Goal: Transaction & Acquisition: Purchase product/service

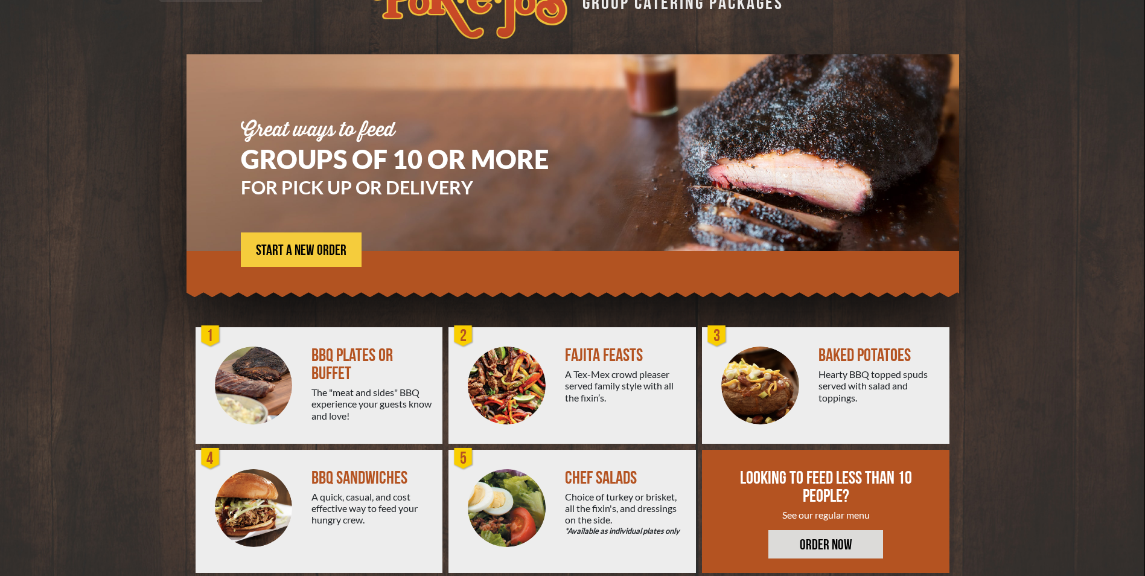
scroll to position [60, 0]
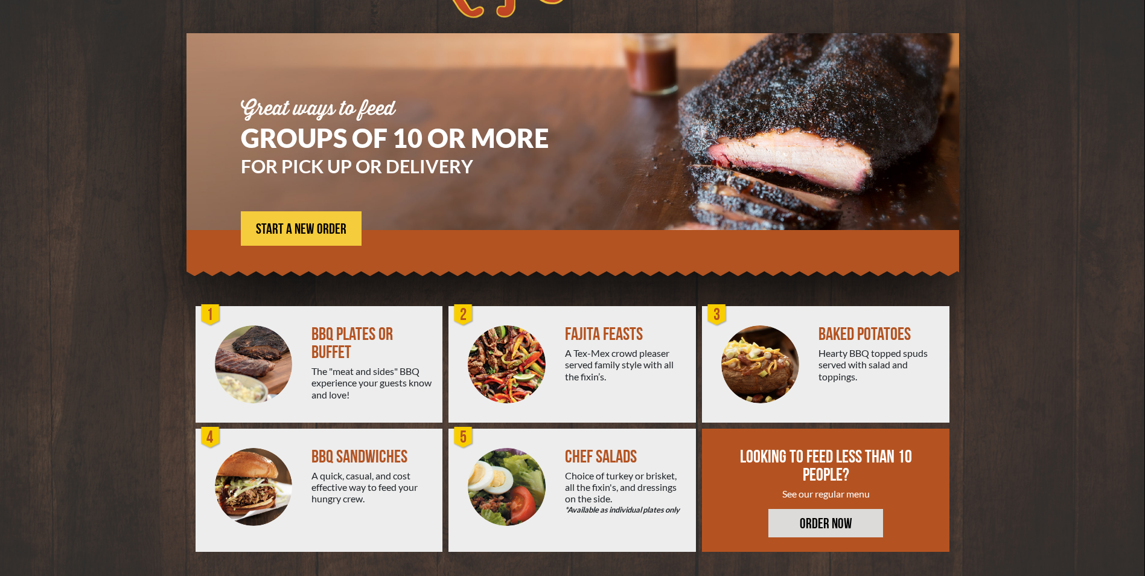
click at [314, 322] on div "BBQ PLATES OR BUFFET The "meat and sides" BBQ experience your guests know and l…" at bounding box center [376, 364] width 131 height 116
click at [291, 359] on img at bounding box center [254, 364] width 78 height 78
click at [316, 231] on span "START A NEW ORDER" at bounding box center [301, 229] width 91 height 14
click at [299, 223] on span "START A NEW ORDER" at bounding box center [301, 229] width 91 height 14
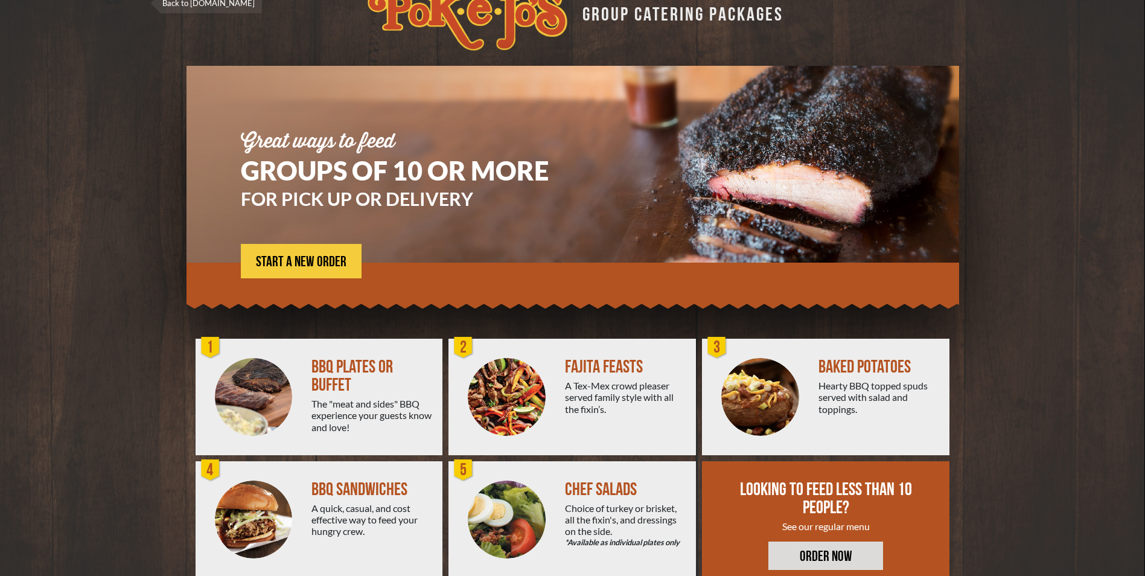
scroll to position [0, 0]
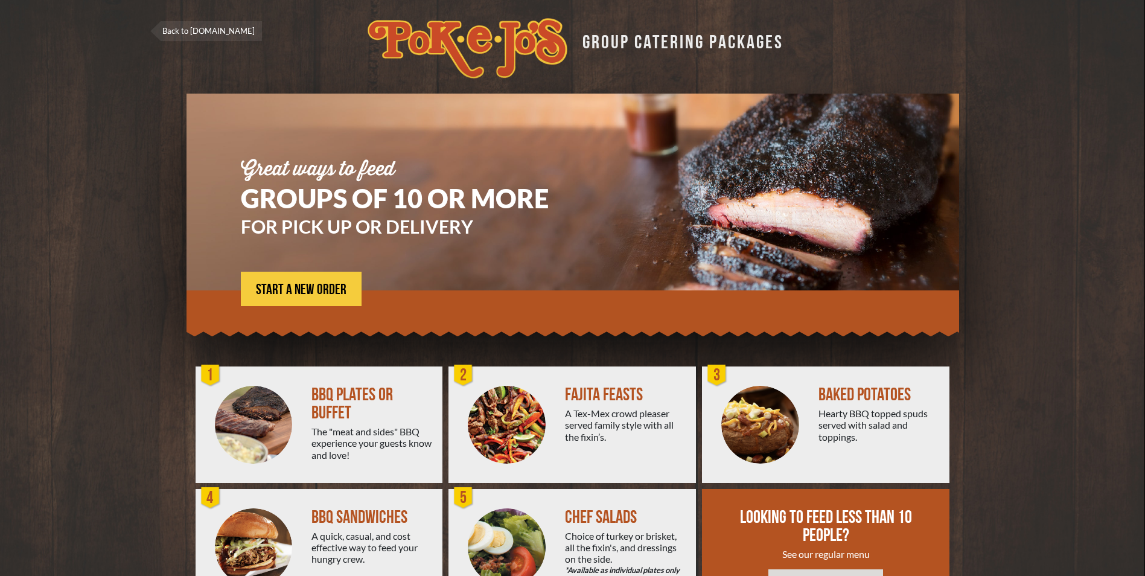
click at [278, 397] on img at bounding box center [254, 425] width 78 height 78
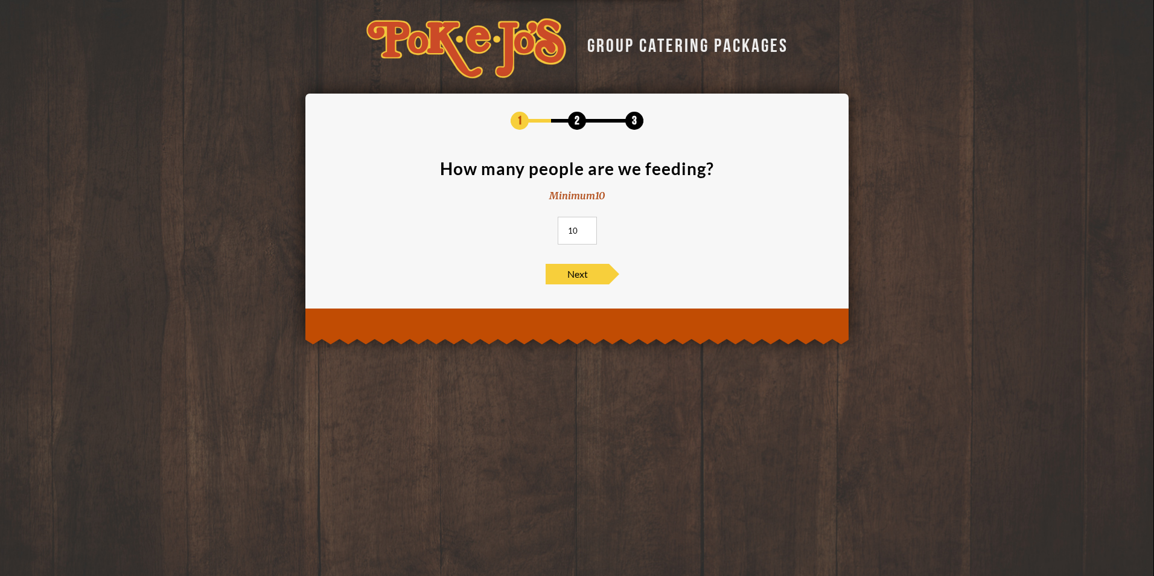
drag, startPoint x: 579, startPoint y: 237, endPoint x: 567, endPoint y: 232, distance: 12.8
click at [567, 232] on input "10" at bounding box center [577, 231] width 39 height 28
type input "65"
click at [569, 270] on span "Next" at bounding box center [577, 274] width 63 height 21
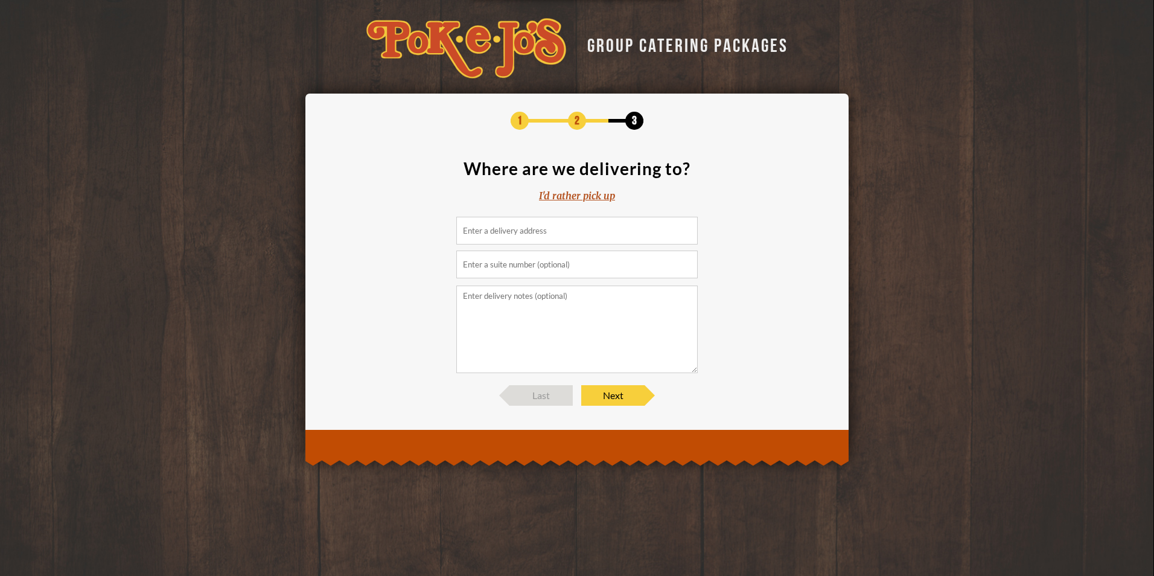
click at [505, 232] on input at bounding box center [576, 231] width 241 height 28
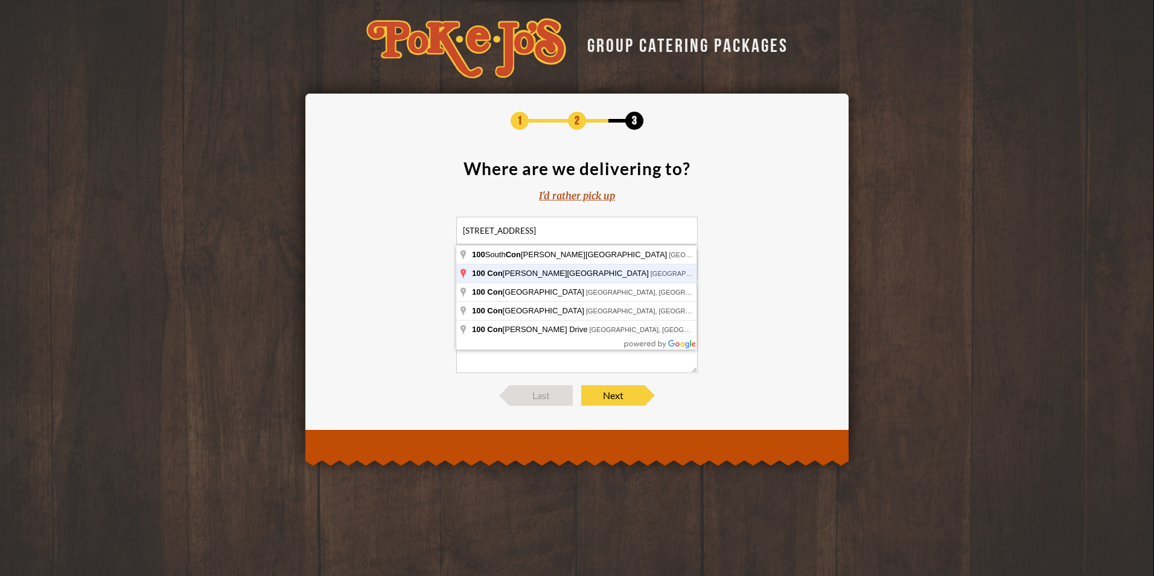
type input "100 Congress Avenue, Austin, TX, USA"
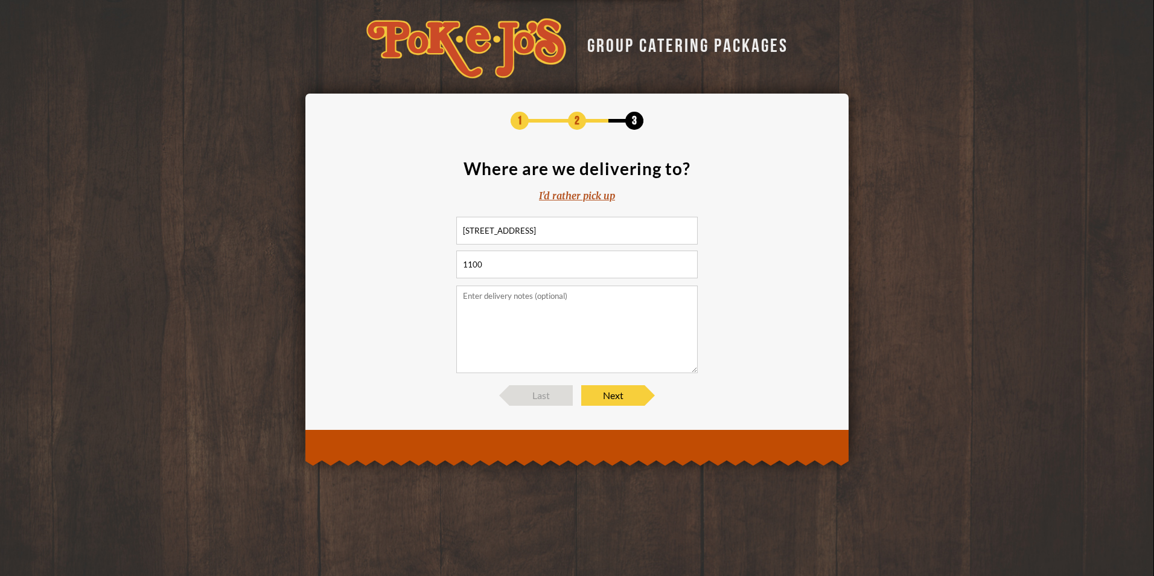
type input "1100"
click at [512, 309] on textarea at bounding box center [576, 329] width 241 height 88
paste textarea "Locate the loading dock off 2nd and Congress (Brown Building) across from World…"
type textarea "Locate the loading dock off 2nd and Congress (Brown Building) across from World…"
click at [622, 398] on span "Next" at bounding box center [612, 395] width 63 height 21
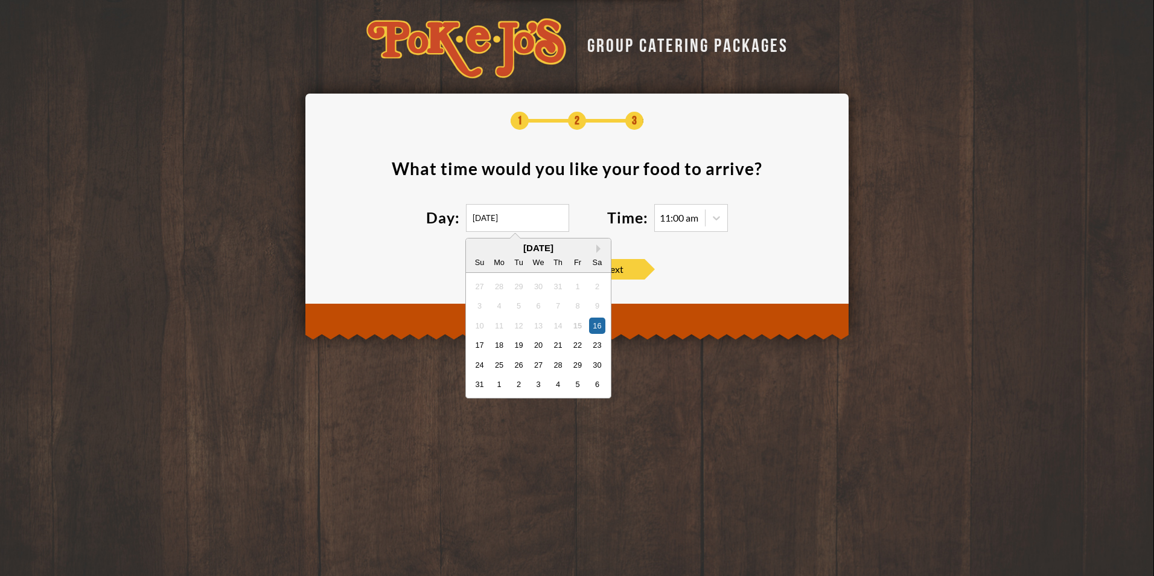
click at [473, 220] on input "08/16/2025" at bounding box center [517, 218] width 103 height 28
click at [521, 348] on div "19" at bounding box center [519, 345] width 16 height 16
type input "08/19/2025"
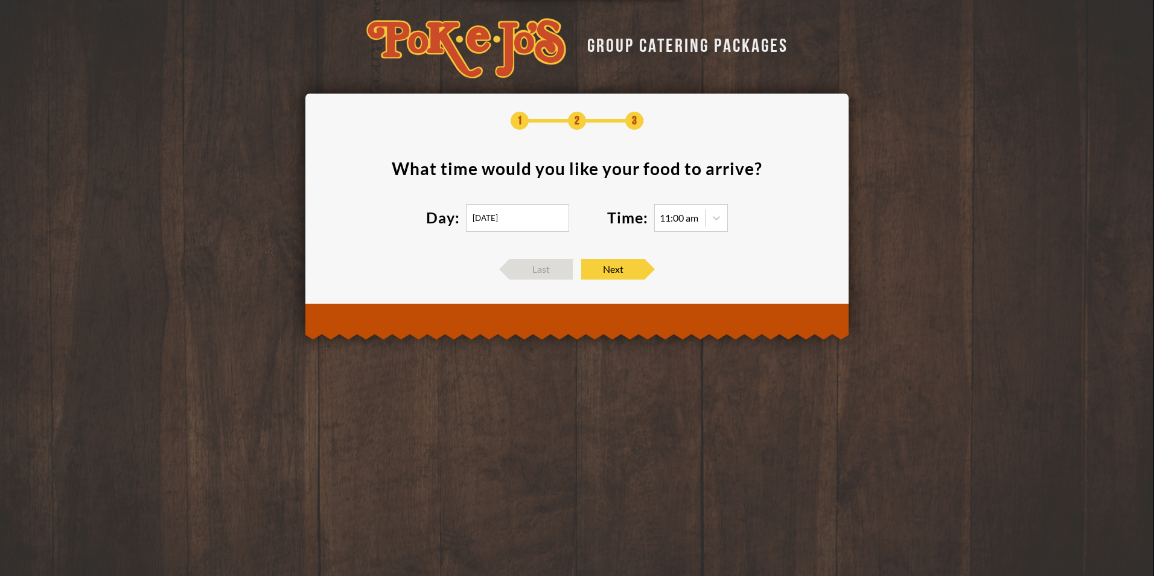
click at [681, 214] on div "11:00 am" at bounding box center [679, 218] width 39 height 10
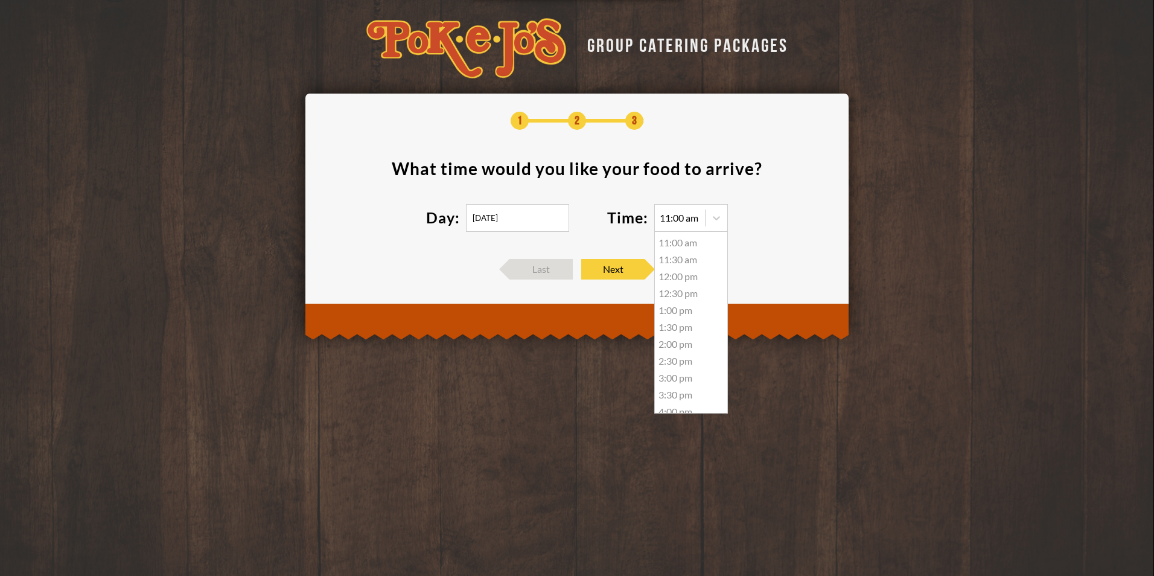
click at [721, 221] on icon at bounding box center [716, 218] width 12 height 12
drag, startPoint x: 697, startPoint y: 258, endPoint x: 692, endPoint y: 261, distance: 6.2
click at [696, 258] on div "11:30 am" at bounding box center [691, 259] width 72 height 17
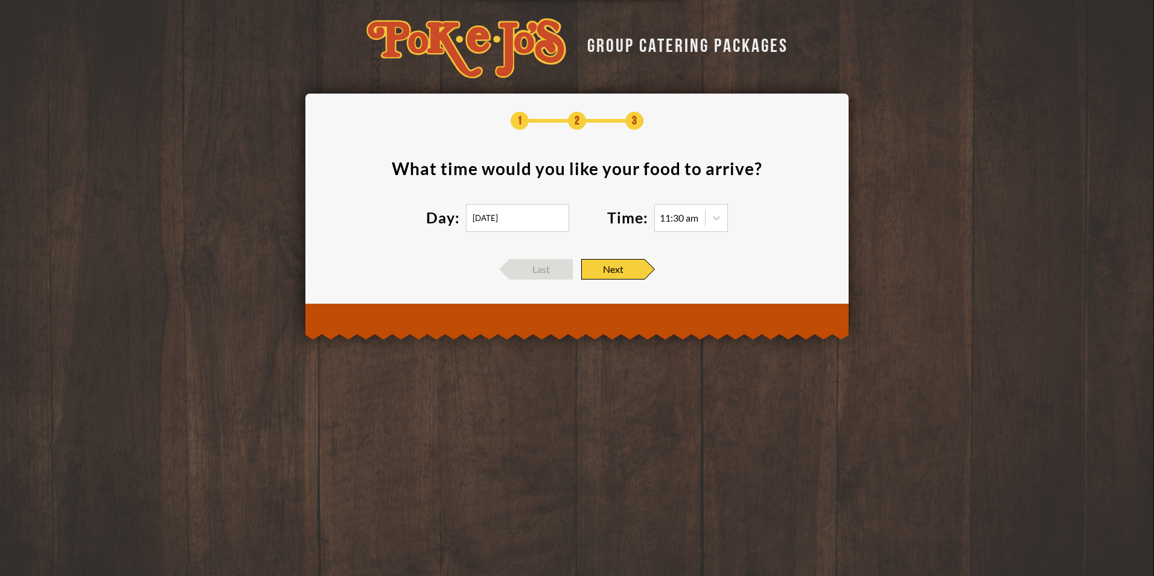
click at [632, 270] on span "Next" at bounding box center [612, 269] width 63 height 21
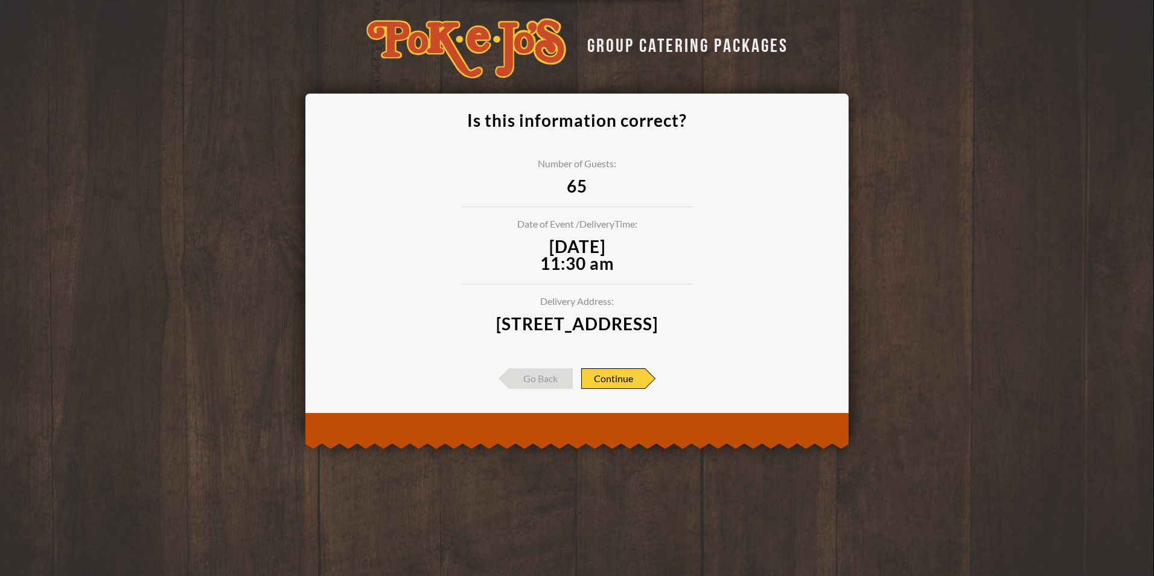
click at [613, 389] on span "Continue" at bounding box center [613, 378] width 64 height 21
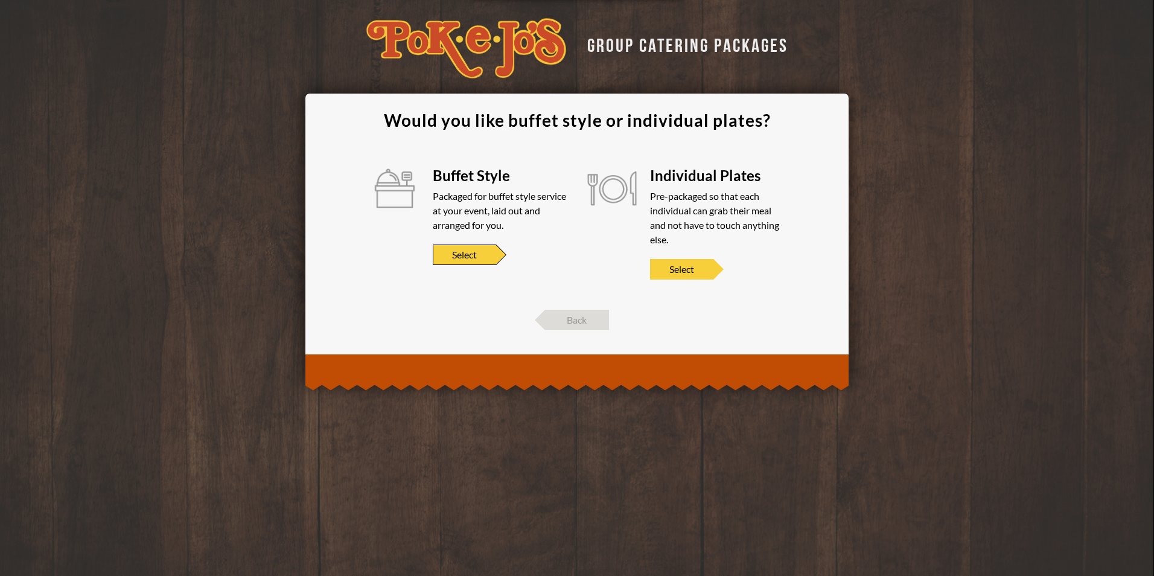
click at [496, 253] on div "Select" at bounding box center [464, 254] width 63 height 21
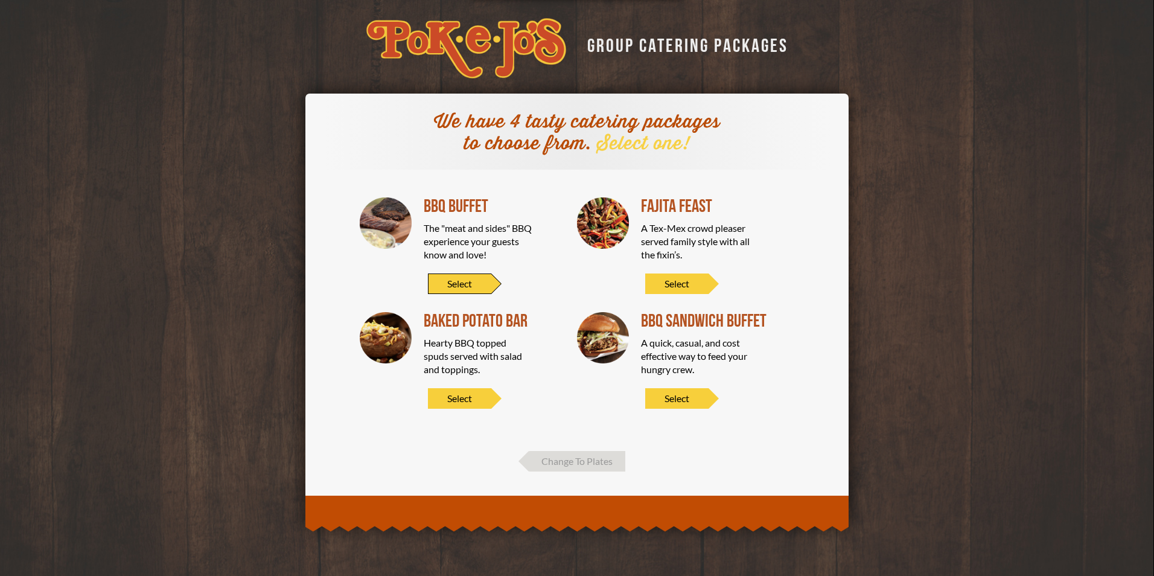
click at [473, 282] on span "Select" at bounding box center [459, 283] width 63 height 21
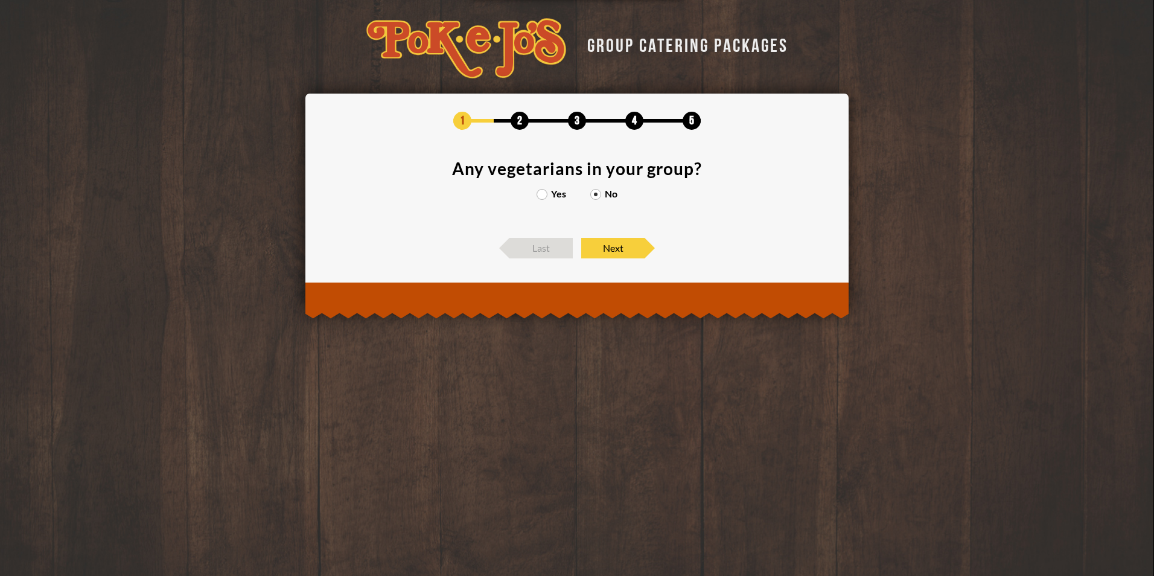
click at [545, 191] on label "Yes" at bounding box center [552, 194] width 30 height 10
click at [0, 0] on input "Yes" at bounding box center [0, 0] width 0 height 0
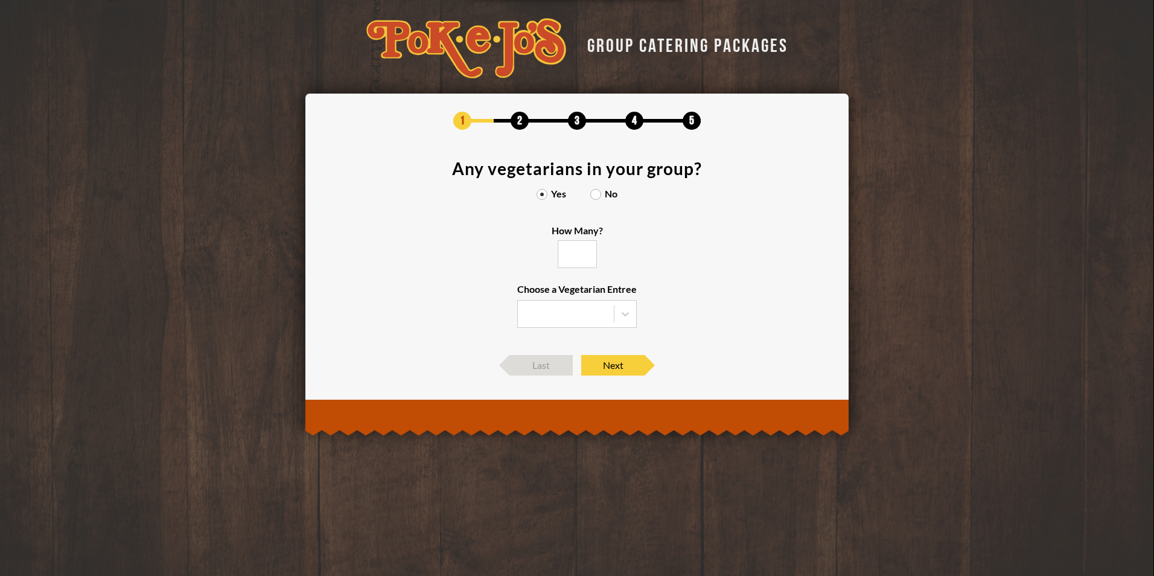
click at [576, 255] on input "How Many?" at bounding box center [577, 254] width 39 height 28
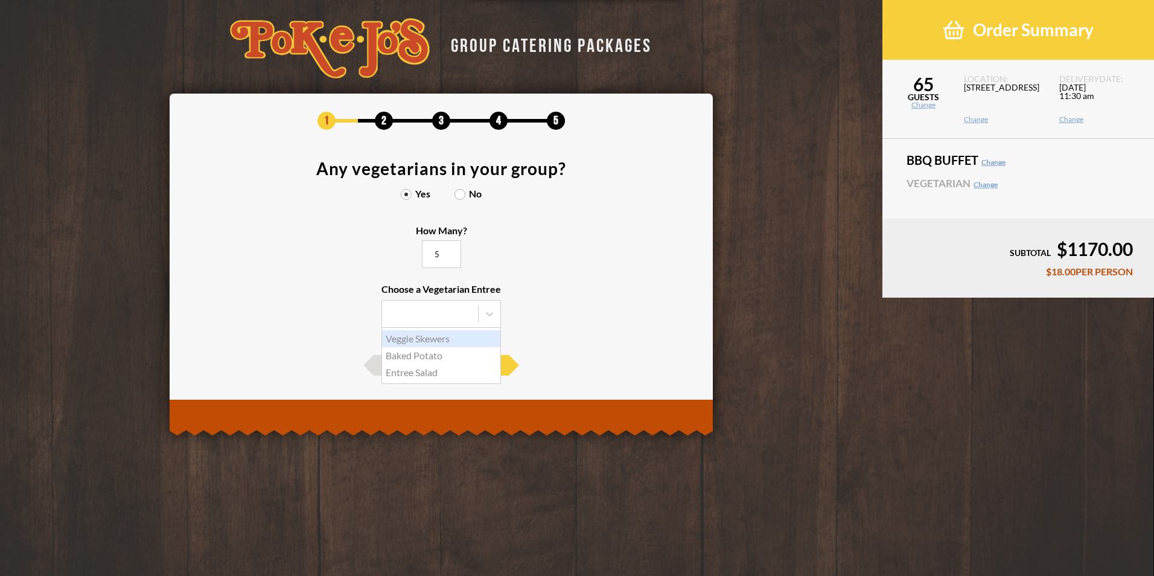
click at [488, 313] on icon at bounding box center [489, 314] width 7 height 4
click at [0, 0] on input "Choose a Vegetarian Entree Veggie Skewers Baked Potato Entree Salad" at bounding box center [0, 0] width 0 height 0
click at [437, 369] on div "Entree Salad" at bounding box center [441, 372] width 118 height 17
click at [0, 0] on input "Choose a Vegetarian Entree Veggie Skewers Baked Potato Entree Salad" at bounding box center [0, 0] width 0 height 0
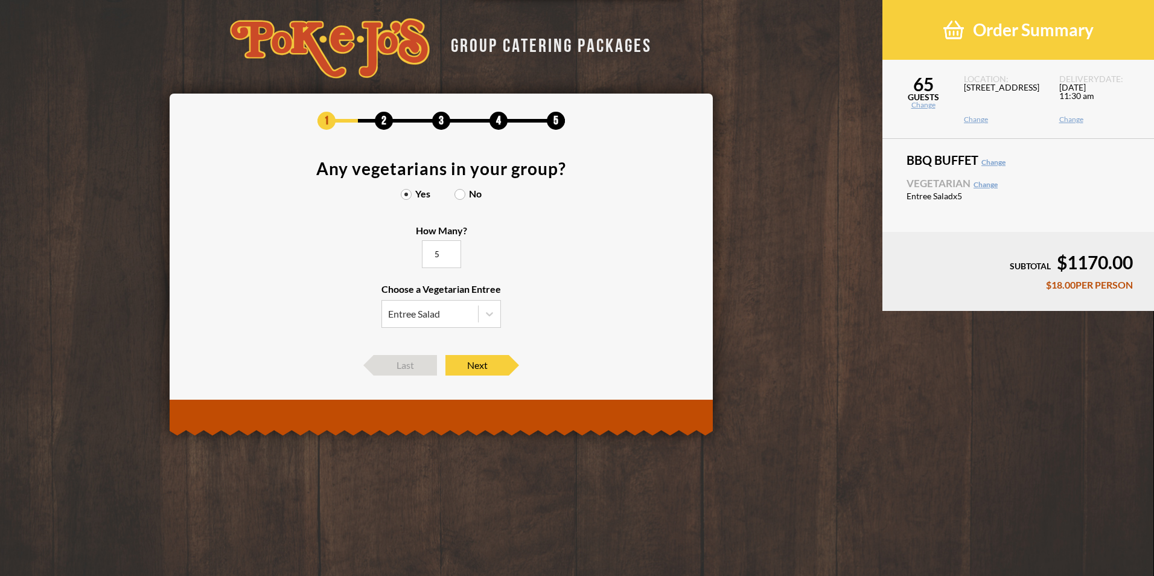
click at [492, 316] on icon at bounding box center [489, 314] width 12 height 12
click at [0, 0] on input "Choose a Vegetarian Entree Entree Salad" at bounding box center [0, 0] width 0 height 0
click at [449, 339] on div "Veggie Skewers" at bounding box center [441, 338] width 118 height 17
click at [0, 0] on input "Choose a Vegetarian Entree Entree Salad Veggie Skewers Baked Potato Entree Salad" at bounding box center [0, 0] width 0 height 0
click at [479, 316] on div at bounding box center [490, 314] width 22 height 22
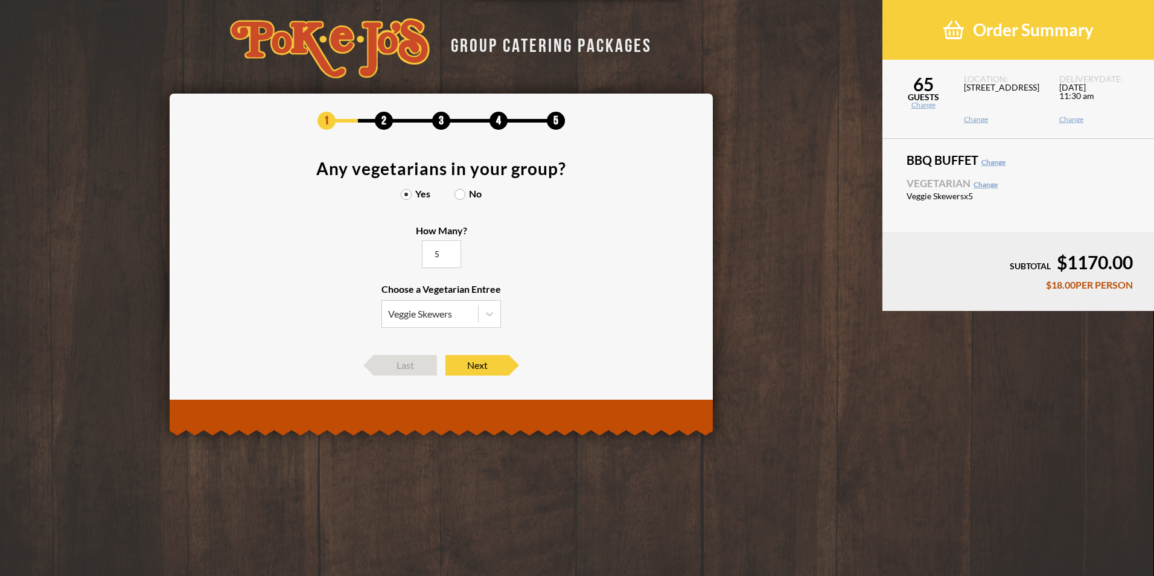
click at [0, 0] on input "Choose a Vegetarian Entree Veggie Skewers" at bounding box center [0, 0] width 0 height 0
click at [432, 354] on div "Baked Potato" at bounding box center [441, 355] width 118 height 17
click at [0, 0] on input "Choose a Vegetarian Entree Veggie Skewers Veggie Skewers Baked Potato Entree Sa…" at bounding box center [0, 0] width 0 height 0
type input "5"
click at [485, 368] on span "Next" at bounding box center [476, 365] width 63 height 21
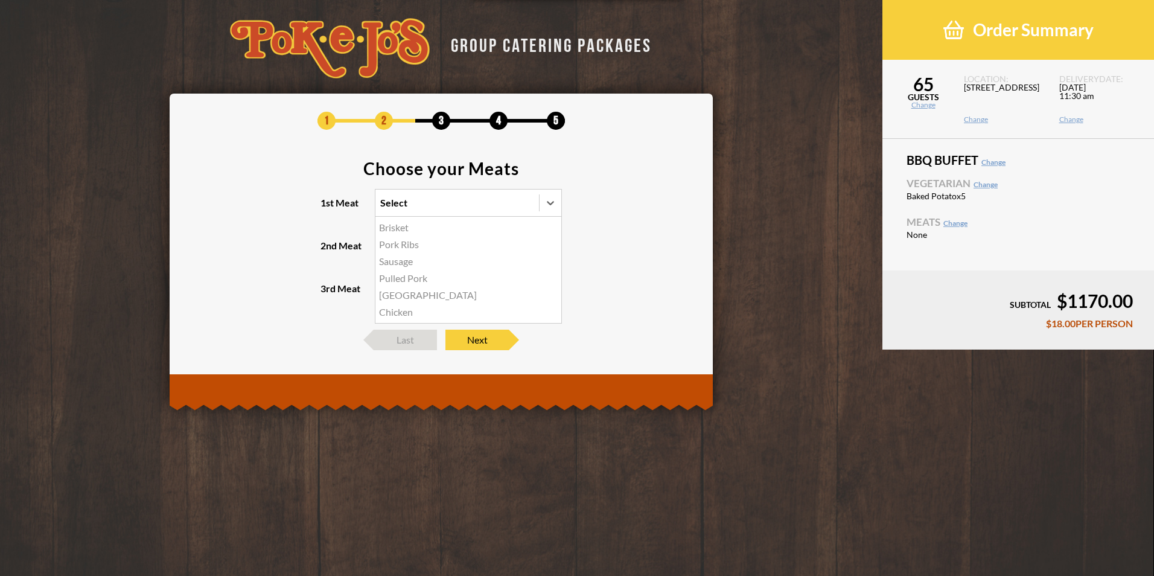
click at [547, 205] on icon at bounding box center [550, 203] width 12 height 12
click at [328, 208] on input "1st Meat option Brisket focused, 1 of 6. 6 results available. Use Up and Down t…" at bounding box center [328, 208] width 0 height 0
click at [458, 226] on div "Brisket" at bounding box center [468, 227] width 186 height 17
click at [328, 208] on input "1st Meat option Brisket focused, 1 of 6. 6 results available. Use Up and Down t…" at bounding box center [328, 208] width 0 height 0
click at [553, 245] on icon at bounding box center [550, 246] width 7 height 4
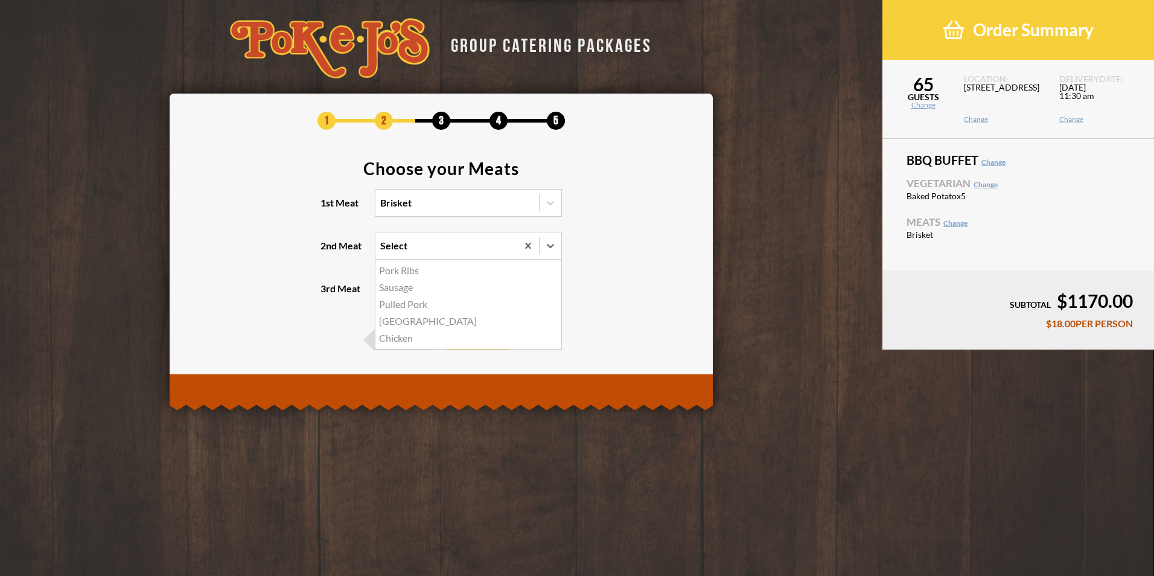
click at [328, 251] on input "2nd Meat option Pork Ribs focused, 1 of 5. 5 results available. Use Up and Down…" at bounding box center [328, 251] width 0 height 0
click at [404, 340] on div "Chicken" at bounding box center [468, 338] width 186 height 17
click at [328, 251] on input "2nd Meat option Chicken focused, 5 of 5. 5 results available. Use Up and Down t…" at bounding box center [328, 251] width 0 height 0
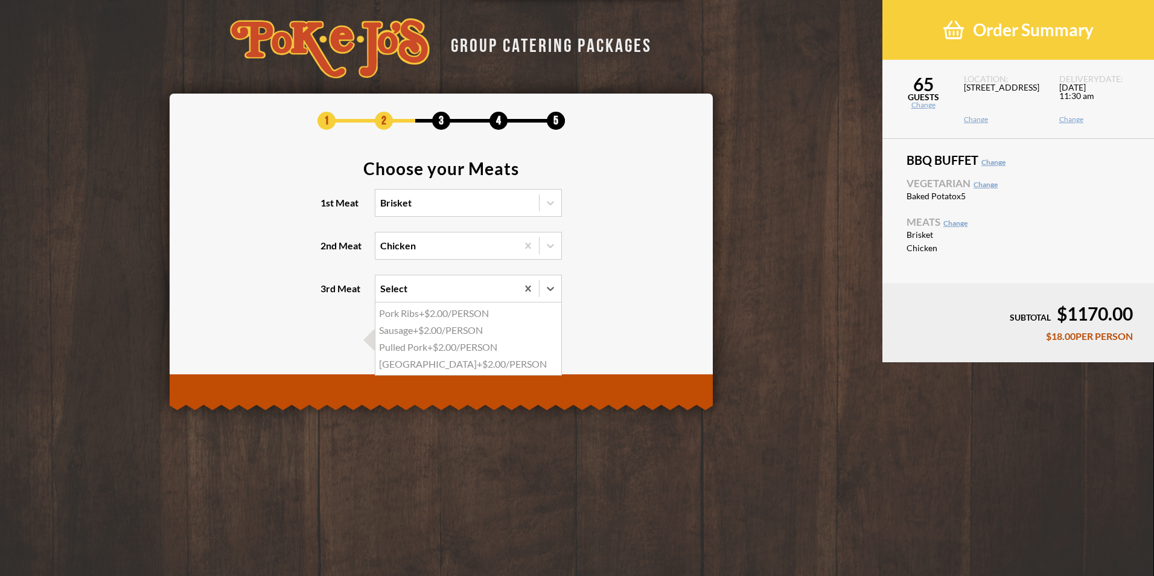
click at [548, 290] on icon at bounding box center [550, 288] width 12 height 12
click at [328, 294] on input "3rd Meat option Pork Ribs focused, 1 of 4. 4 results available. Use Up and Down…" at bounding box center [328, 294] width 0 height 0
click at [455, 332] on div "Sausage +$2.00/PERSON" at bounding box center [468, 330] width 186 height 17
click at [328, 294] on input "3rd Meat option Sausage focused, 2 of 4. 4 results available. Use Up and Down t…" at bounding box center [328, 294] width 0 height 0
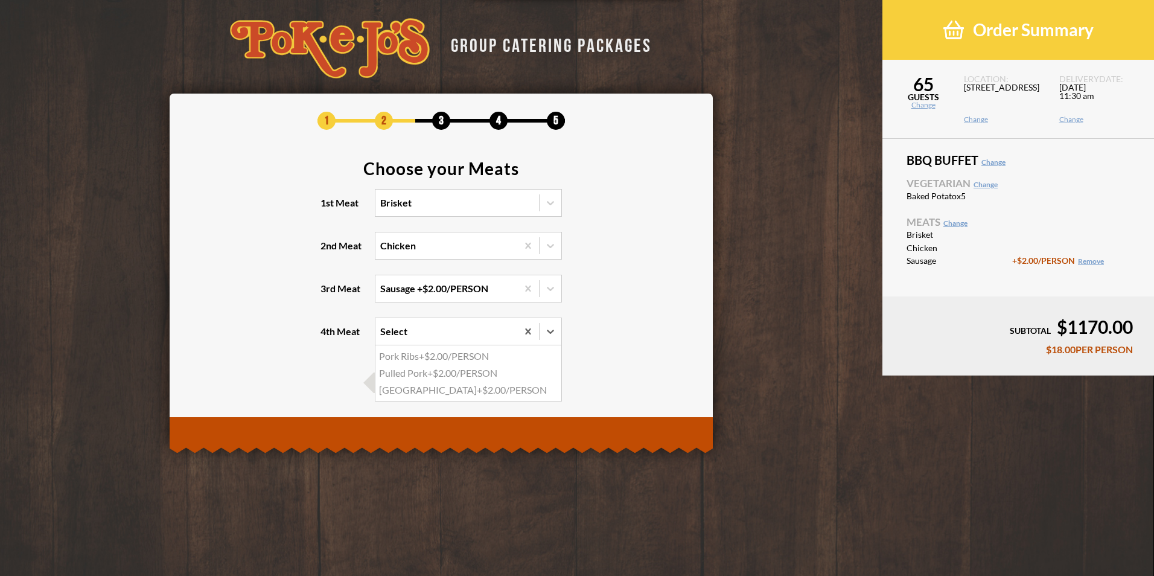
click at [557, 332] on div at bounding box center [551, 331] width 22 height 22
click at [328, 337] on input "4th Meat option Pork Ribs focused, 1 of 3. 3 results available. Use Up and Down…" at bounding box center [328, 337] width 0 height 0
click at [466, 389] on div "Turkey +$2.00/PERSON" at bounding box center [468, 389] width 186 height 17
click at [328, 337] on input "4th Meat option Turkey focused, 3 of 3. 3 results available. Use Up and Down to…" at bounding box center [328, 337] width 0 height 0
click at [531, 334] on icon at bounding box center [528, 331] width 12 height 12
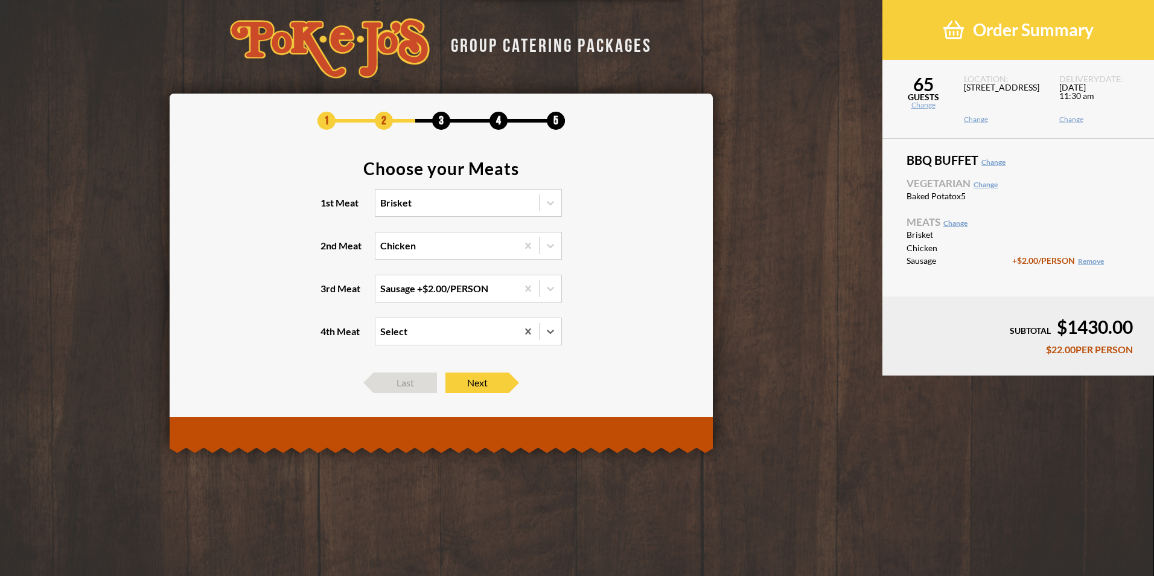
click at [328, 337] on input "4th Meat option Turkey, selected. 0 results available. Select is focused , pres…" at bounding box center [328, 337] width 0 height 0
click at [470, 380] on span "Next" at bounding box center [476, 382] width 63 height 21
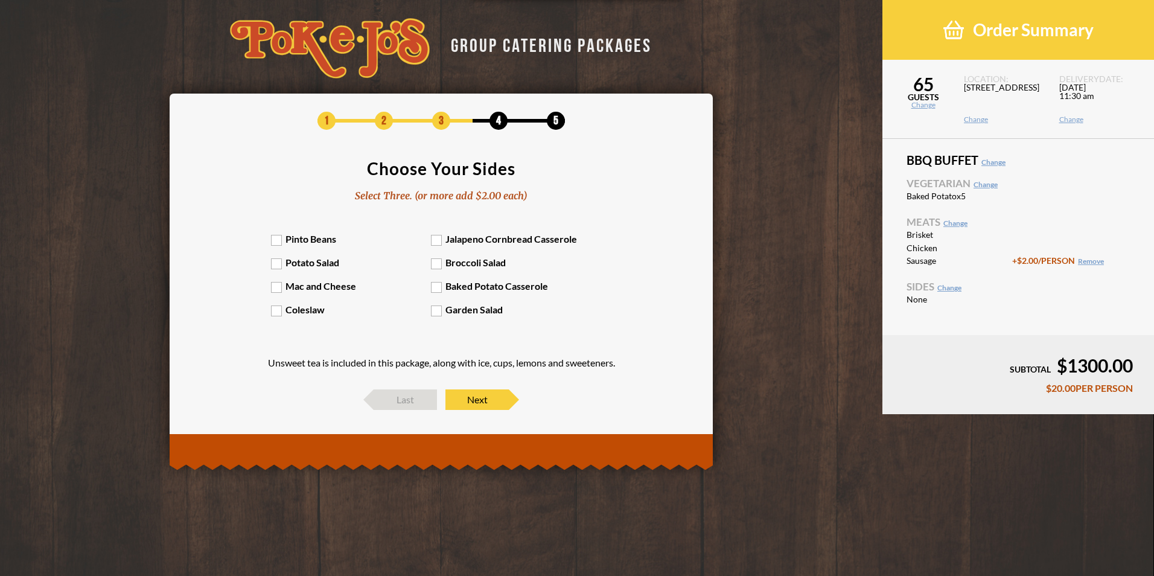
click at [275, 240] on label "Pinto Beans" at bounding box center [351, 238] width 161 height 11
click at [0, 0] on input "Pinto Beans" at bounding box center [0, 0] width 0 height 0
click at [274, 263] on label "Potato Salad" at bounding box center [351, 262] width 161 height 11
click at [0, 0] on input "Potato Salad" at bounding box center [0, 0] width 0 height 0
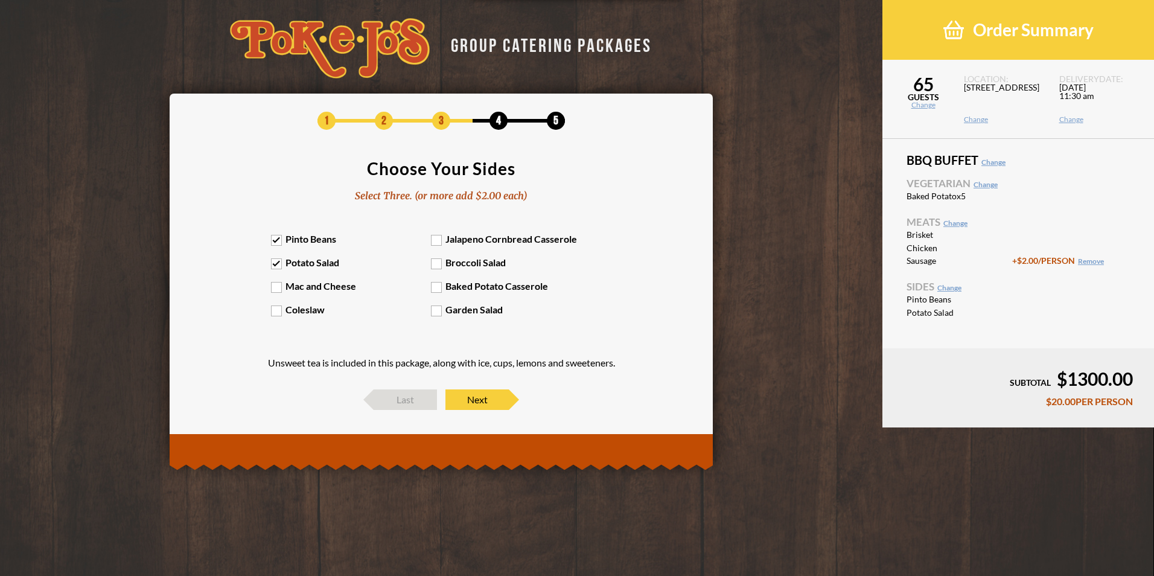
click at [278, 288] on label "Mac and Cheese" at bounding box center [351, 285] width 161 height 11
click at [0, 0] on input "Mac and Cheese" at bounding box center [0, 0] width 0 height 0
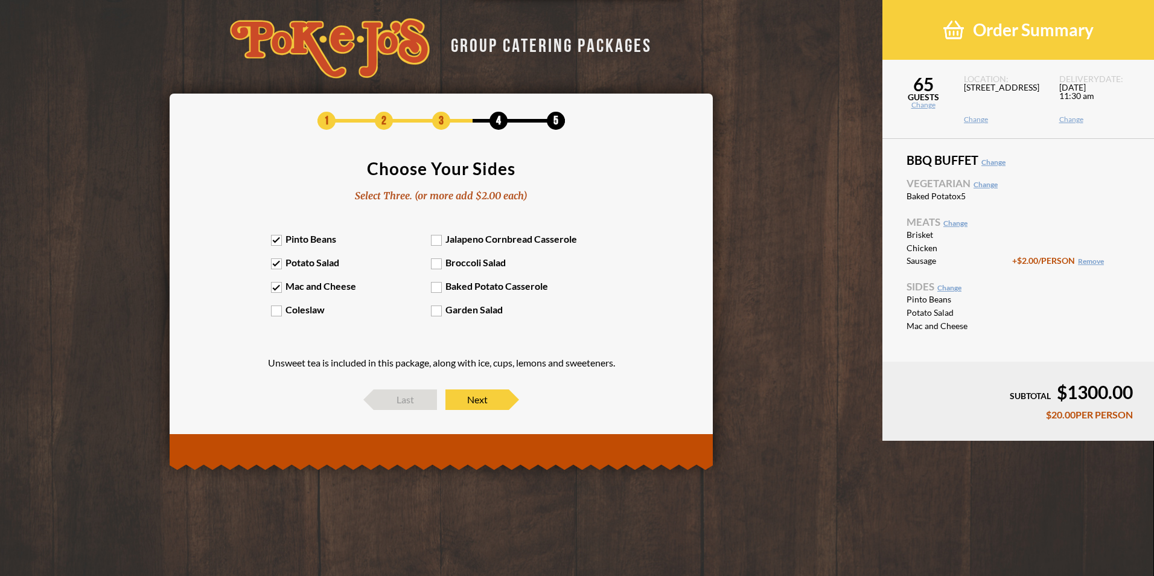
click at [436, 313] on label "Garden Salad" at bounding box center [511, 309] width 161 height 11
click at [0, 0] on input "Garden Salad" at bounding box center [0, 0] width 0 height 0
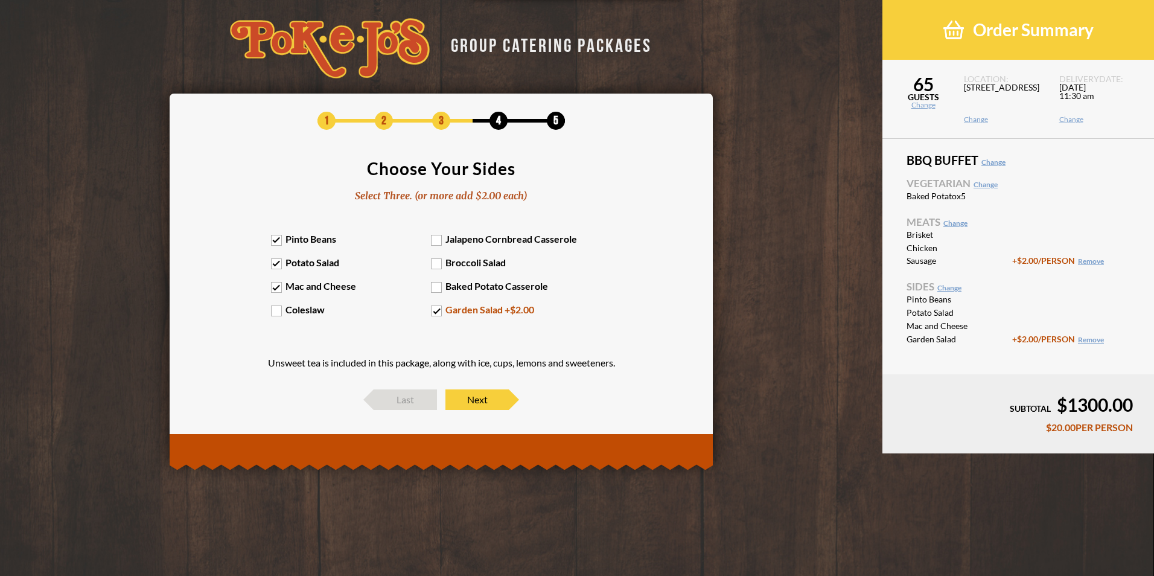
click at [273, 308] on label "Coleslaw" at bounding box center [351, 309] width 161 height 11
click at [0, 0] on input "Coleslaw" at bounding box center [0, 0] width 0 height 0
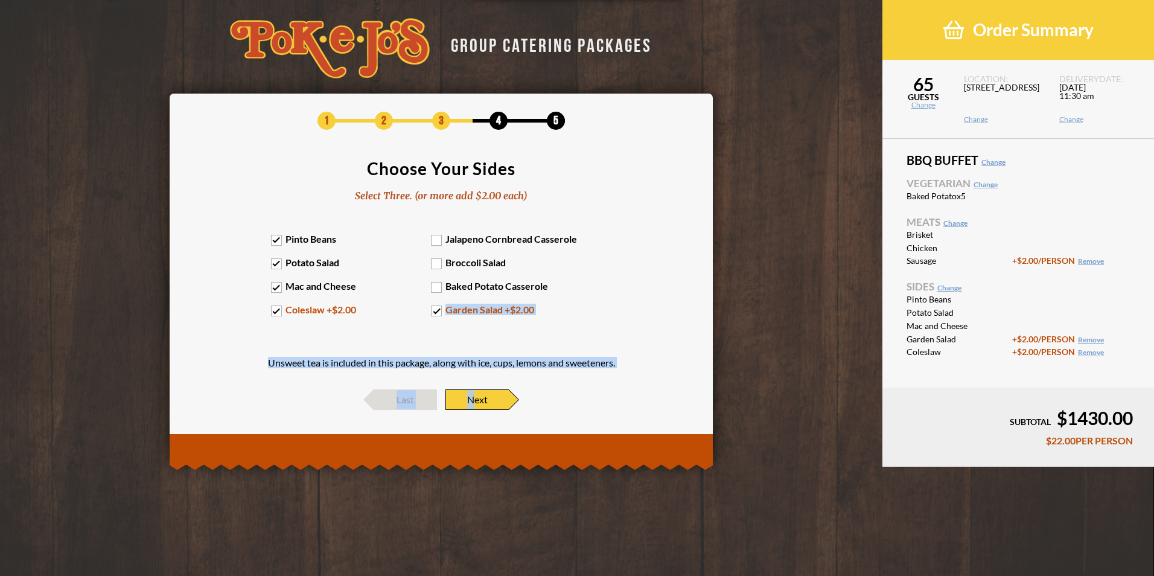
drag, startPoint x: 477, startPoint y: 399, endPoint x: 411, endPoint y: 334, distance: 92.6
click at [411, 334] on div "1 2 3 4 5 Choose Your Sides Select Three. (or more add $2.00 each) Pinto Beans …" at bounding box center [441, 261] width 507 height 299
drag, startPoint x: 411, startPoint y: 334, endPoint x: 384, endPoint y: 339, distance: 27.1
click at [384, 339] on section "Choose Your Sides Select Three. (or more add $2.00 each) Pinto Beans Jalapeno C…" at bounding box center [441, 269] width 507 height 218
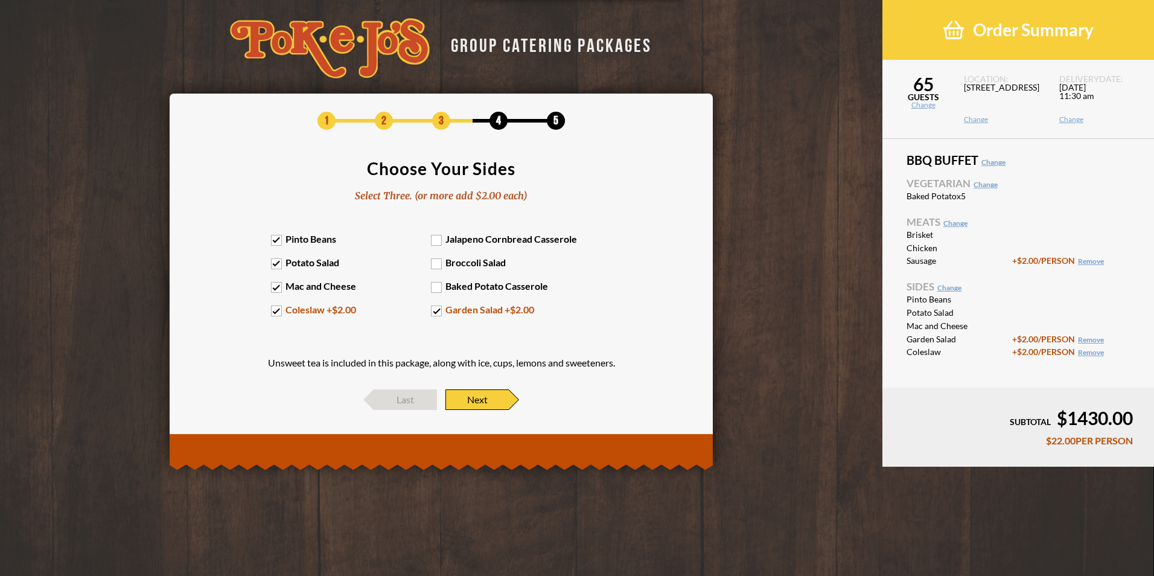
click at [484, 401] on span "Next" at bounding box center [476, 399] width 63 height 21
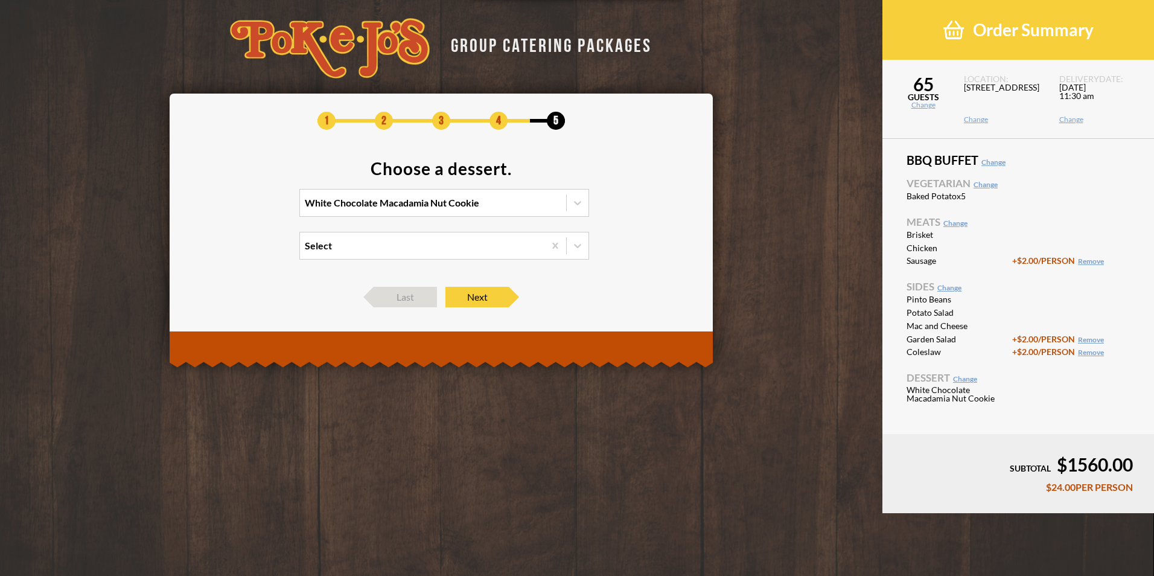
click at [574, 206] on icon at bounding box center [578, 203] width 12 height 12
click at [252, 208] on input "White Chocolate Macadamia Nut Cookie" at bounding box center [252, 208] width 0 height 0
click at [400, 247] on div "Chocolate Chip Cookie" at bounding box center [444, 244] width 289 height 17
click at [252, 208] on input "option Chocolate Chip Cookie focused, 2 of 4. 4 results available. Use Up and D…" at bounding box center [252, 208] width 0 height 0
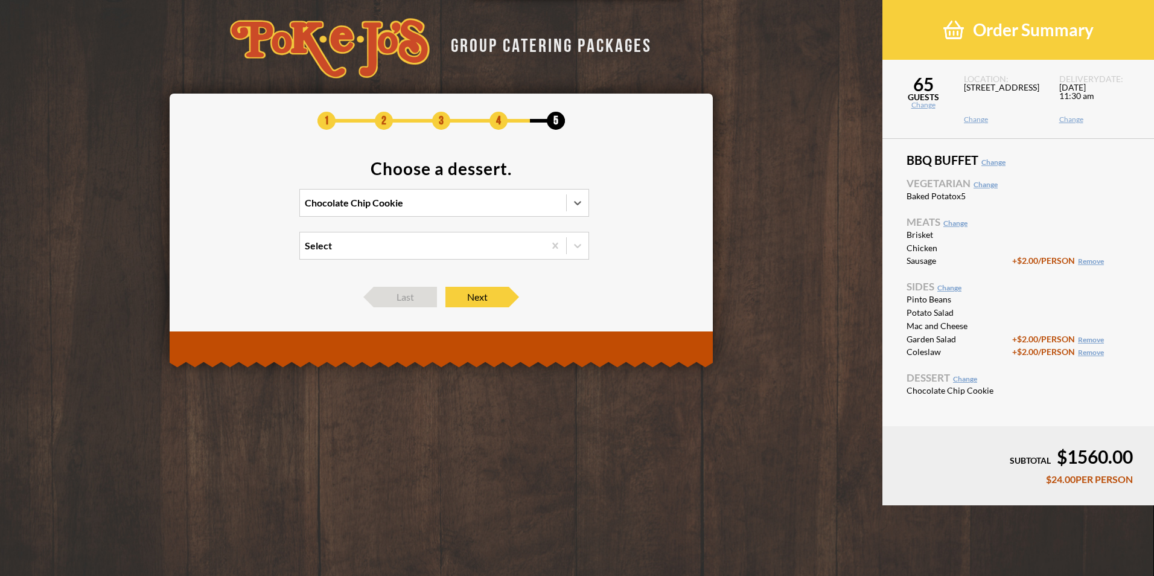
click at [529, 251] on div "Select" at bounding box center [422, 245] width 244 height 27
click at [252, 251] on input "Select" at bounding box center [252, 251] width 0 height 0
click at [464, 287] on div "Peach Cobbler +$2.00/PERSON" at bounding box center [444, 287] width 289 height 17
click at [252, 251] on input "option Peach Cobbler focused, 2 of 2. 2 results available. Use Up and Down to c…" at bounding box center [252, 251] width 0 height 0
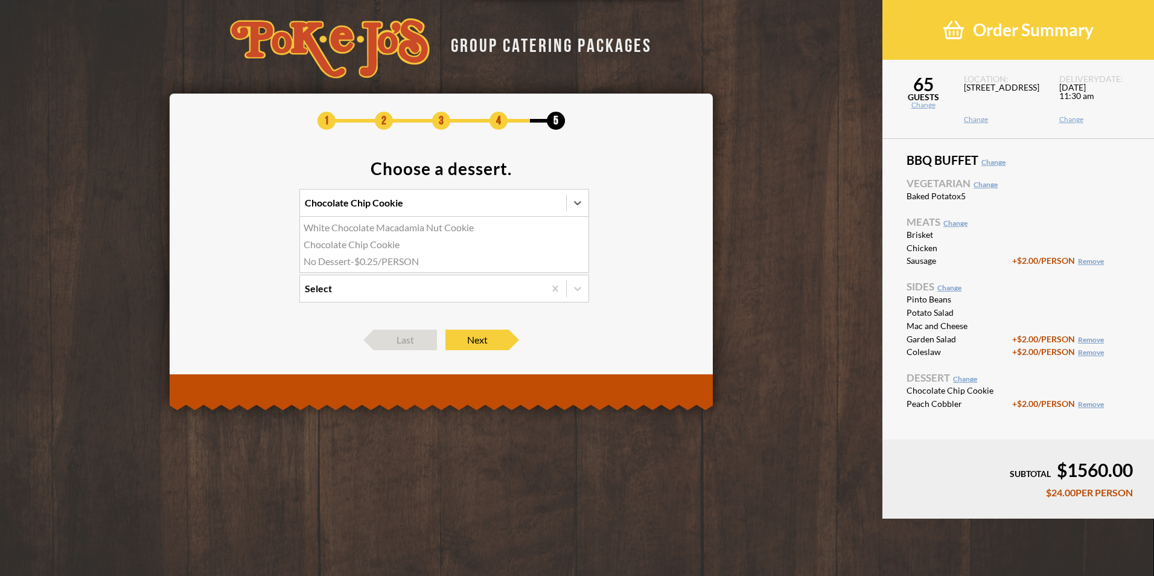
click at [575, 206] on icon at bounding box center [578, 203] width 12 height 12
click at [252, 208] on input "option Chocolate Chip Cookie, selected. option White Chocolate Macadamia Nut Co…" at bounding box center [252, 208] width 0 height 0
click at [636, 244] on section "Choose a dessert. Chocolate Chip Cookie Peach Cobbler +$2.00/PERSON Select" at bounding box center [441, 239] width 507 height 158
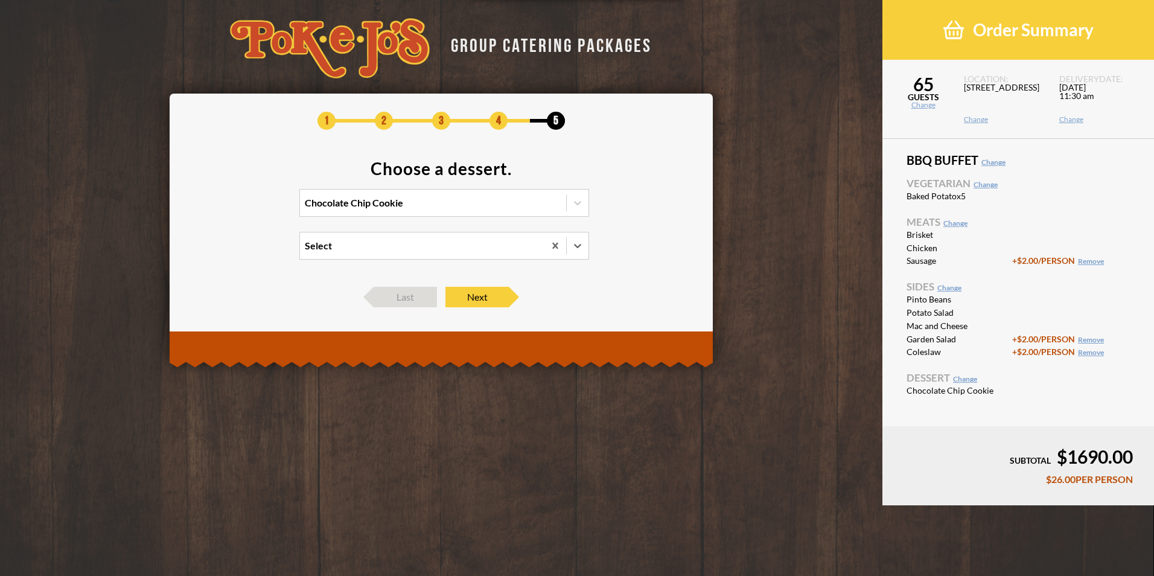
click at [556, 248] on icon at bounding box center [555, 246] width 12 height 12
click at [252, 251] on input "option Peach Cobbler, selected. 0 results available. Select is focused , press …" at bounding box center [252, 251] width 0 height 0
click at [578, 211] on div at bounding box center [578, 203] width 22 height 22
click at [252, 208] on input "Chocolate Chip Cookie" at bounding box center [252, 208] width 0 height 0
click at [440, 263] on div "Peach Cobbler +$1.50/PERSON" at bounding box center [444, 261] width 289 height 17
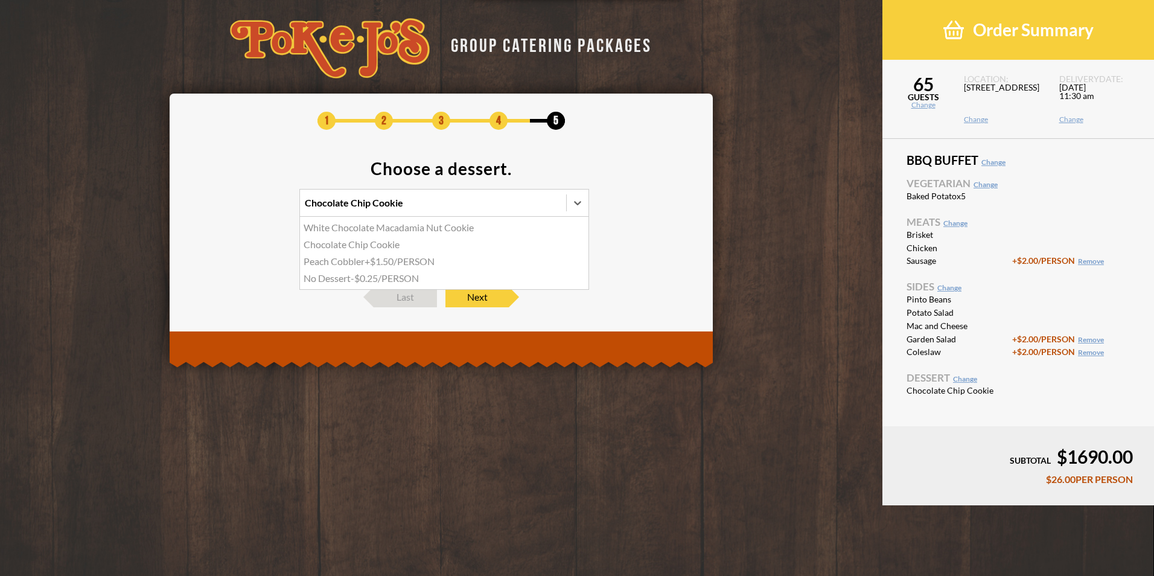
click at [252, 208] on input "option Chocolate Chip Cookie, selected. option Peach Cobbler focused, 3 of 4. 4…" at bounding box center [252, 208] width 0 height 0
click at [486, 299] on span "Next" at bounding box center [476, 297] width 63 height 21
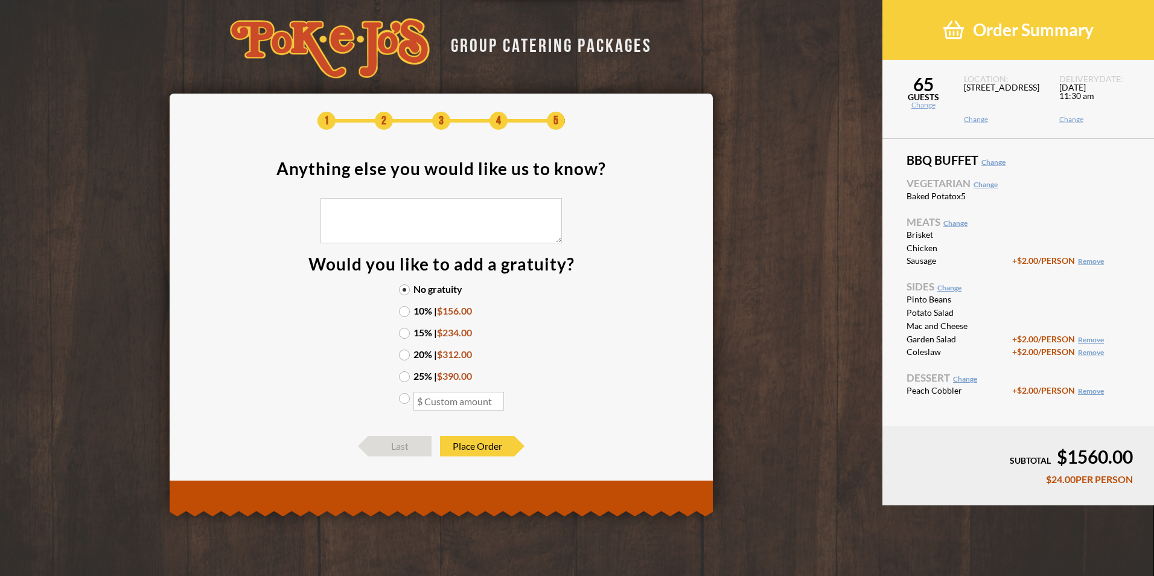
click at [403, 312] on label "10% | $156.00" at bounding box center [441, 311] width 85 height 10
click at [0, 0] on input "10% | $156.00" at bounding box center [0, 0] width 0 height 0
click at [406, 335] on label "15% | $234.00" at bounding box center [441, 333] width 85 height 10
click at [0, 0] on input "15% | $234.00" at bounding box center [0, 0] width 0 height 0
click at [956, 226] on link "Change" at bounding box center [955, 222] width 24 height 9
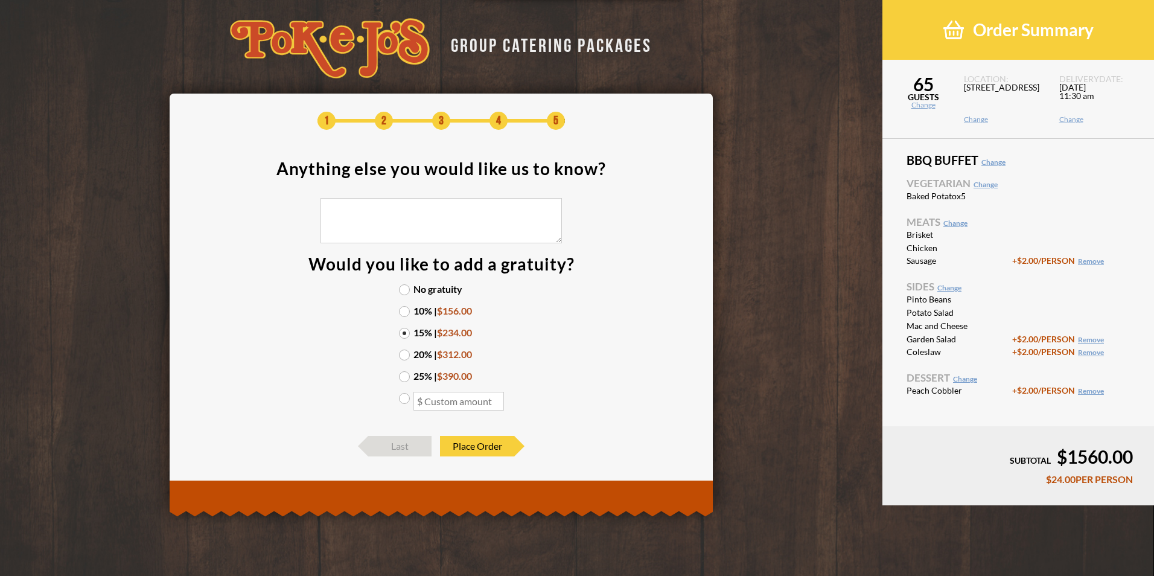
click at [956, 221] on link "Change" at bounding box center [955, 222] width 24 height 9
click at [947, 223] on link "Change" at bounding box center [955, 222] width 24 height 9
click at [1069, 243] on li "Chicken" at bounding box center [1018, 248] width 223 height 10
click at [414, 450] on span "Last" at bounding box center [399, 446] width 63 height 21
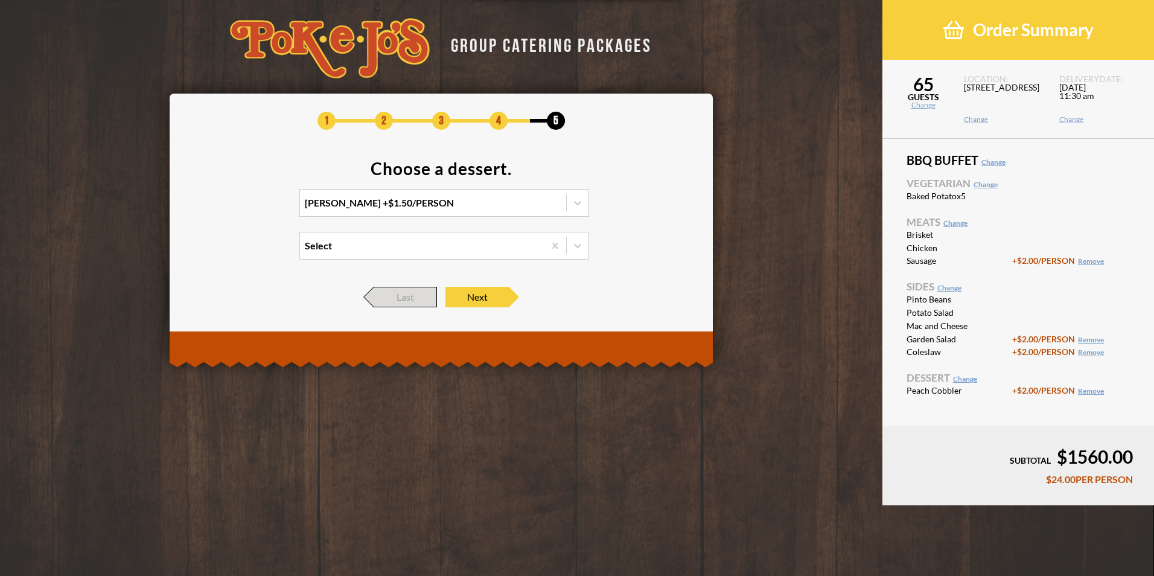
click at [394, 296] on span "Last" at bounding box center [405, 297] width 63 height 21
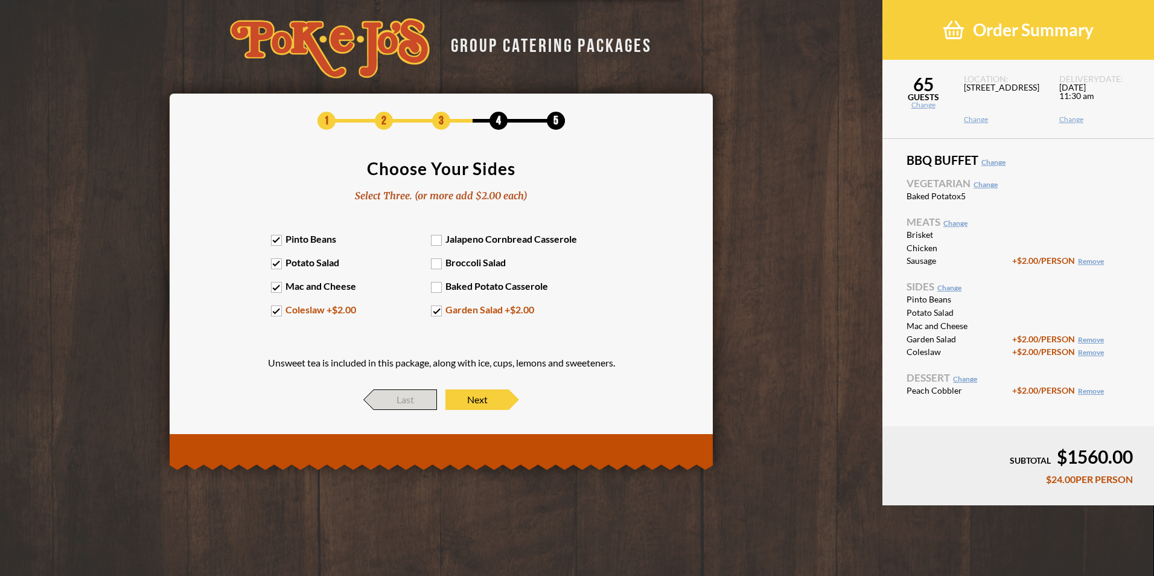
click at [393, 400] on span "Last" at bounding box center [405, 399] width 63 height 21
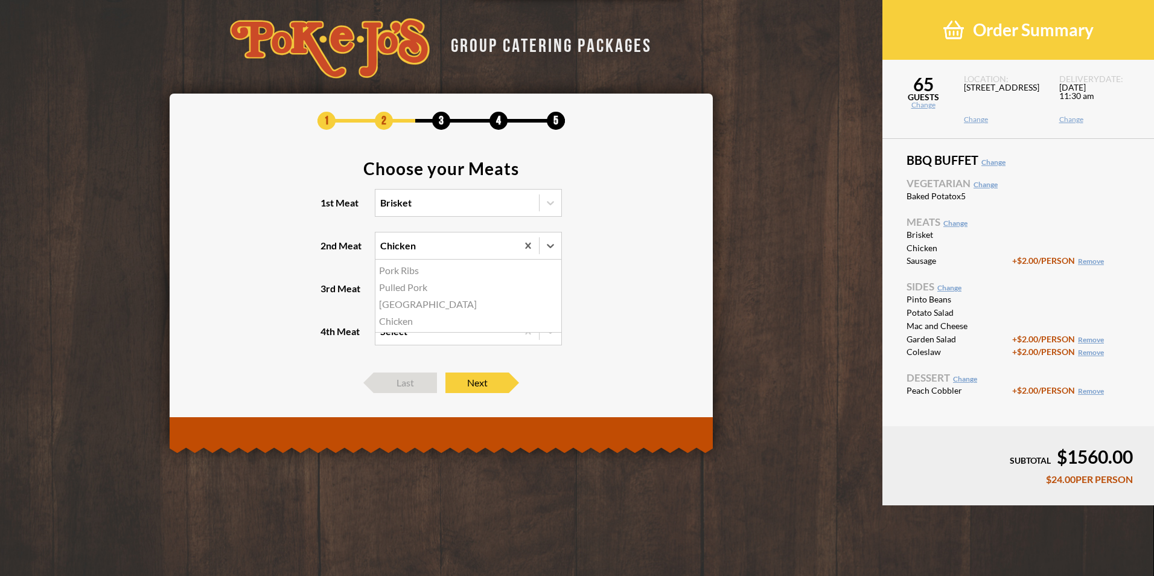
click at [550, 247] on icon at bounding box center [550, 246] width 7 height 4
click at [328, 251] on input "2nd Meat option Pork Ribs focused, 1 of 4. 4 results available. Use Up and Down…" at bounding box center [328, 251] width 0 height 0
click at [391, 305] on div "Turkey" at bounding box center [468, 304] width 186 height 17
click at [328, 251] on input "2nd Meat option Turkey focused, 3 of 4. 4 results available. Use Up and Down to…" at bounding box center [328, 251] width 0 height 0
click at [556, 247] on icon at bounding box center [550, 246] width 12 height 12
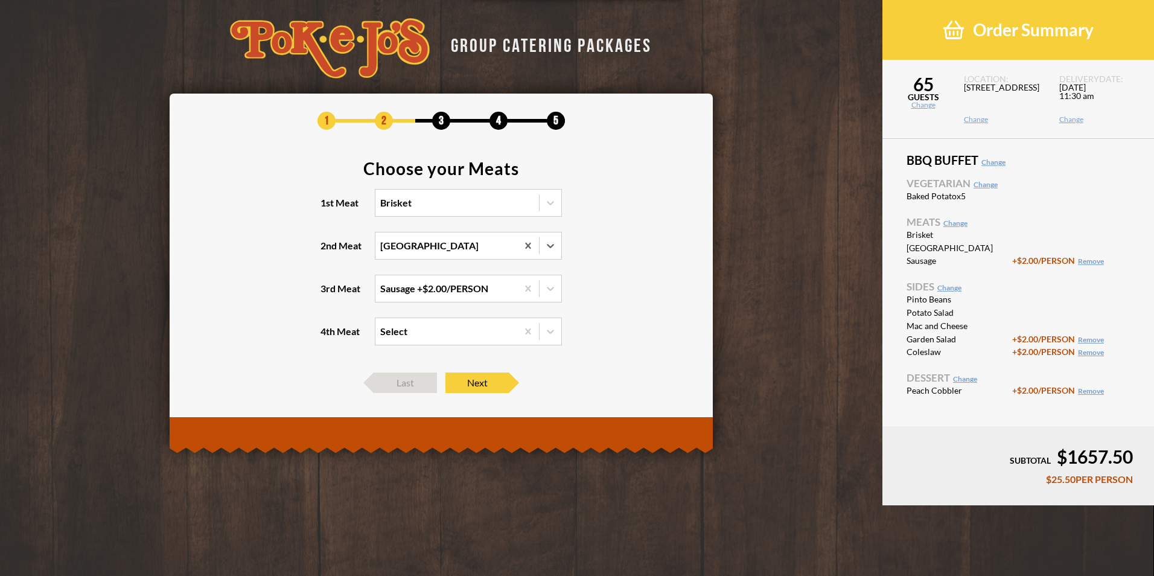
click at [328, 251] on input "2nd Meat option Turkey, selected. 0 results available. Select is focused , pres…" at bounding box center [328, 251] width 0 height 0
click at [593, 261] on section "Choose your Meats 1st Meat Brisket 2nd Meat option Turkey, selected. option Por…" at bounding box center [441, 260] width 507 height 200
click at [484, 387] on span "Next" at bounding box center [476, 382] width 63 height 21
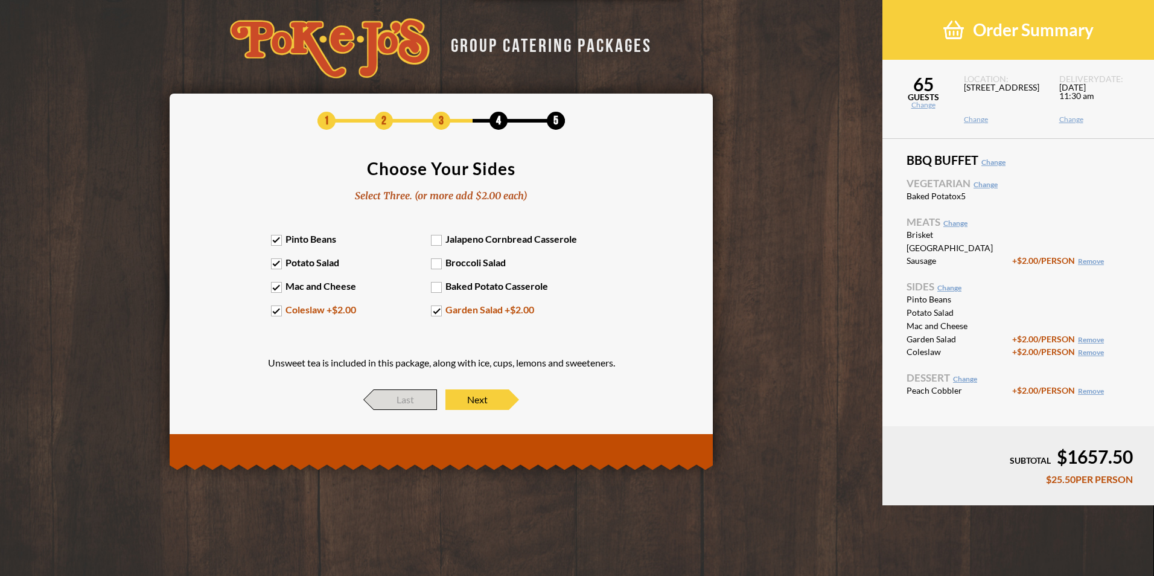
click at [407, 397] on span "Last" at bounding box center [405, 399] width 63 height 21
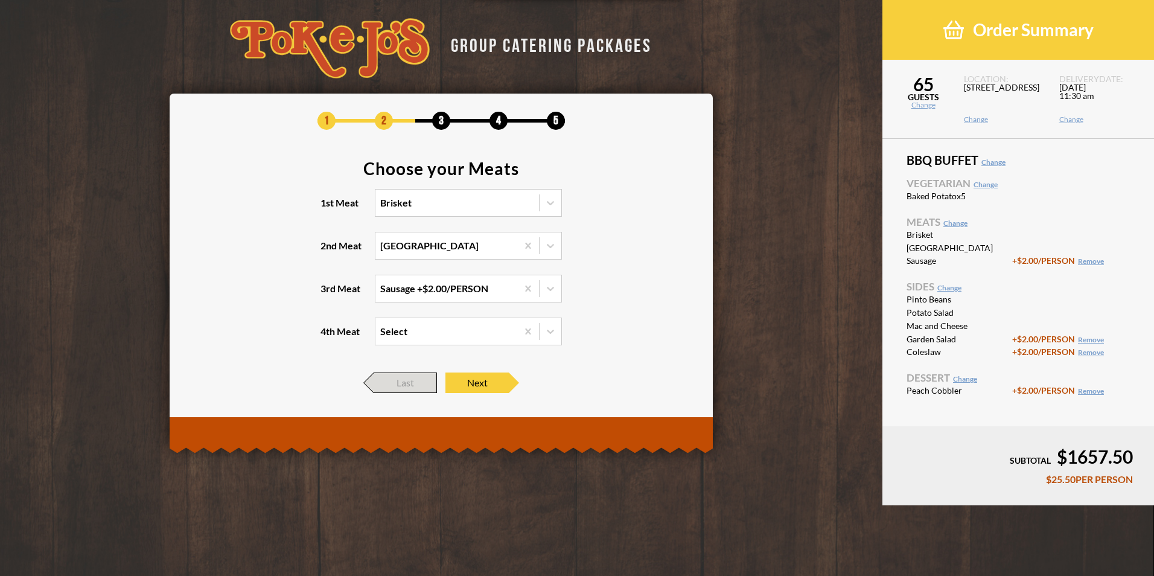
click at [409, 384] on span "Last" at bounding box center [405, 382] width 63 height 21
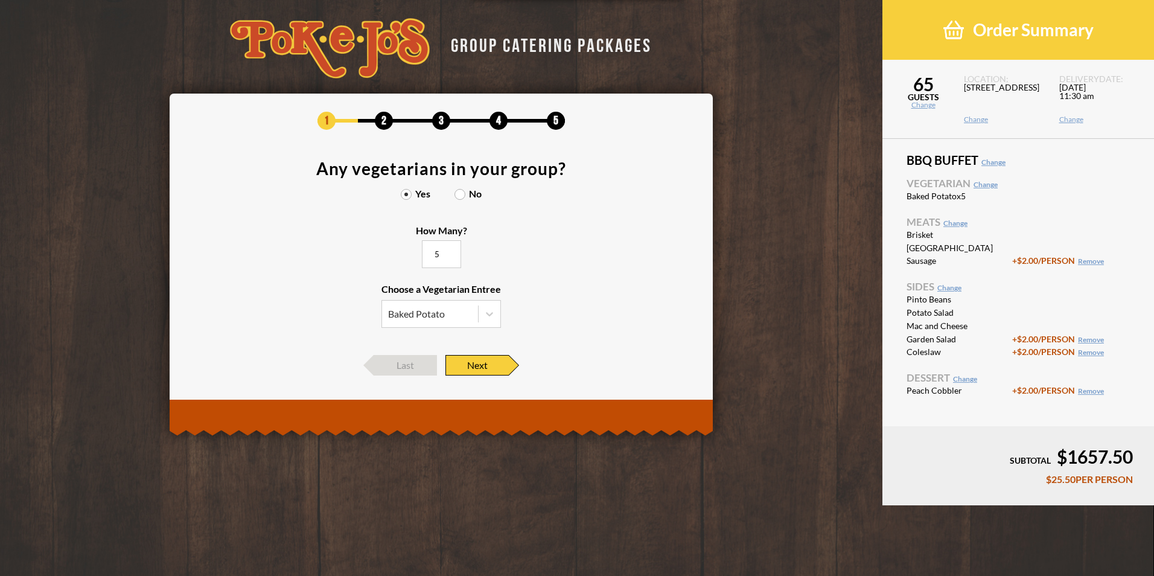
click at [509, 362] on div "Next" at bounding box center [476, 365] width 63 height 21
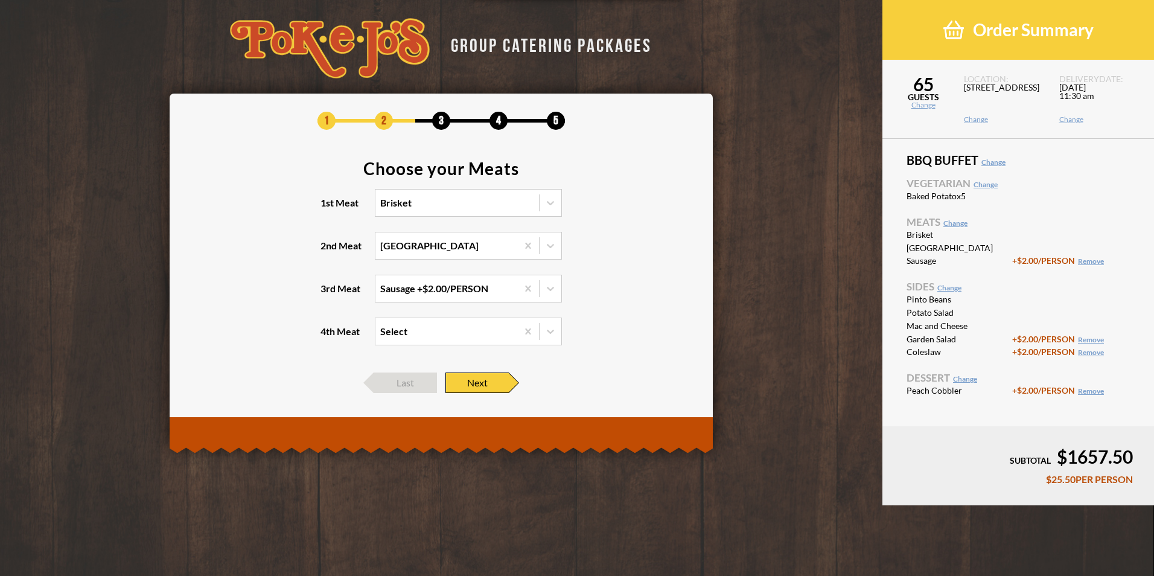
click at [487, 382] on span "Next" at bounding box center [476, 382] width 63 height 21
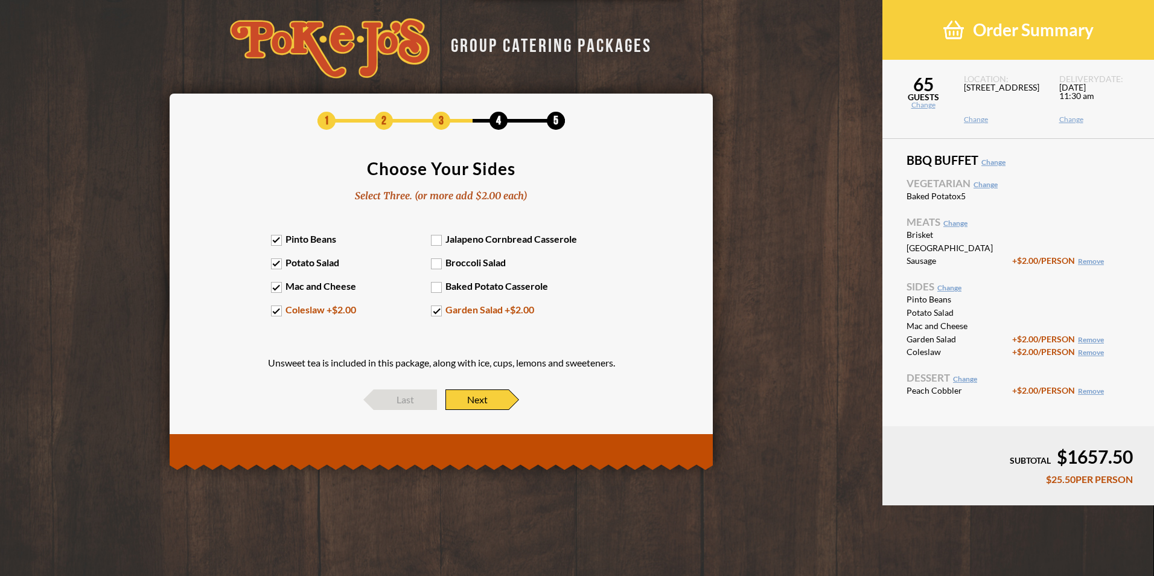
click at [485, 396] on span "Next" at bounding box center [476, 399] width 63 height 21
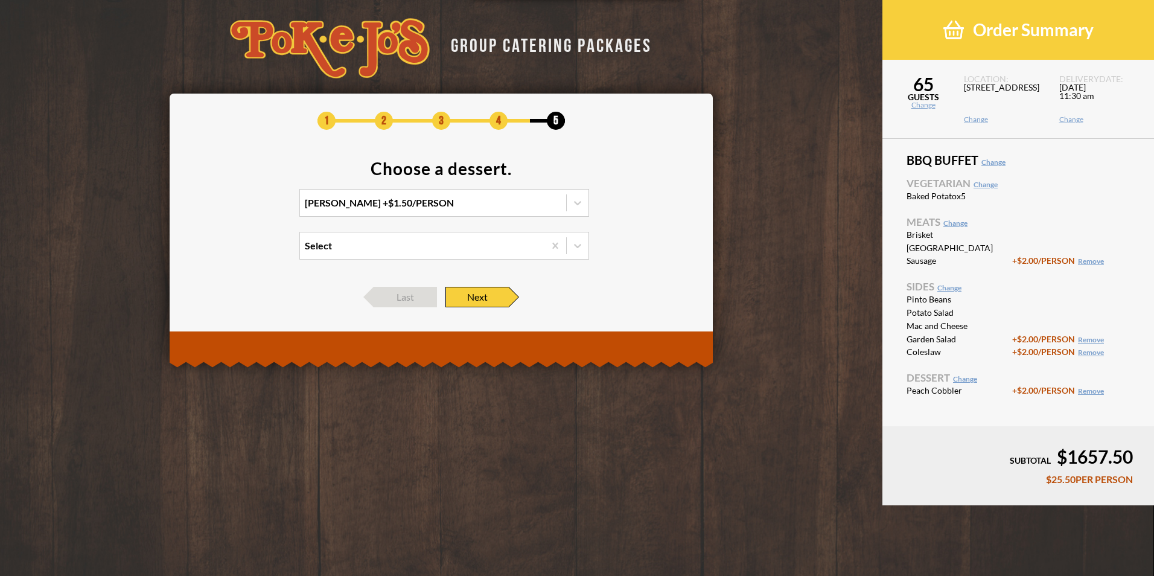
click at [505, 296] on span "Next" at bounding box center [476, 297] width 63 height 21
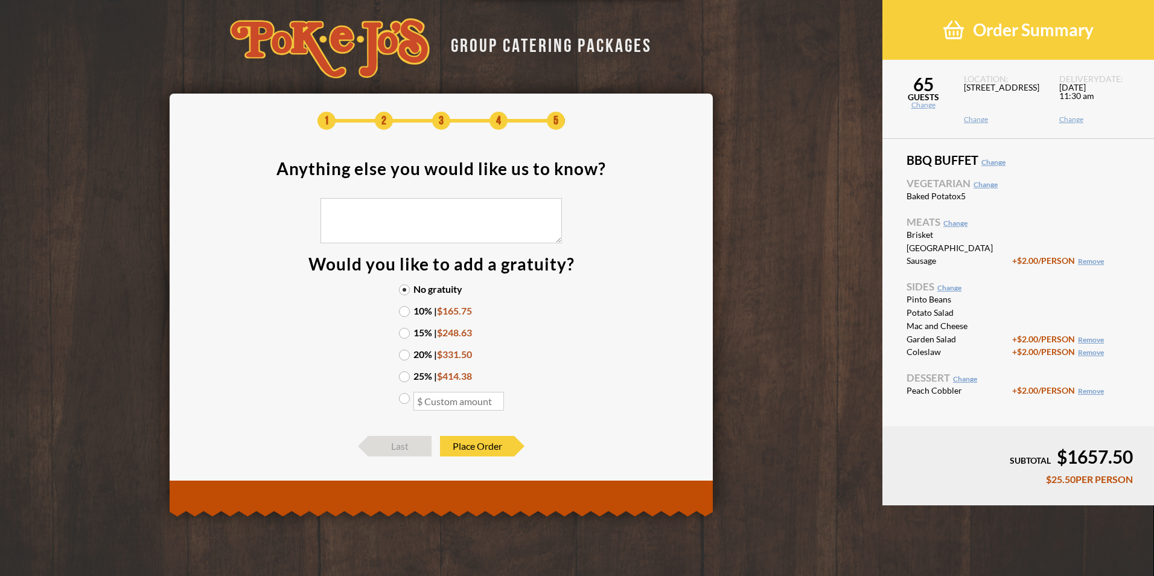
click at [406, 328] on label "15% | $248.63" at bounding box center [441, 333] width 85 height 10
click at [0, 0] on input "15% | $248.63" at bounding box center [0, 0] width 0 height 0
click at [400, 229] on textarea at bounding box center [440, 220] width 241 height 45
type textarea "P"
type textarea "B"
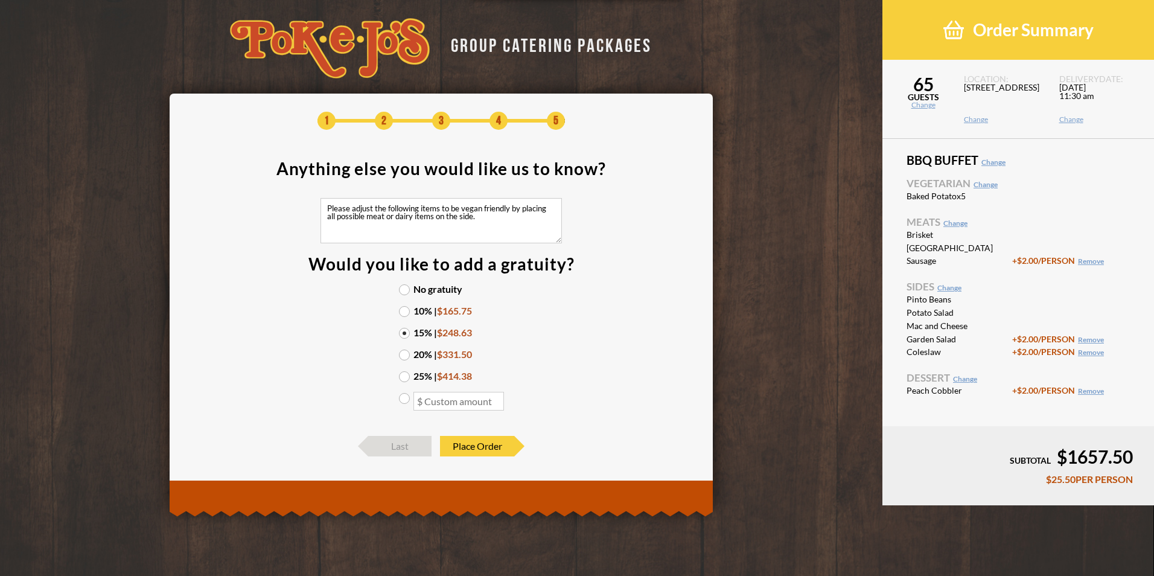
click at [499, 222] on textarea "Please adjust the following items to be vegan friendly by placing all possible …" at bounding box center [440, 220] width 241 height 45
drag, startPoint x: 482, startPoint y: 235, endPoint x: 347, endPoint y: 202, distance: 138.6
click at [275, 178] on section "Anything else you would like us to know? Please adjust the following items to b…" at bounding box center [441, 292] width 507 height 264
type textarea "Please adjust the following items to be vegan friendly by placing all possible …"
click at [403, 443] on span "Last" at bounding box center [399, 446] width 63 height 21
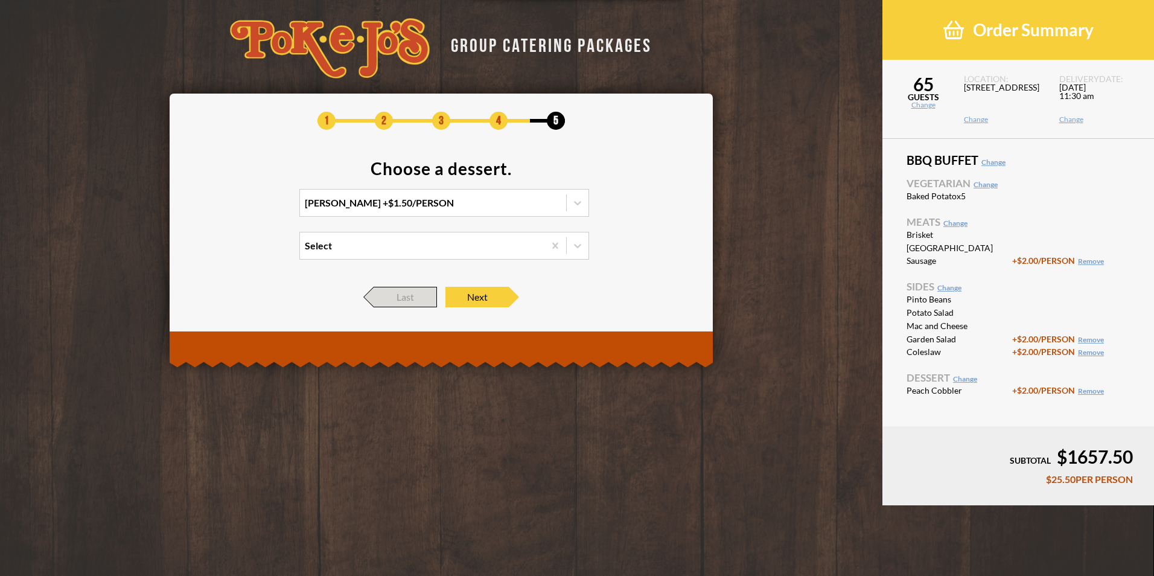
click at [402, 307] on span "Last" at bounding box center [405, 297] width 63 height 21
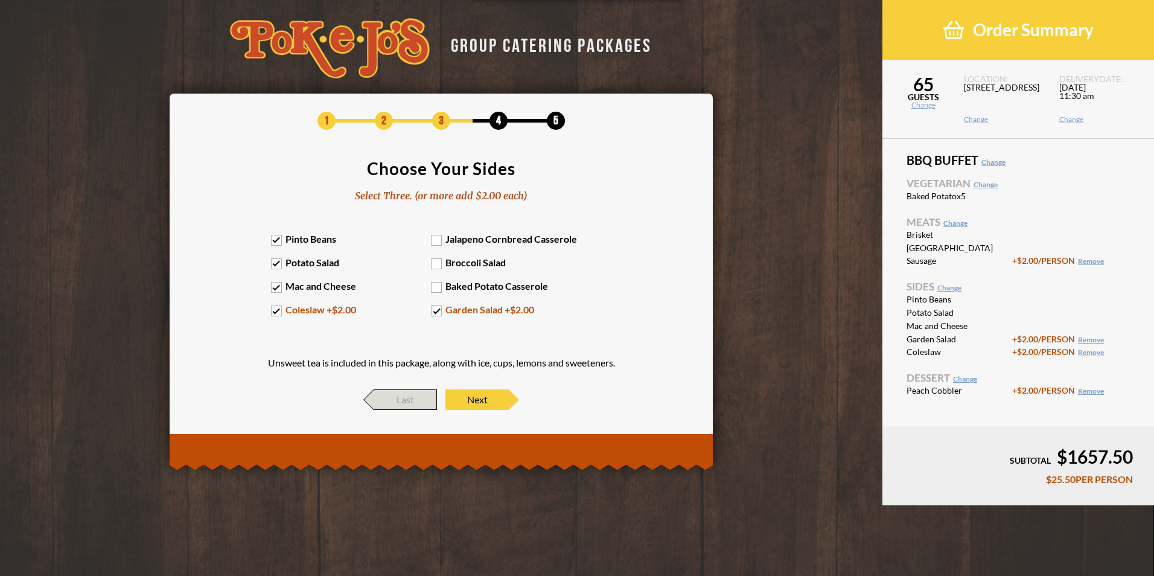
click at [394, 389] on span "Last" at bounding box center [405, 399] width 63 height 21
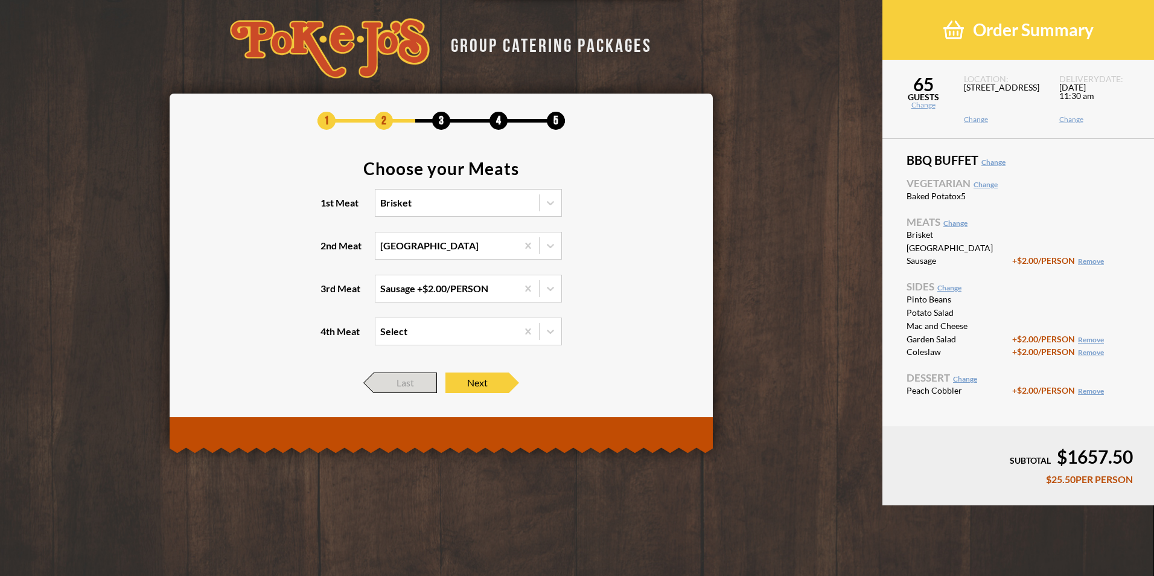
click at [407, 380] on span "Last" at bounding box center [405, 382] width 63 height 21
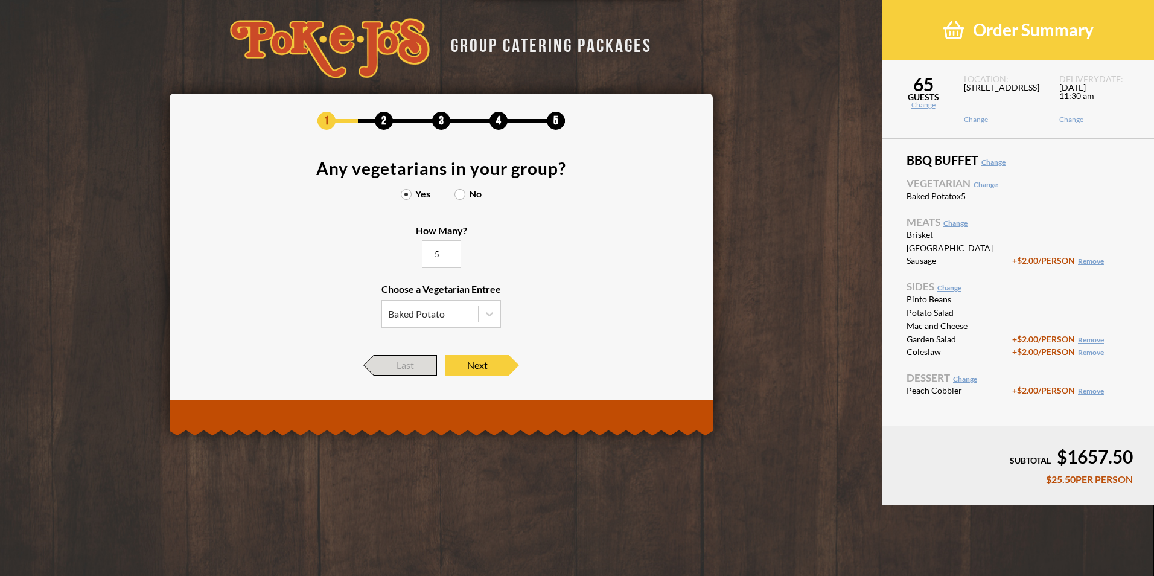
click at [418, 362] on span "Last" at bounding box center [405, 365] width 63 height 21
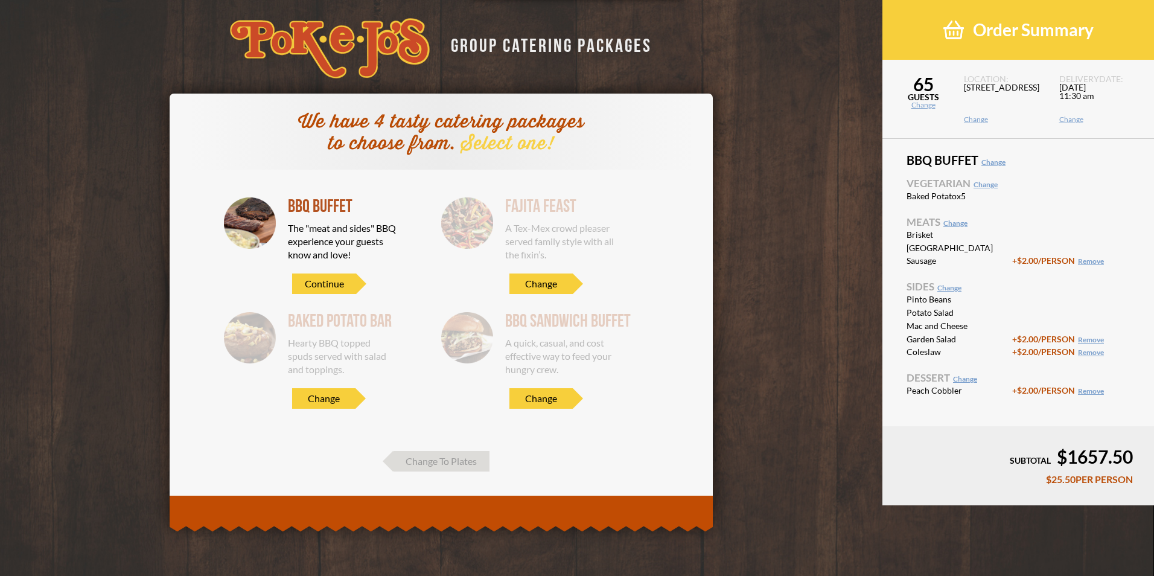
click at [316, 272] on div "BBQ Buffet The "meat and sides" BBQ experience your guests know and love! Conti…" at bounding box center [355, 245] width 135 height 97
click at [336, 274] on span "Continue" at bounding box center [324, 283] width 64 height 21
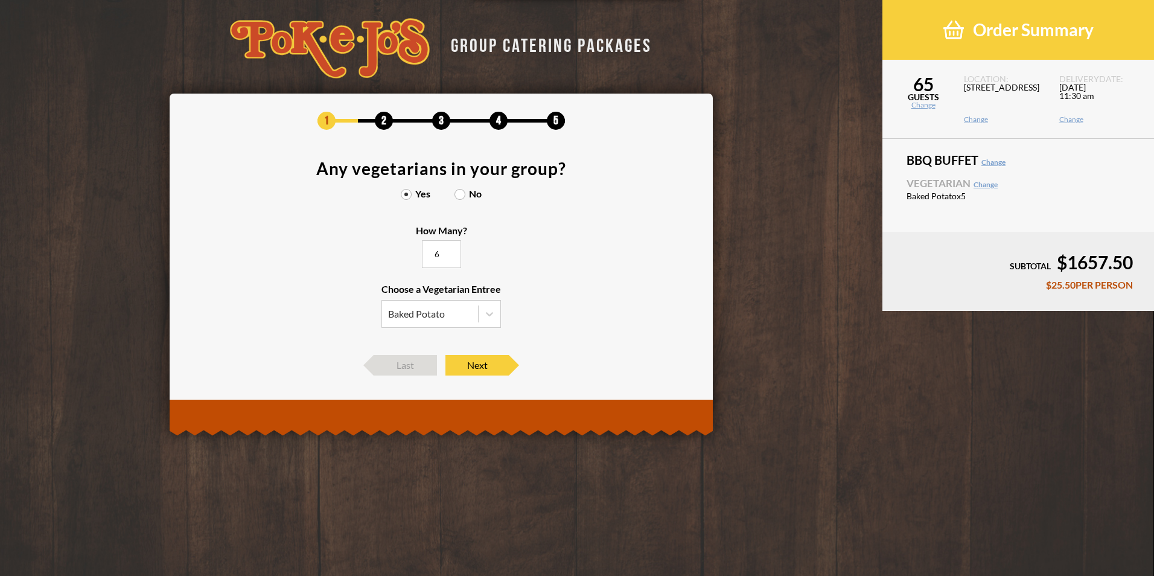
type input "6"
click at [446, 250] on input "6" at bounding box center [441, 254] width 39 height 28
click at [480, 369] on span "Next" at bounding box center [476, 365] width 63 height 21
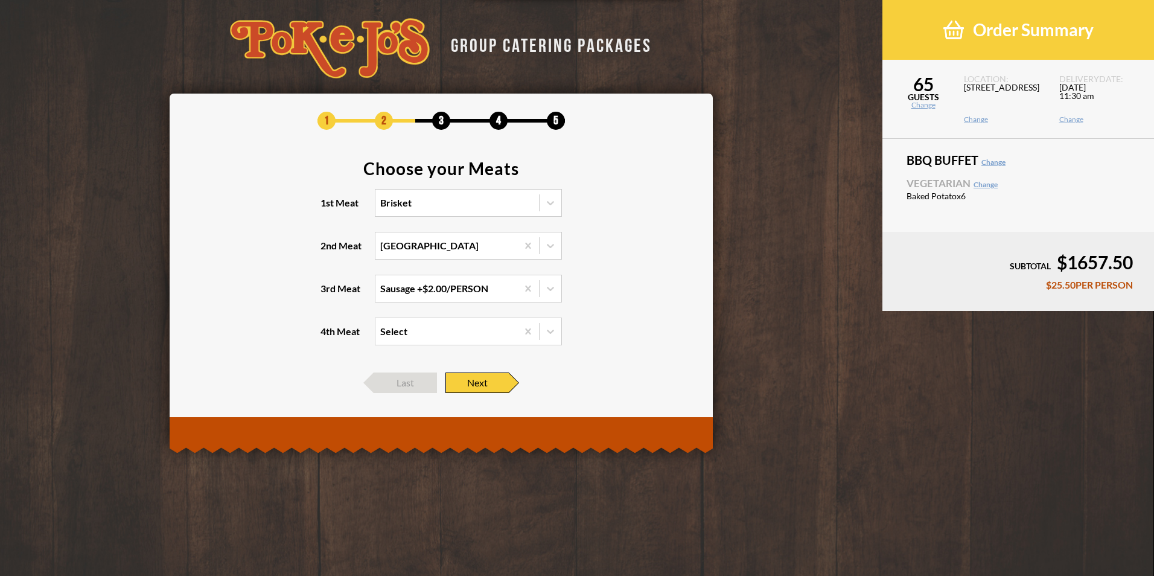
click at [484, 389] on span "Next" at bounding box center [476, 382] width 63 height 21
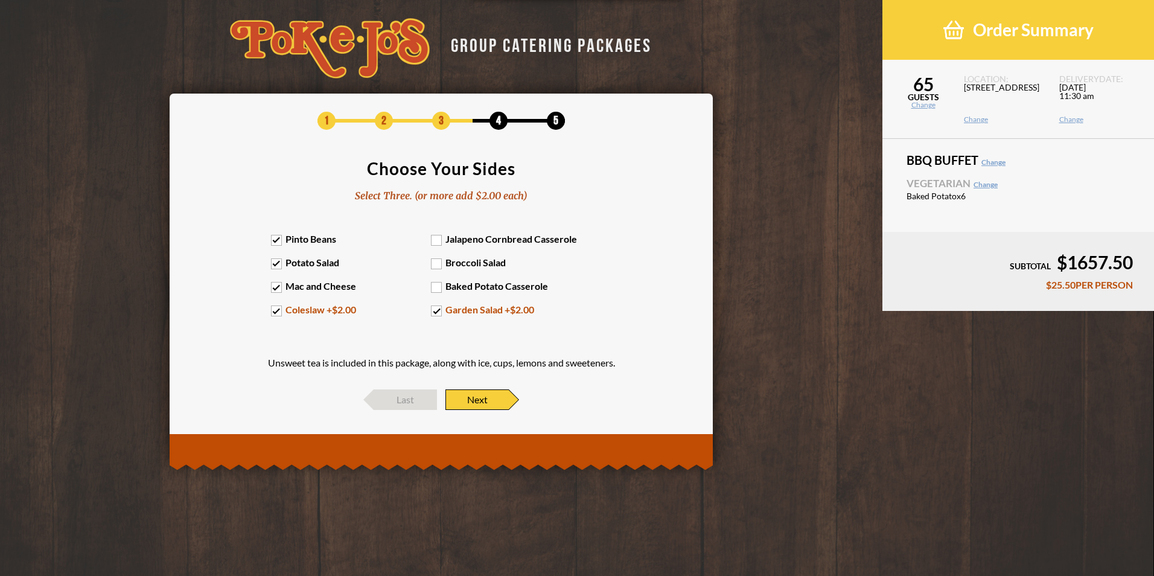
click at [485, 394] on span "Next" at bounding box center [476, 399] width 63 height 21
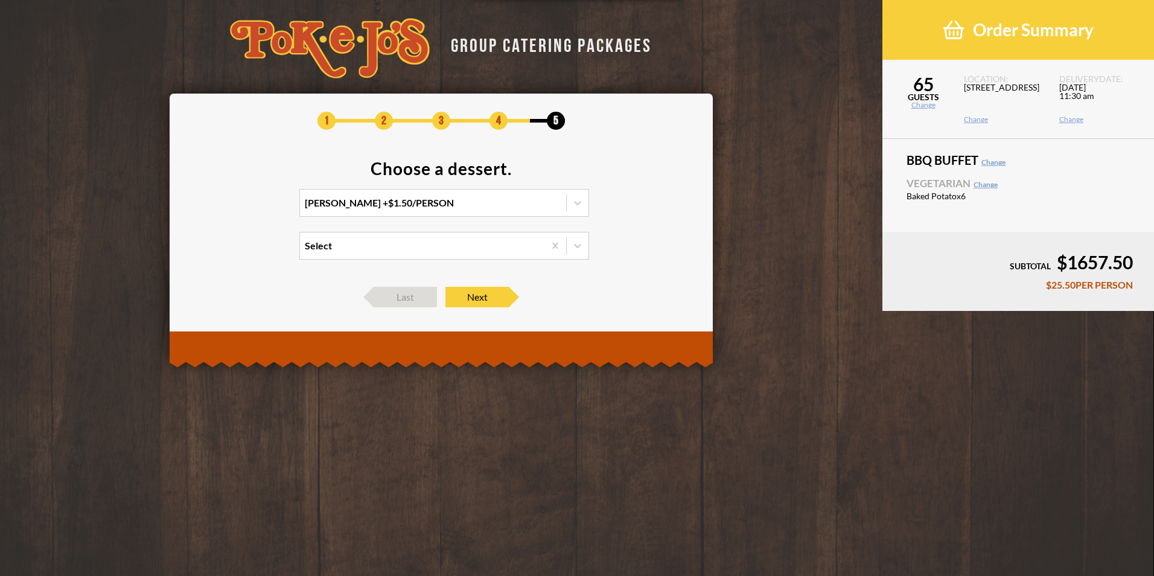
click at [548, 288] on footer "Last Next" at bounding box center [441, 297] width 507 height 21
click at [477, 299] on span "Next" at bounding box center [476, 297] width 63 height 21
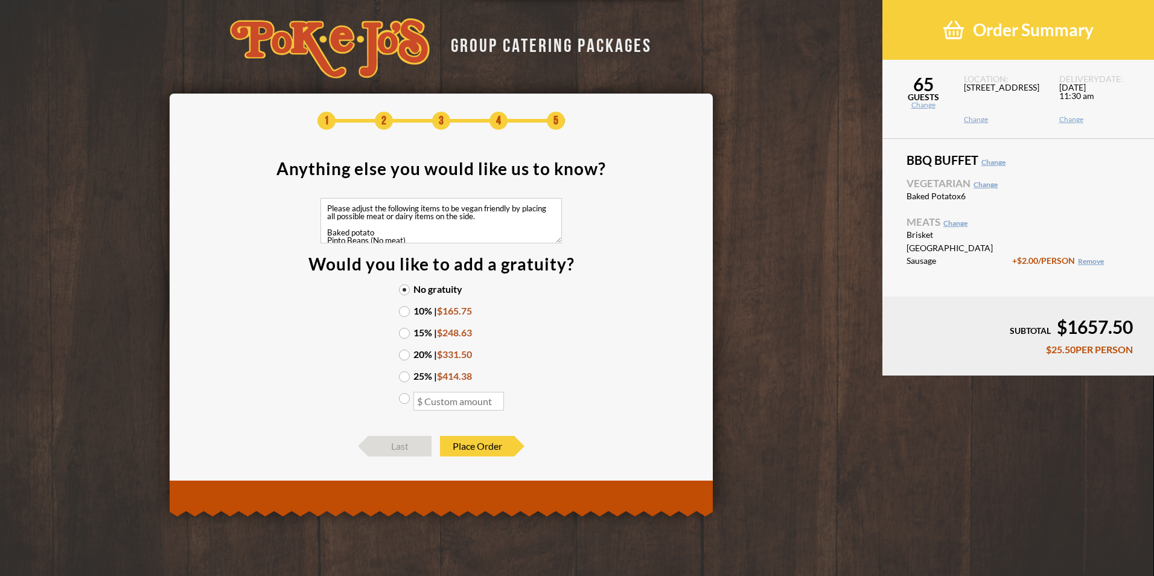
click at [413, 234] on textarea "Please adjust the following items to be vegan friendly by placing all possible …" at bounding box center [440, 220] width 241 height 45
click at [485, 226] on textarea "Please adjust the following items to be vegan friendly by placing all possible …" at bounding box center [440, 220] width 241 height 45
click at [963, 308] on footer "SUBTOTAL $1657.50 $25.50 PER PERSON" at bounding box center [1018, 335] width 272 height 79
click at [407, 446] on span "Last" at bounding box center [399, 446] width 63 height 21
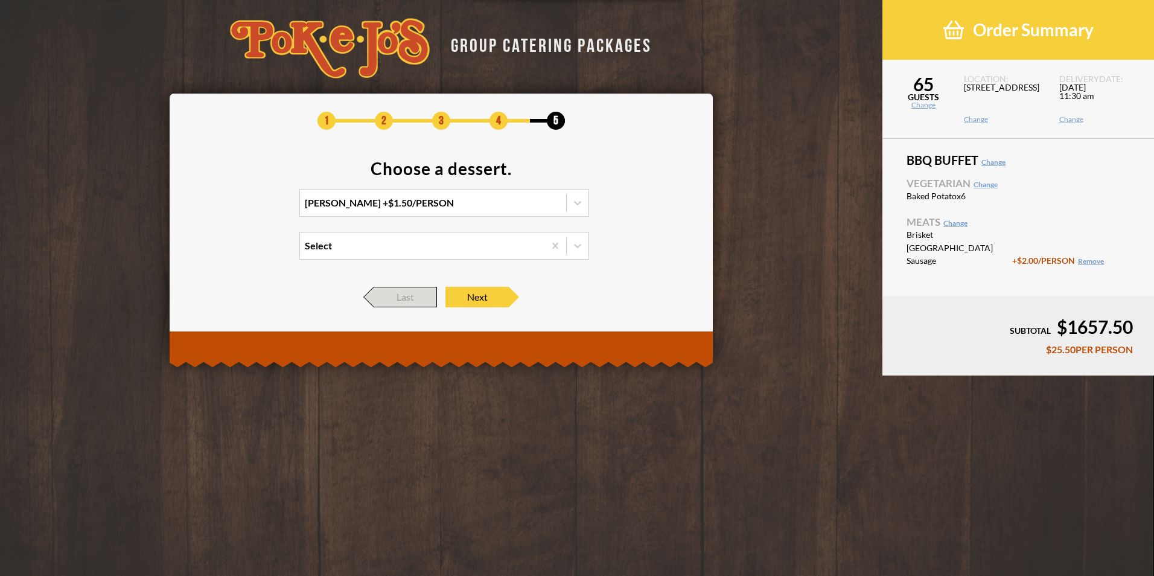
click at [401, 300] on span "Last" at bounding box center [405, 297] width 63 height 21
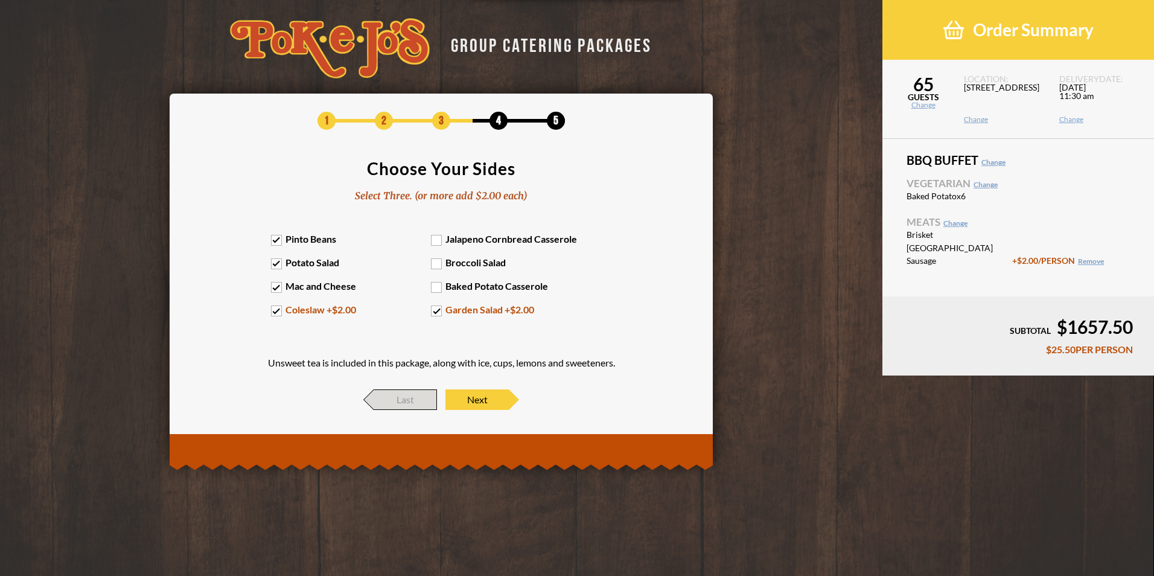
click at [396, 397] on span "Last" at bounding box center [405, 399] width 63 height 21
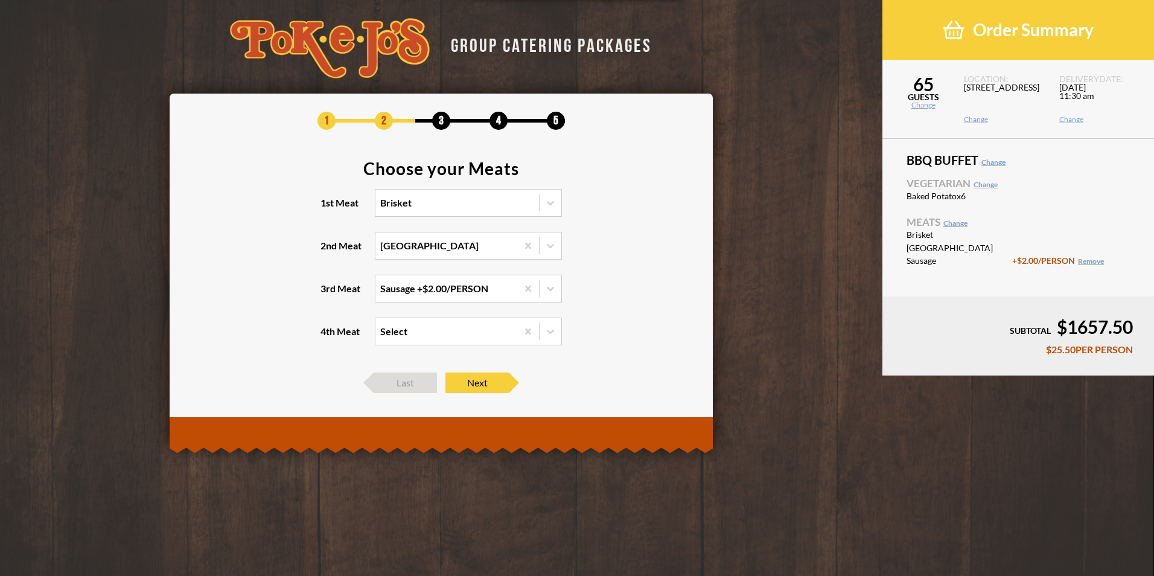
click at [473, 329] on div "Select" at bounding box center [446, 331] width 142 height 27
click at [328, 337] on input "4th Meat Select" at bounding box center [328, 337] width 0 height 0
click at [604, 324] on section "Choose your Meats 1st Meat Brisket 2nd Meat Turkey 3rd Meat Sausage +$2.00/PERS…" at bounding box center [441, 260] width 507 height 200
click at [498, 386] on span "Next" at bounding box center [476, 382] width 63 height 21
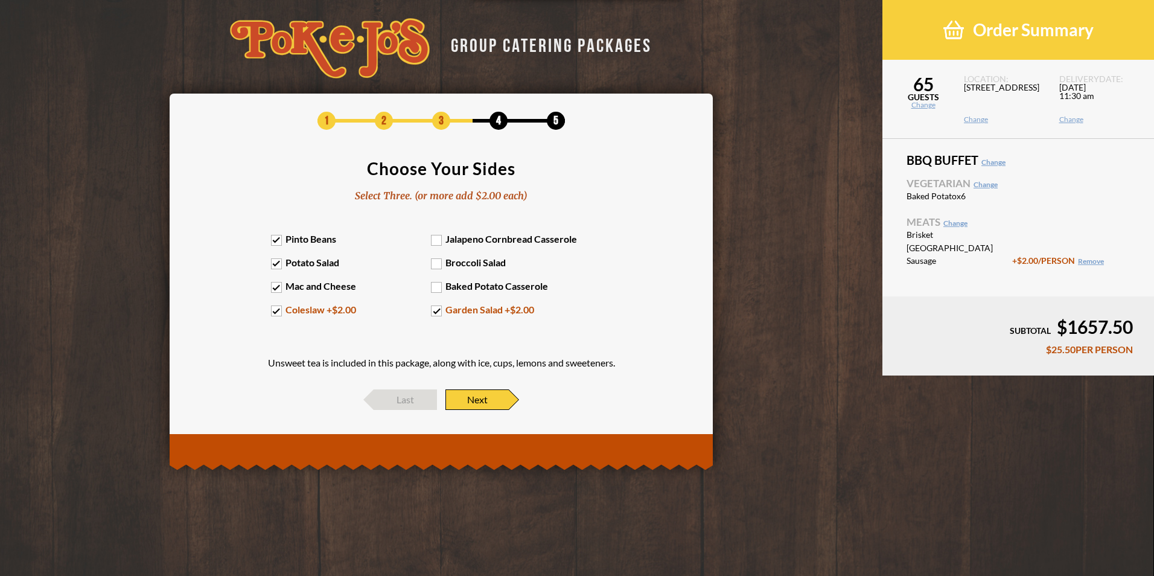
click at [494, 401] on span "Next" at bounding box center [476, 399] width 63 height 21
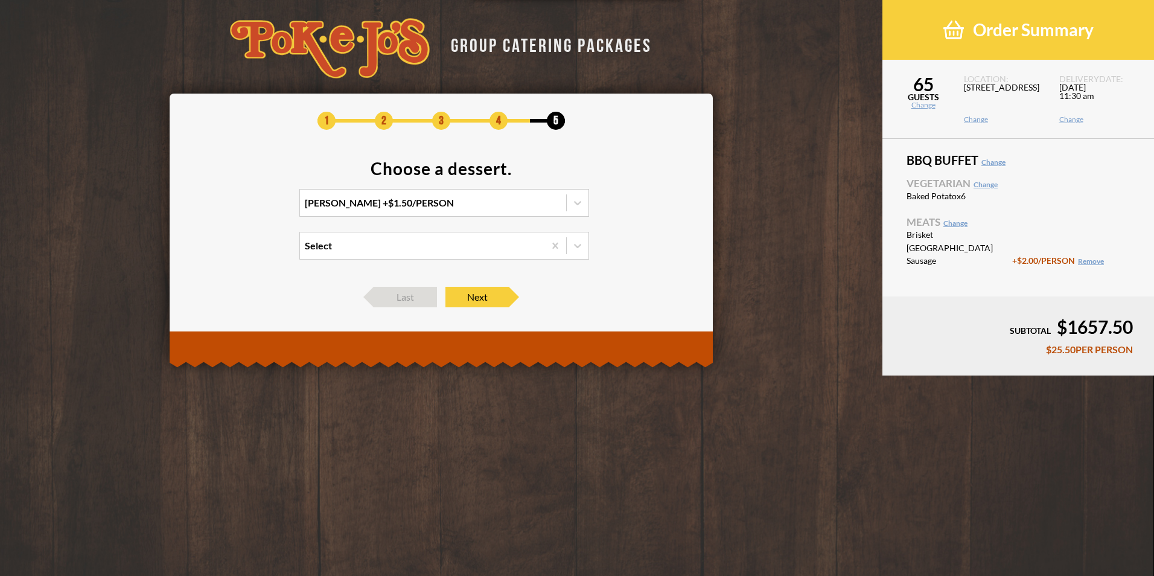
click at [919, 304] on footer "SUBTOTAL $1657.50 $25.50 PER PERSON" at bounding box center [1018, 335] width 272 height 79
click at [419, 299] on span "Last" at bounding box center [405, 297] width 63 height 21
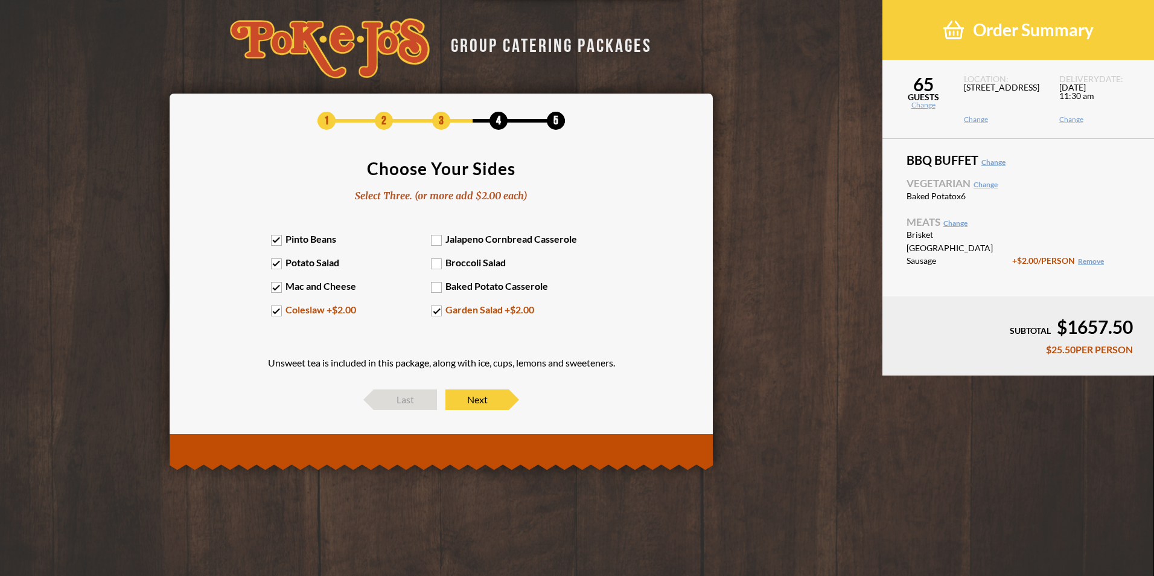
click at [279, 312] on label "Coleslaw +$2.00" at bounding box center [351, 309] width 161 height 11
click at [0, 0] on input "Coleslaw +$2.00" at bounding box center [0, 0] width 0 height 0
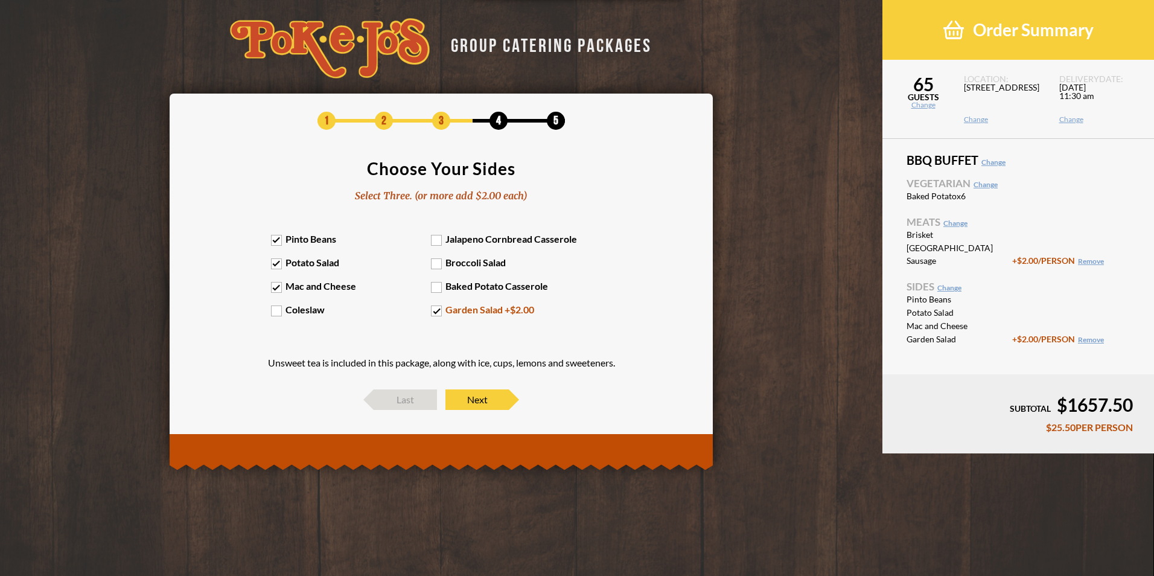
click at [278, 311] on label "Coleslaw" at bounding box center [351, 309] width 161 height 11
click at [0, 0] on input "Coleslaw" at bounding box center [0, 0] width 0 height 0
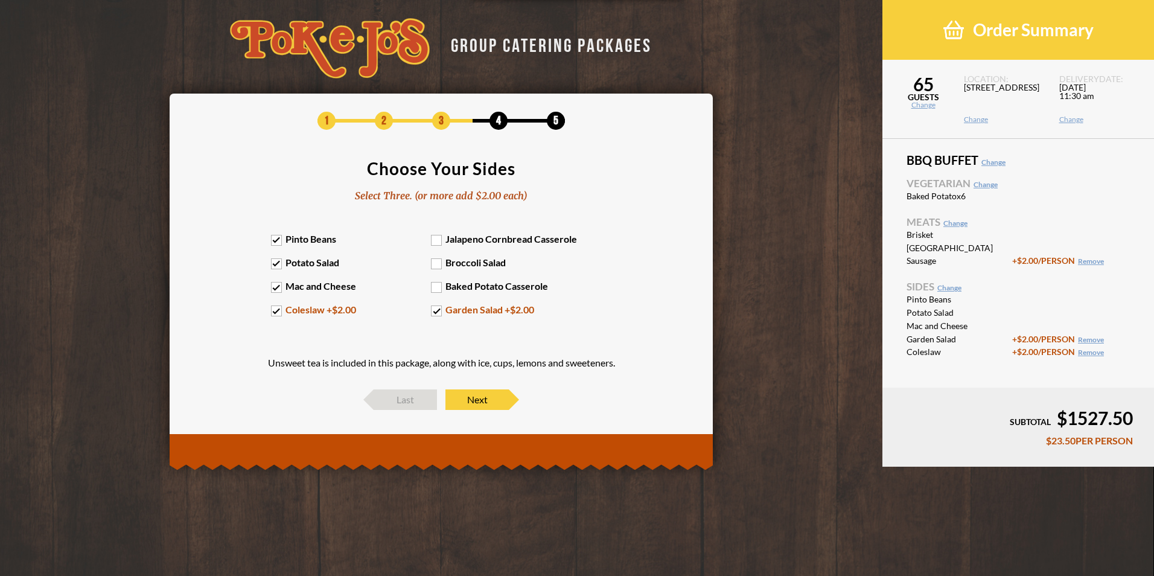
click at [278, 311] on label "Coleslaw +$2.00" at bounding box center [351, 309] width 161 height 11
click at [0, 0] on input "Coleslaw +$2.00" at bounding box center [0, 0] width 0 height 0
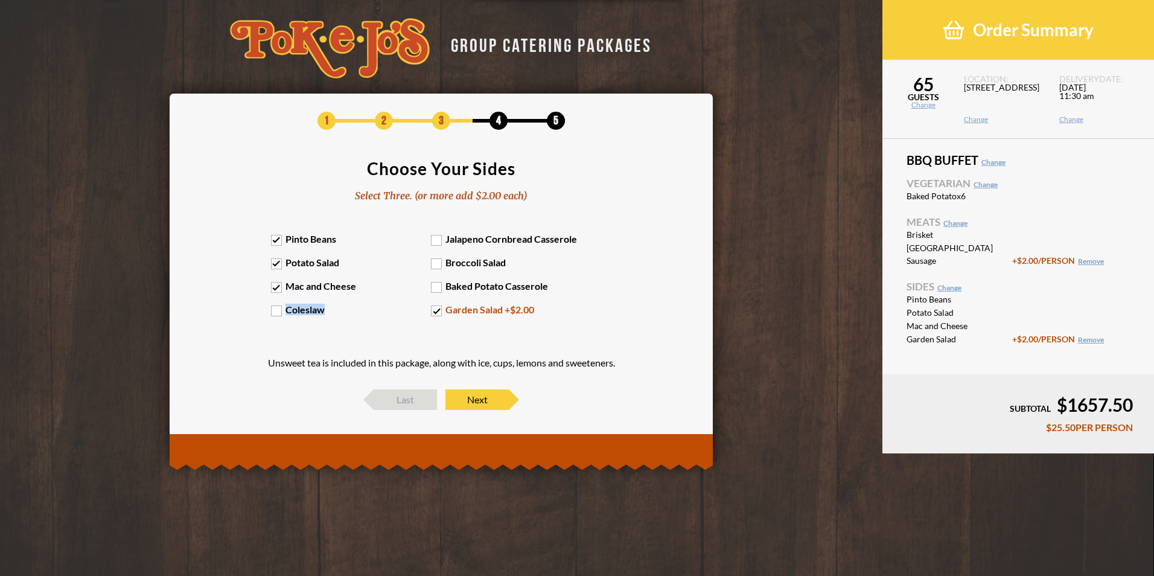
click at [278, 311] on label "Coleslaw" at bounding box center [351, 309] width 161 height 11
click at [0, 0] on input "Coleslaw" at bounding box center [0, 0] width 0 height 0
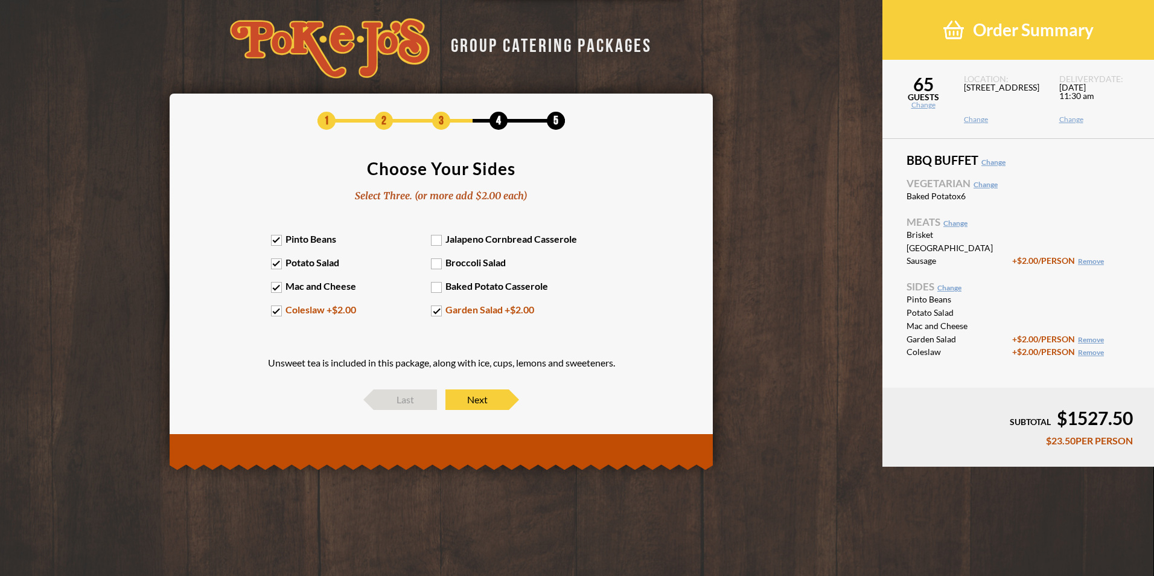
click at [434, 365] on p "Unsweet tea is included in this package, along with ice, cups, lemons and sweet…" at bounding box center [441, 363] width 347 height 10
drag, startPoint x: 433, startPoint y: 361, endPoint x: 515, endPoint y: 365, distance: 82.8
click at [515, 365] on p "Unsweet tea is included in this package, along with ice, cups, lemons and sweet…" at bounding box center [441, 363] width 347 height 10
drag, startPoint x: 515, startPoint y: 365, endPoint x: 498, endPoint y: 363, distance: 17.5
copy p "along with ice, cups,"
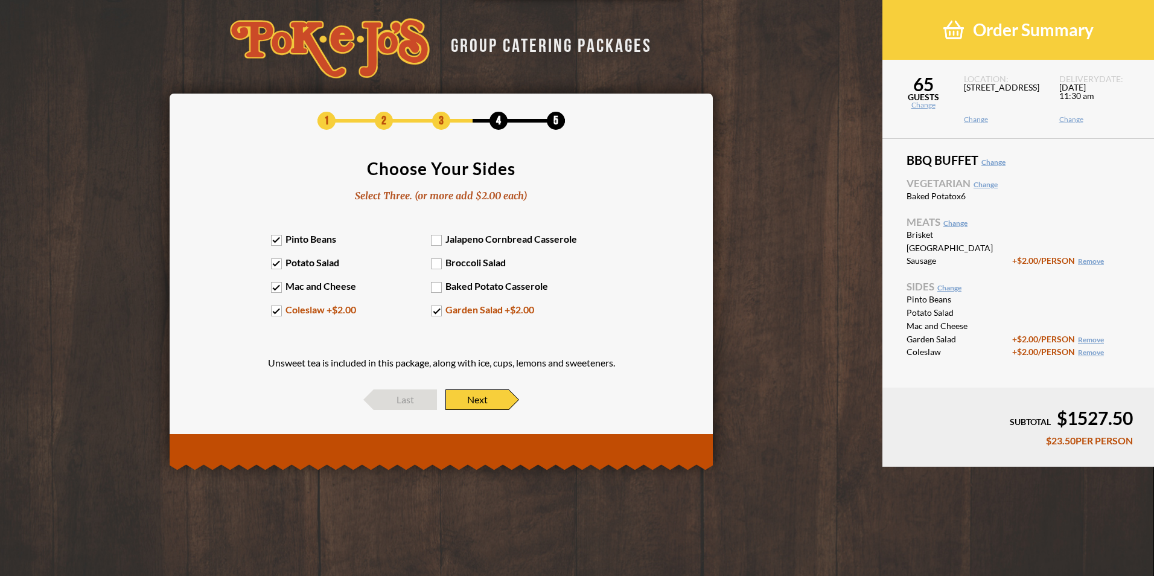
click at [495, 398] on span "Next" at bounding box center [476, 399] width 63 height 21
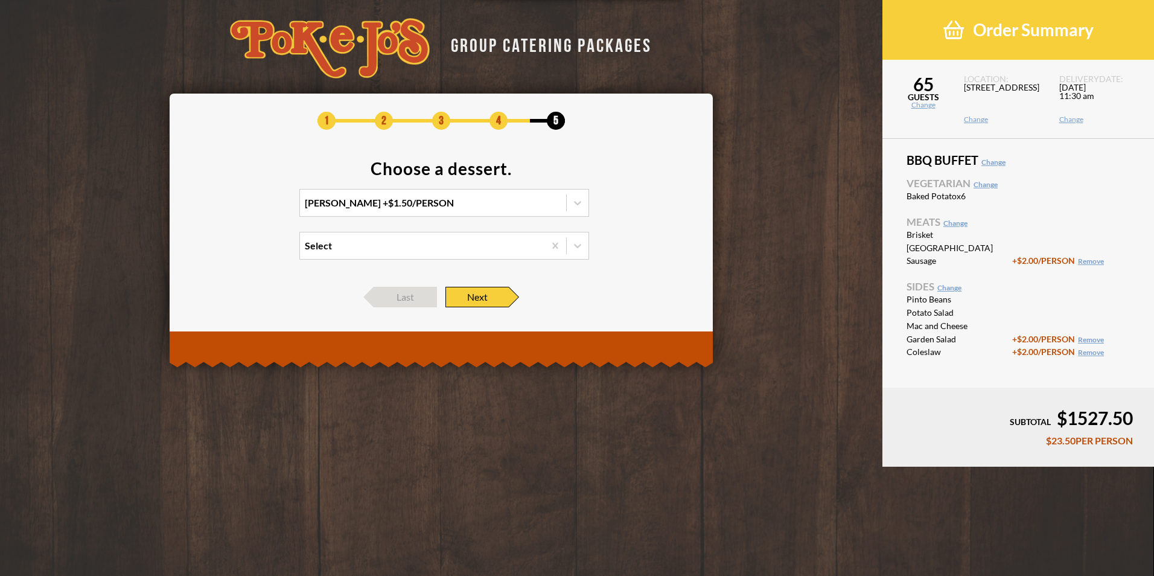
click at [482, 301] on span "Next" at bounding box center [476, 297] width 63 height 21
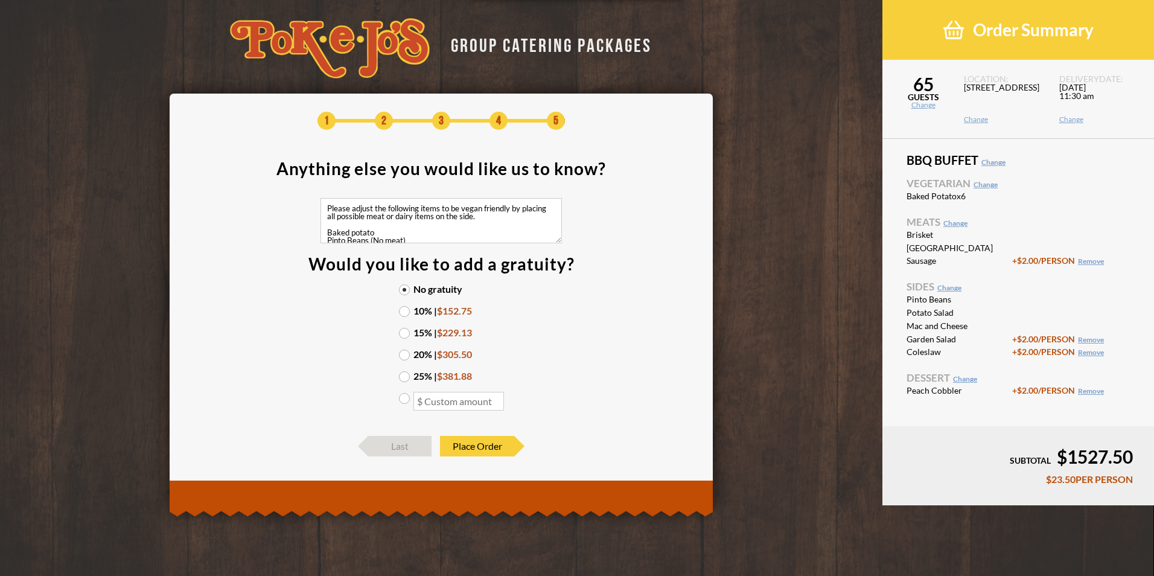
click at [460, 243] on section "Anything else you would like us to know? Please adjust the following items to b…" at bounding box center [441, 292] width 507 height 264
click at [453, 238] on textarea "Please adjust the following items to be vegan friendly by placing all possible …" at bounding box center [440, 220] width 241 height 45
click at [445, 233] on textarea "Please adjust the following items to be vegan friendly by placing all possible …" at bounding box center [440, 220] width 241 height 45
paste textarea "along with ice, cups,"
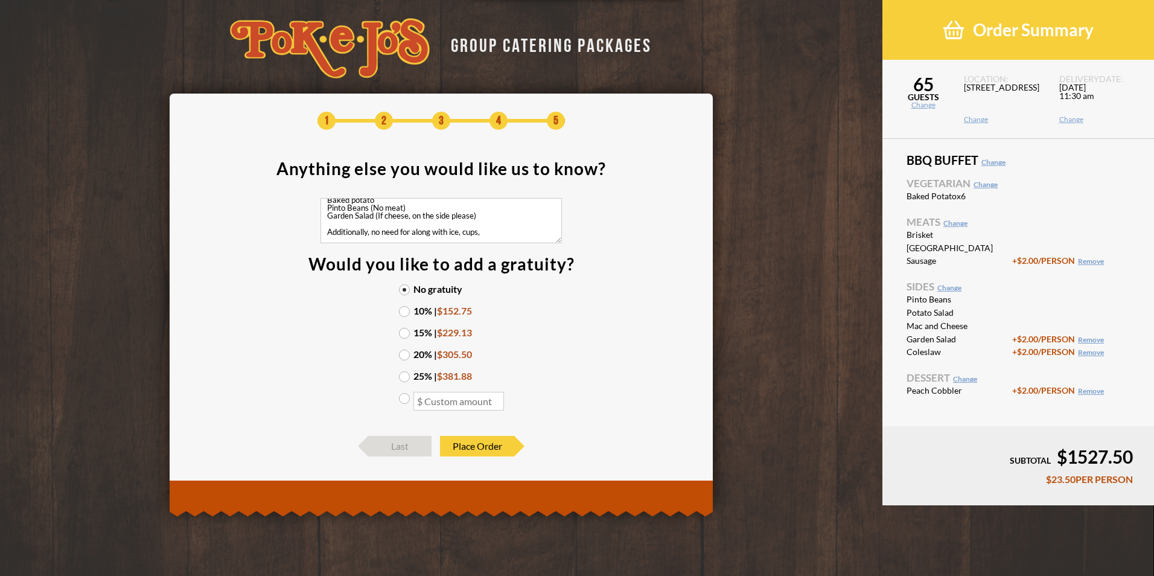
click at [509, 237] on textarea "Please adjust the following items to be vegan friendly by placing all possible …" at bounding box center [440, 220] width 241 height 45
click at [509, 235] on textarea "Please adjust the following items to be vegan friendly by placing all possible …" at bounding box center [440, 220] width 241 height 45
click at [511, 299] on section "Anything else you would like us to know? Please adjust the following items to b…" at bounding box center [441, 292] width 507 height 264
drag, startPoint x: 448, startPoint y: 233, endPoint x: 413, endPoint y: 231, distance: 35.1
click at [413, 231] on textarea "Please adjust the following items to be vegan friendly by placing all possible …" at bounding box center [440, 220] width 241 height 45
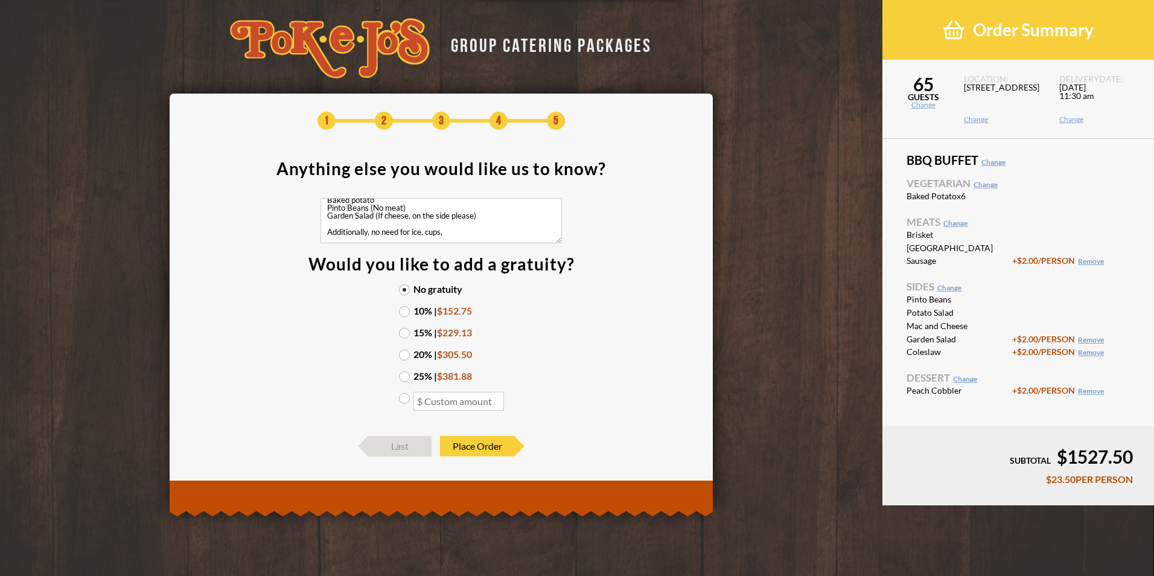
click at [453, 233] on textarea "Please adjust the following items to be vegan friendly by placing all possible …" at bounding box center [440, 220] width 241 height 45
drag, startPoint x: 471, startPoint y: 232, endPoint x: 330, endPoint y: 227, distance: 141.3
click at [330, 227] on textarea "Please adjust the following items to be vegan friendly by placing all possible …" at bounding box center [440, 220] width 241 height 45
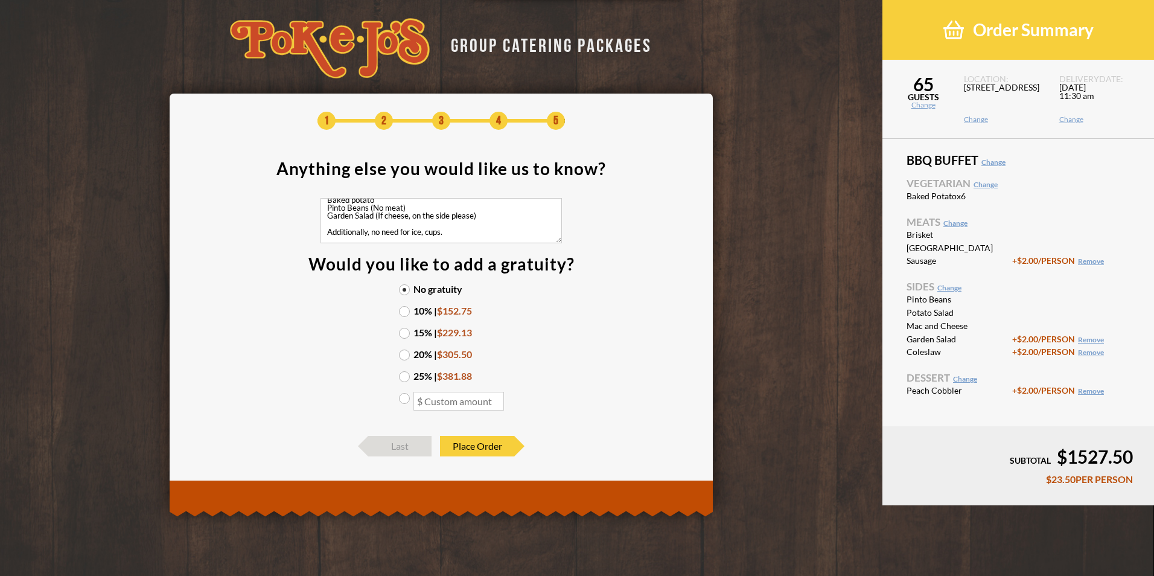
type textarea "Please adjust the following items to be vegan friendly by placing all possible …"
click at [403, 331] on label "15% | $229.13" at bounding box center [441, 333] width 85 height 10
click at [0, 0] on input "15% | $229.13" at bounding box center [0, 0] width 0 height 0
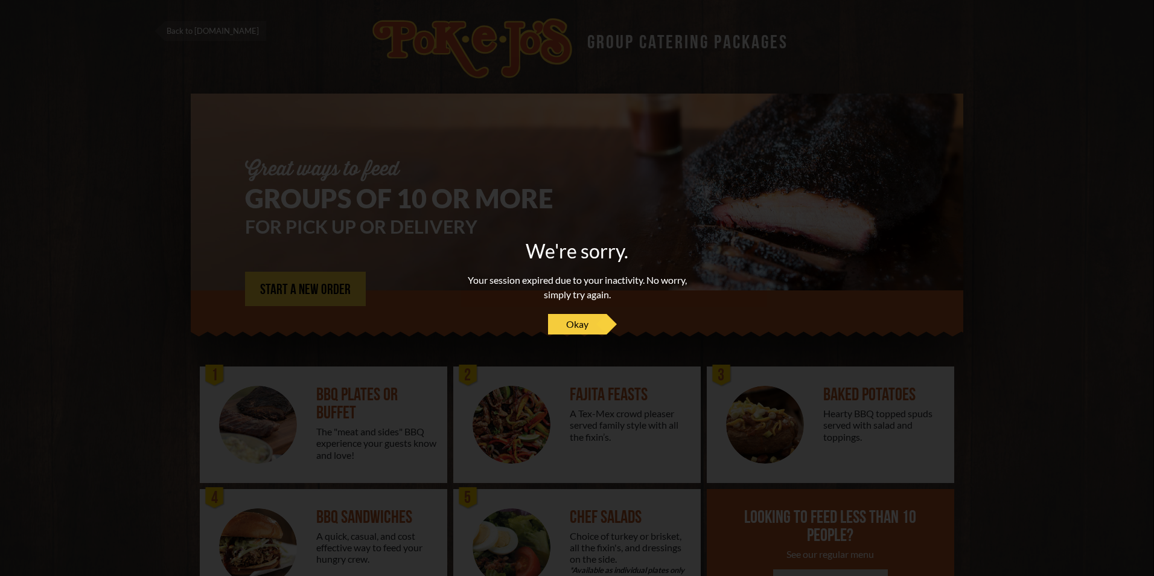
click at [587, 328] on span "Okay" at bounding box center [577, 324] width 22 height 14
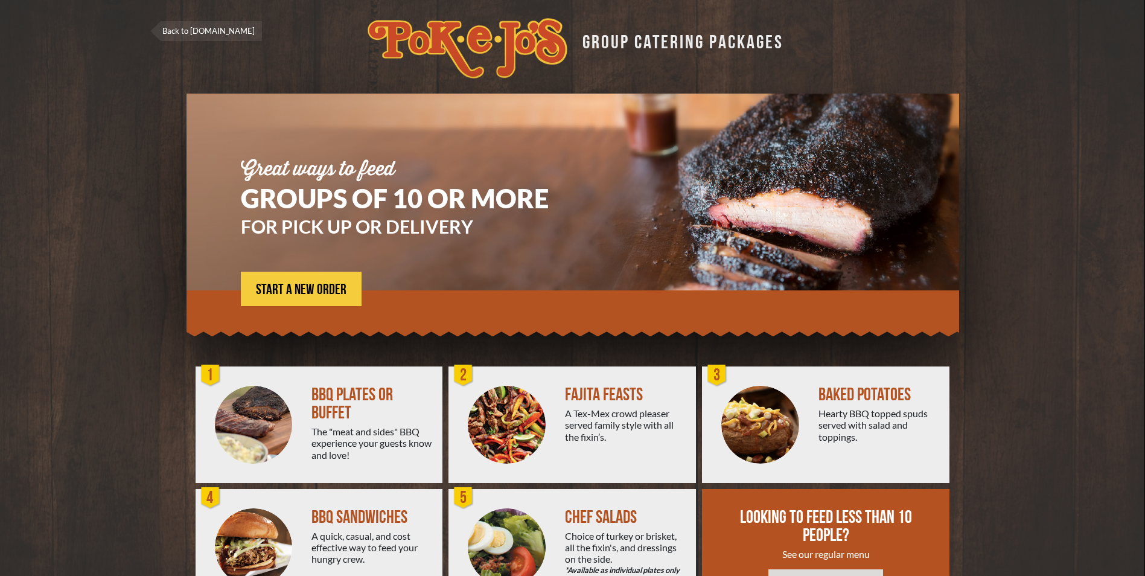
click at [328, 461] on div "BBQ PLATES OR BUFFET The "meat and sides" BBQ experience your guests know and l…" at bounding box center [376, 424] width 131 height 116
click at [330, 401] on div "BBQ PLATES OR BUFFET" at bounding box center [371, 404] width 121 height 36
click at [304, 293] on span "START A NEW ORDER" at bounding box center [301, 289] width 91 height 14
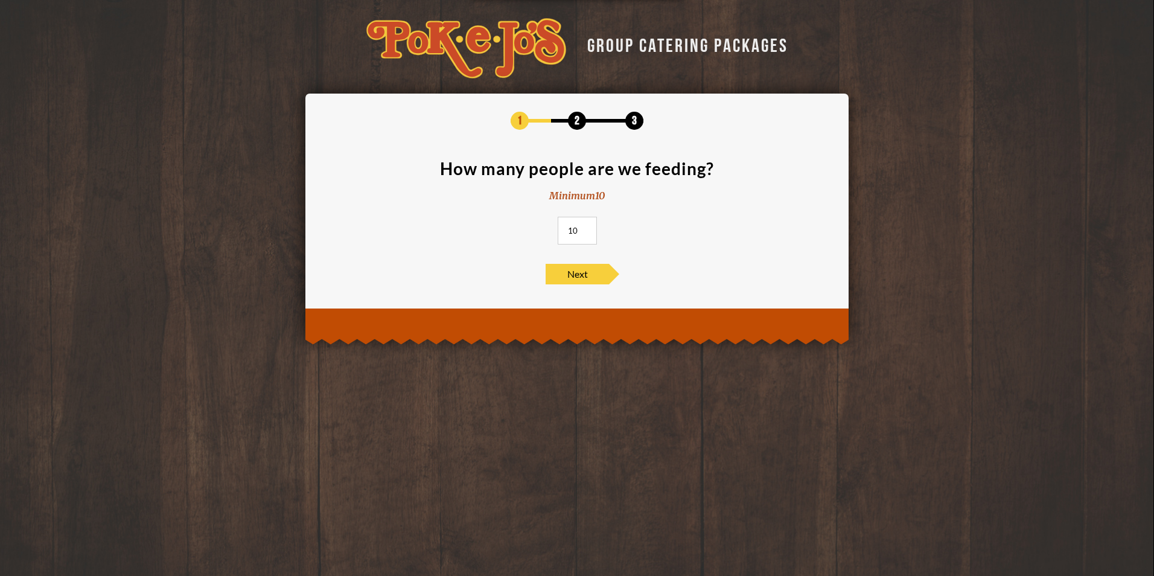
drag, startPoint x: 584, startPoint y: 231, endPoint x: 562, endPoint y: 231, distance: 22.3
click at [562, 231] on input "10" at bounding box center [577, 231] width 39 height 28
type input "65"
click at [575, 271] on span "Next" at bounding box center [577, 274] width 63 height 21
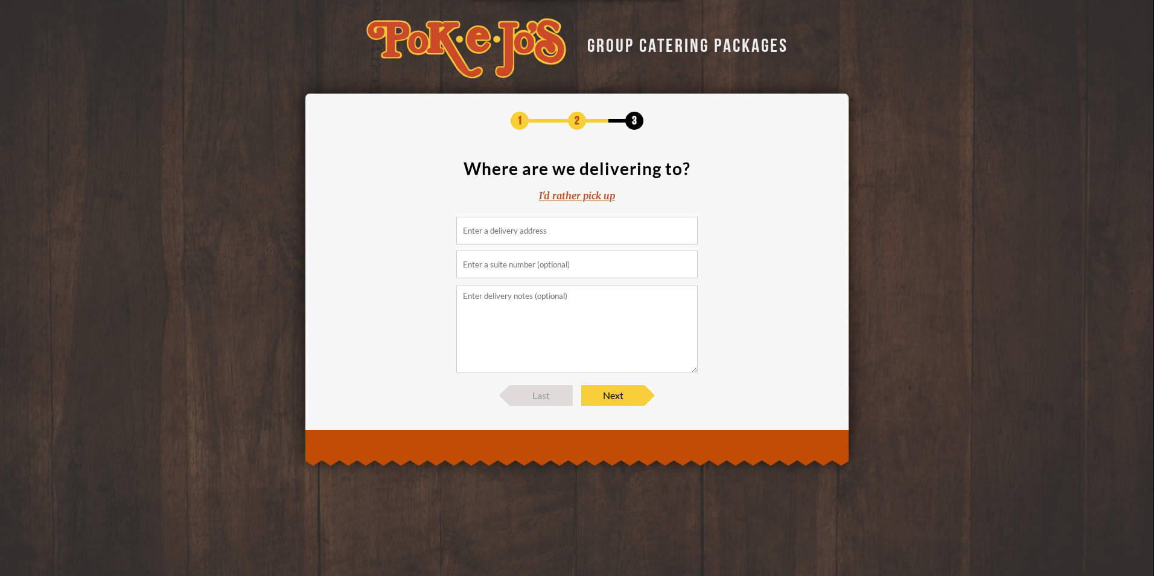
click at [539, 229] on input at bounding box center [576, 231] width 241 height 28
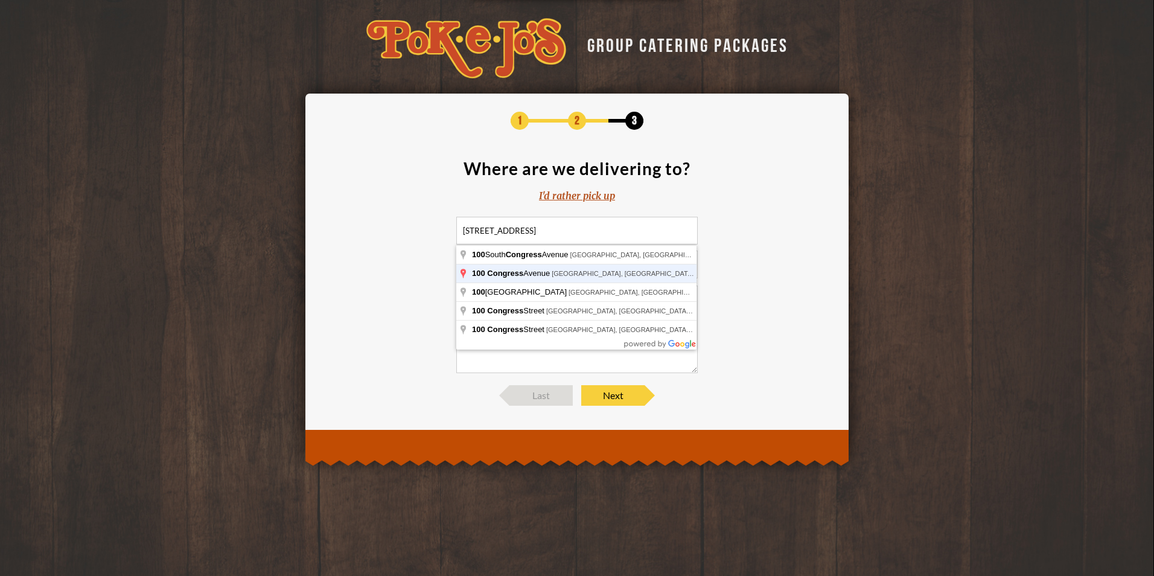
type input "100 Congress Avenue, Austin, TX, USA"
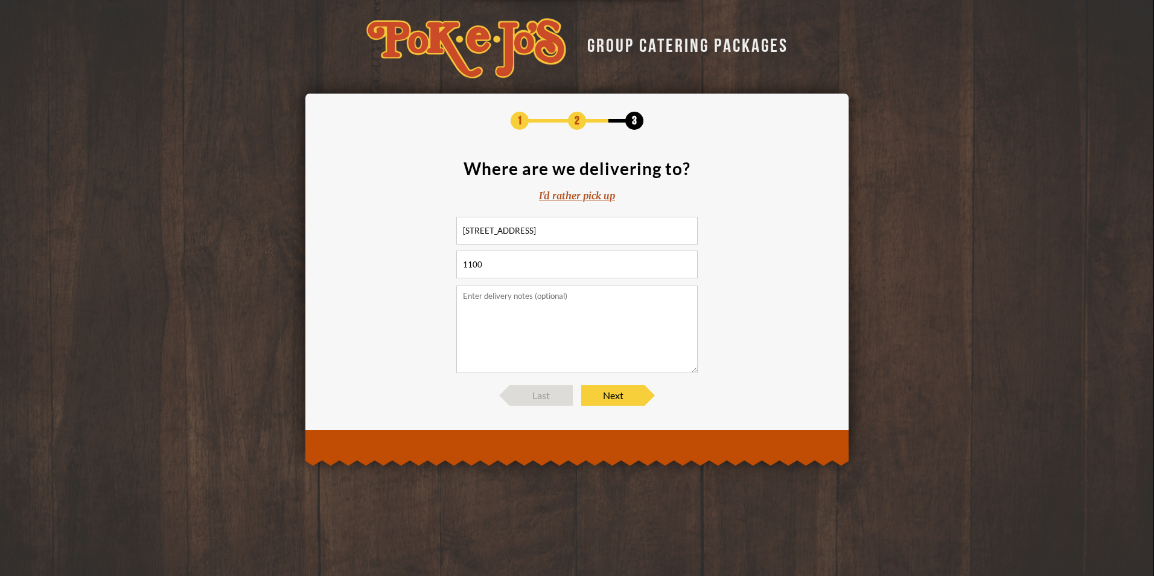
type input "1100"
click at [666, 304] on textarea at bounding box center [576, 329] width 241 height 88
paste textarea "Locate the loading dock off 2nd and Congress (Brown Building) across from World…"
type textarea "Locate the loading dock off 2nd and Congress (Brown Building) across from World…"
click at [632, 397] on span "Next" at bounding box center [612, 395] width 63 height 21
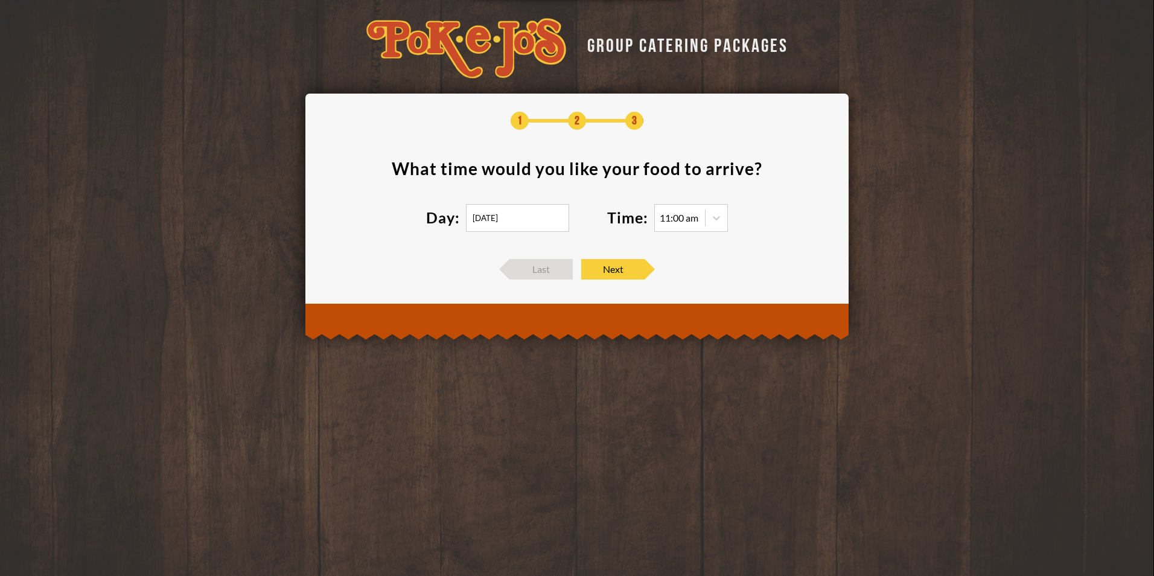
click at [491, 217] on input "08/16/2025" at bounding box center [517, 218] width 103 height 28
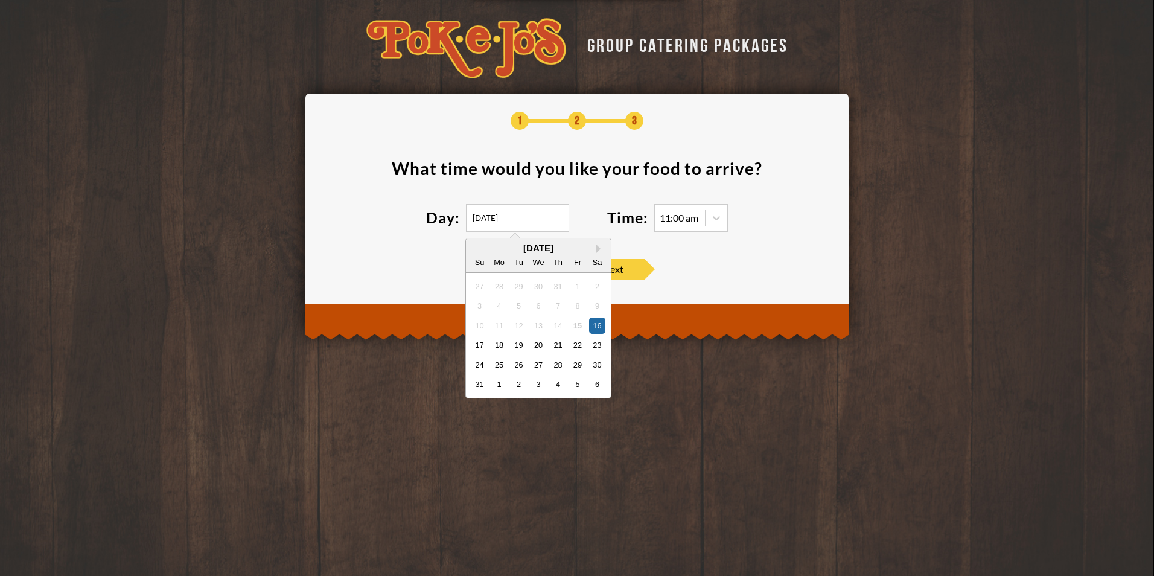
click at [520, 346] on div "19" at bounding box center [519, 345] width 16 height 16
type input "08/19/2025"
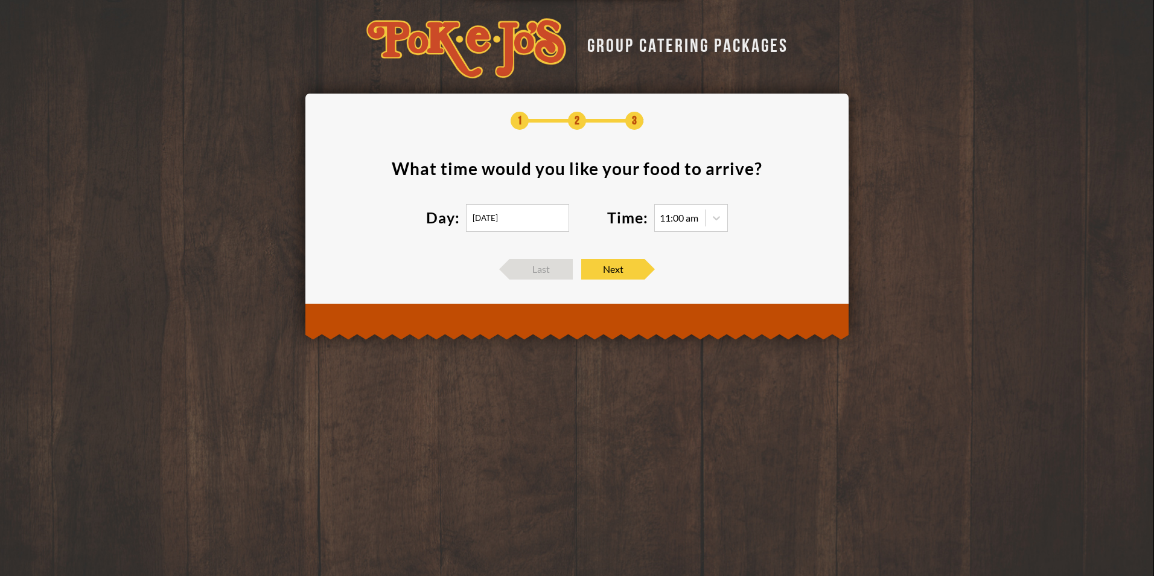
click at [675, 223] on div "11:00 am" at bounding box center [679, 218] width 39 height 10
click at [706, 218] on div at bounding box center [717, 218] width 22 height 22
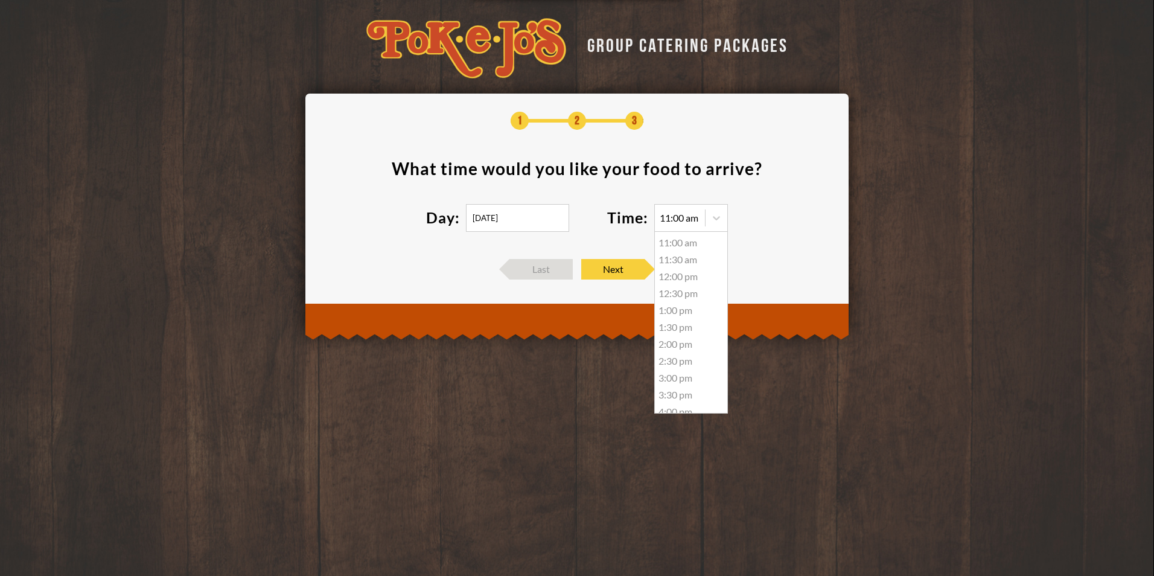
click at [683, 266] on div "11:30 am" at bounding box center [691, 259] width 72 height 17
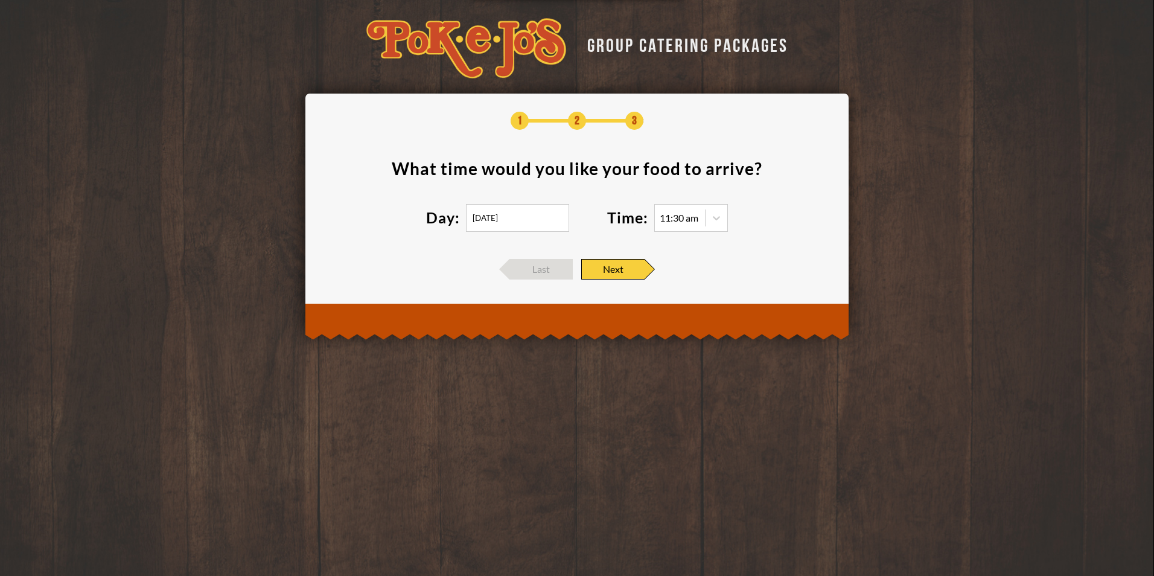
click at [639, 269] on span "Next" at bounding box center [612, 269] width 63 height 21
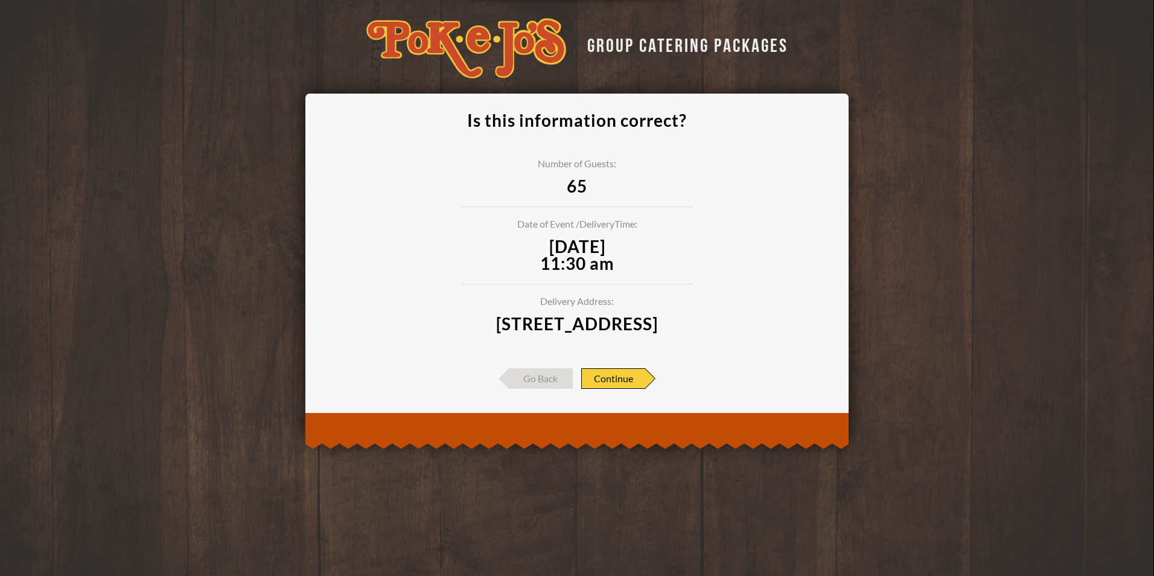
click at [620, 389] on span "Continue" at bounding box center [613, 378] width 64 height 21
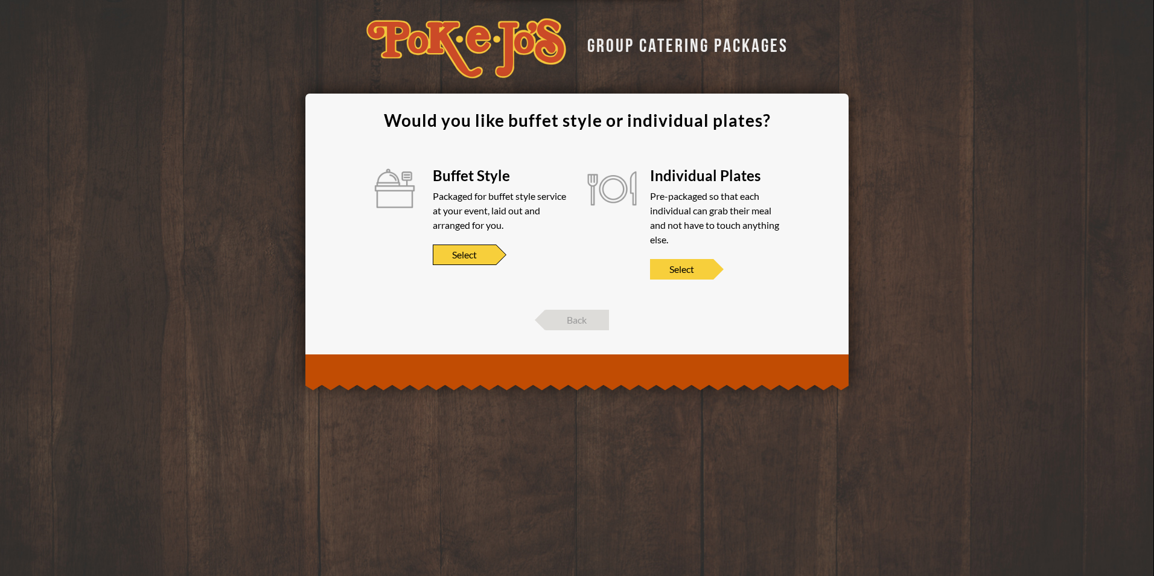
click at [471, 256] on span "Select" at bounding box center [464, 254] width 63 height 21
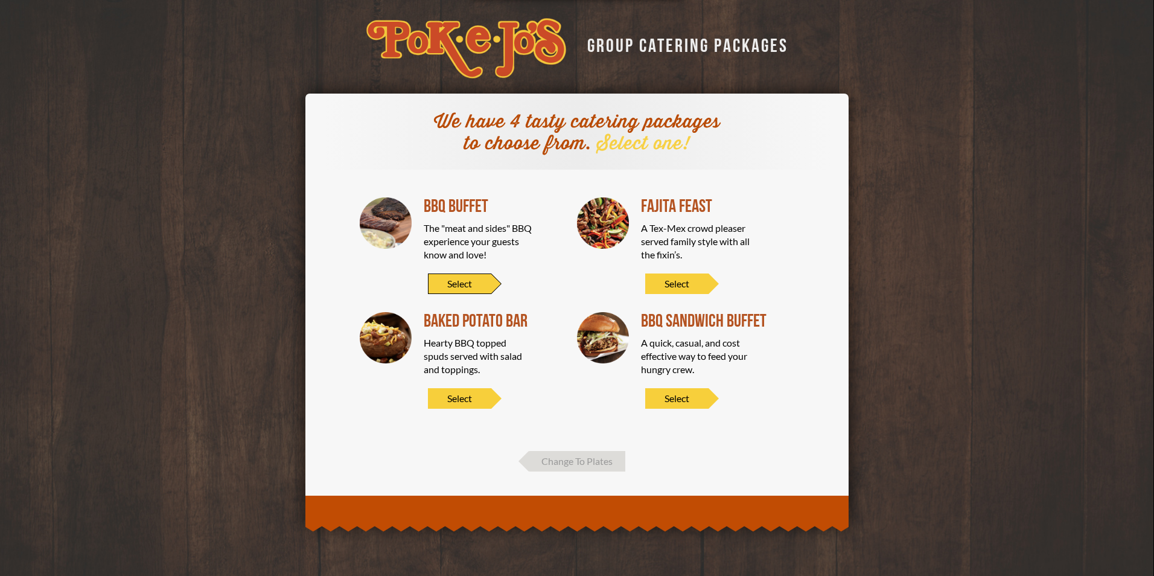
click at [467, 282] on span "Select" at bounding box center [459, 283] width 63 height 21
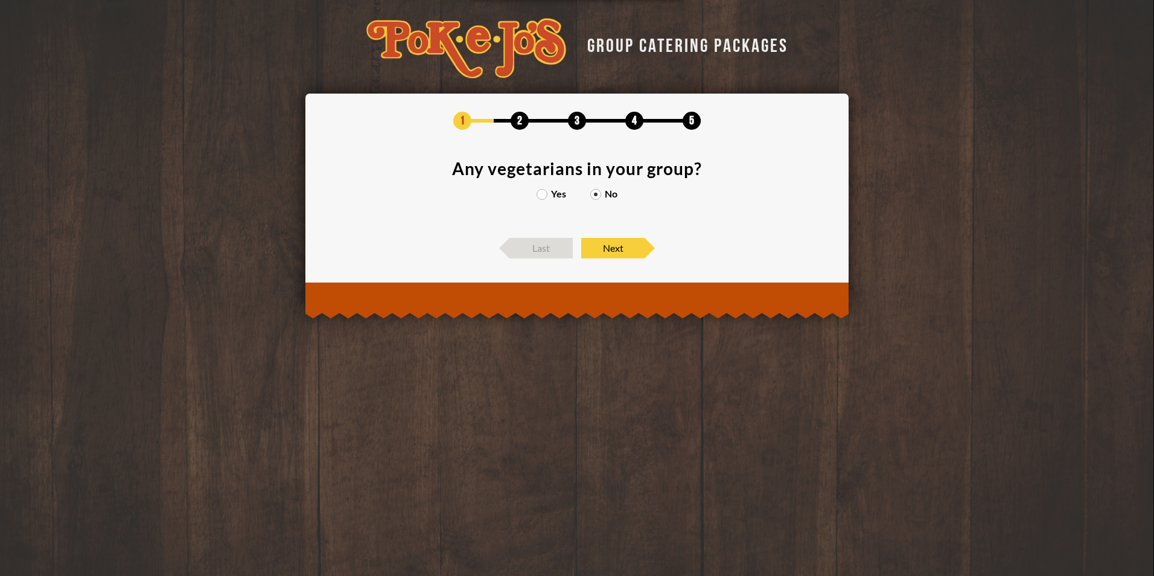
click at [543, 196] on label "Yes" at bounding box center [552, 194] width 30 height 10
click at [0, 0] on input "Yes" at bounding box center [0, 0] width 0 height 0
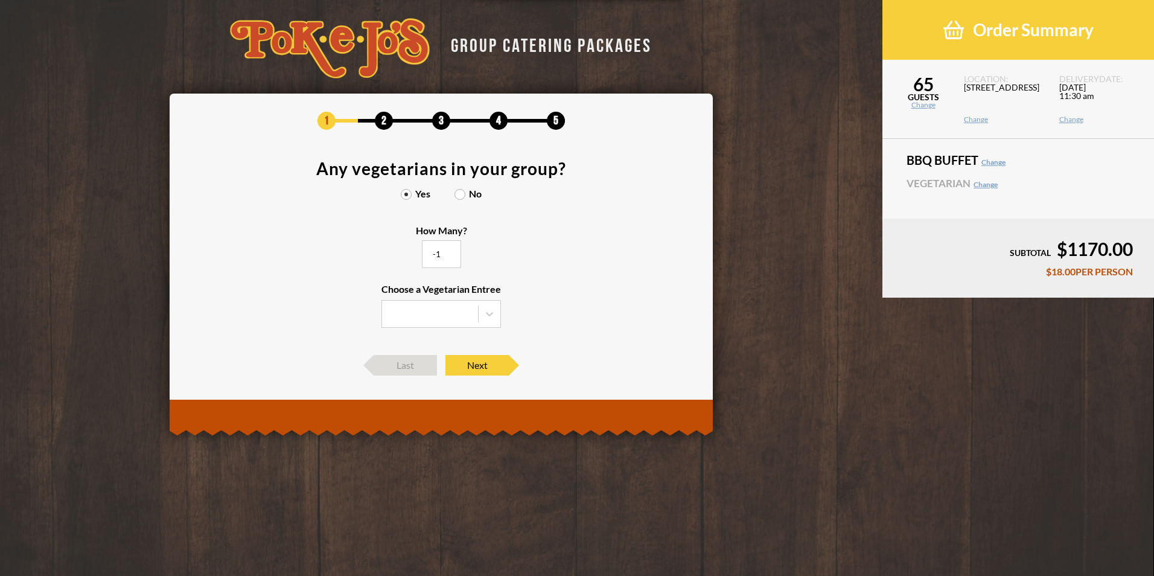
type input "-1"
click at [461, 257] on input "-1" at bounding box center [441, 254] width 39 height 28
type input "6"
click at [536, 285] on section "Any vegetarians in your group? Yes No How Many? 6 Choose a Vegetarian Entree" at bounding box center [441, 251] width 507 height 183
click at [476, 314] on div at bounding box center [430, 314] width 96 height 27
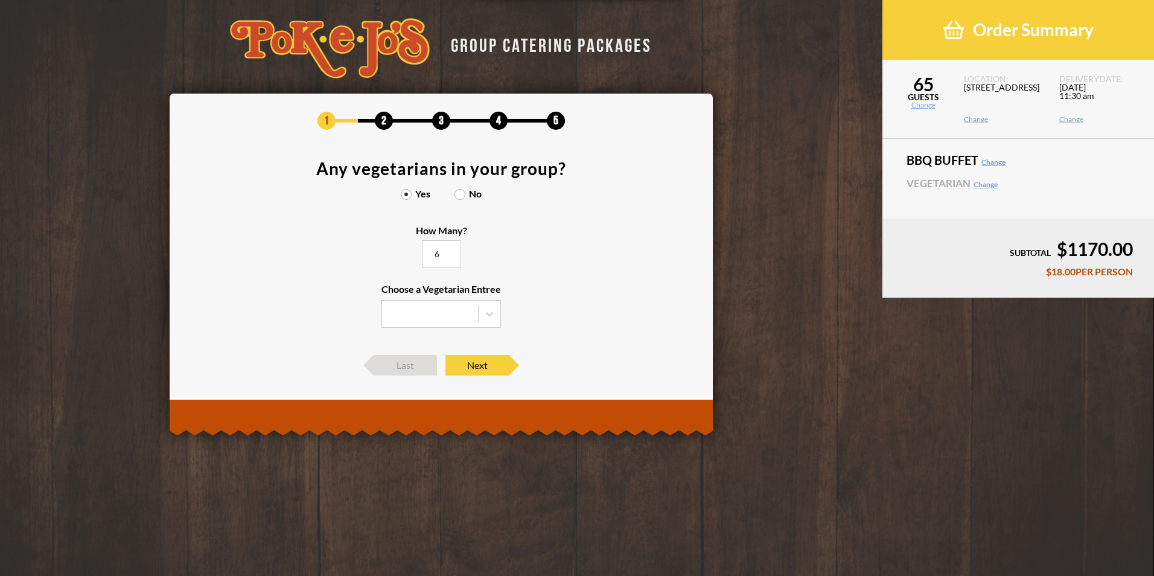
click at [0, 0] on input "Choose a Vegetarian Entree" at bounding box center [0, 0] width 0 height 0
click at [484, 313] on icon at bounding box center [489, 314] width 12 height 12
click at [0, 0] on input "Choose a Vegetarian Entree" at bounding box center [0, 0] width 0 height 0
click at [456, 350] on div "Baked Potato" at bounding box center [441, 355] width 118 height 17
click at [0, 0] on input "Choose a Vegetarian Entree Veggie Skewers Baked Potato Entree Salad" at bounding box center [0, 0] width 0 height 0
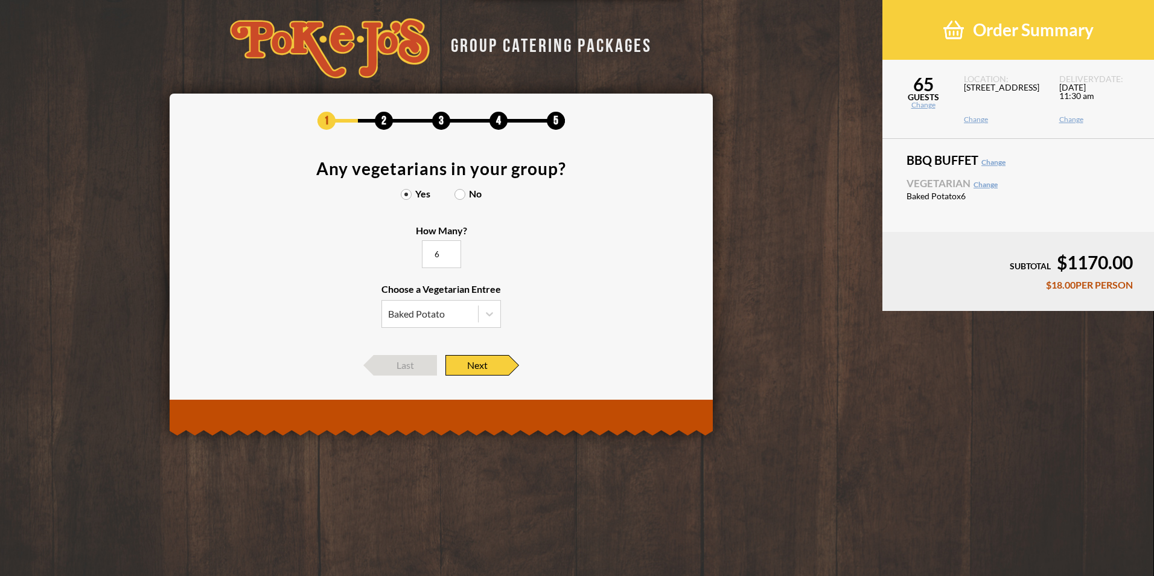
click at [480, 366] on span "Next" at bounding box center [476, 365] width 63 height 21
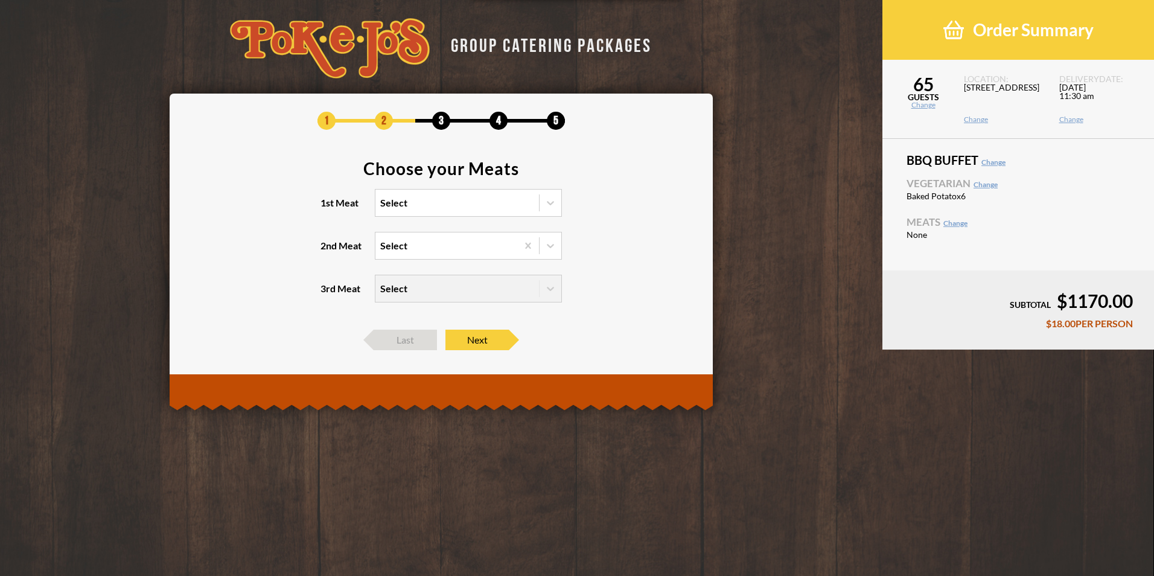
click at [544, 206] on div at bounding box center [551, 203] width 22 height 22
click at [328, 208] on input "1st Meat Select" at bounding box center [328, 208] width 0 height 0
click at [389, 228] on div "Brisket" at bounding box center [468, 227] width 186 height 17
click at [328, 208] on input "1st Meat option Brisket focused, 1 of 6. 6 results available. Use Up and Down t…" at bounding box center [328, 208] width 0 height 0
click at [546, 245] on icon at bounding box center [550, 246] width 12 height 12
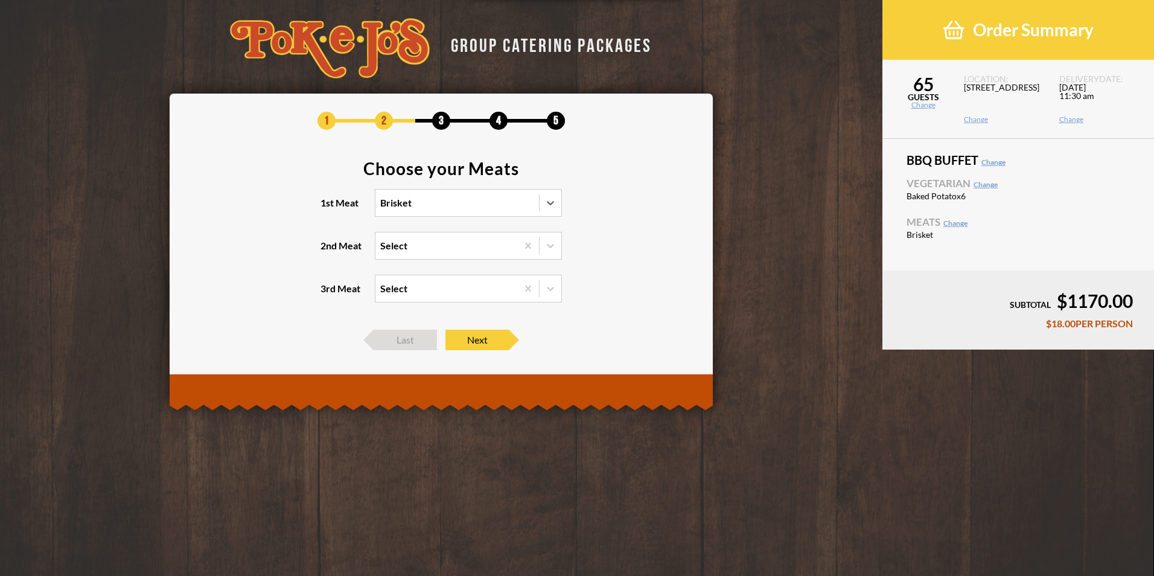
click at [328, 251] on input "2nd Meat Select" at bounding box center [328, 251] width 0 height 0
click at [425, 318] on div "Turkey" at bounding box center [468, 321] width 186 height 17
click at [328, 251] on input "2nd Meat option Turkey focused, 4 of 5. 5 results available. Use Up and Down to…" at bounding box center [328, 251] width 0 height 0
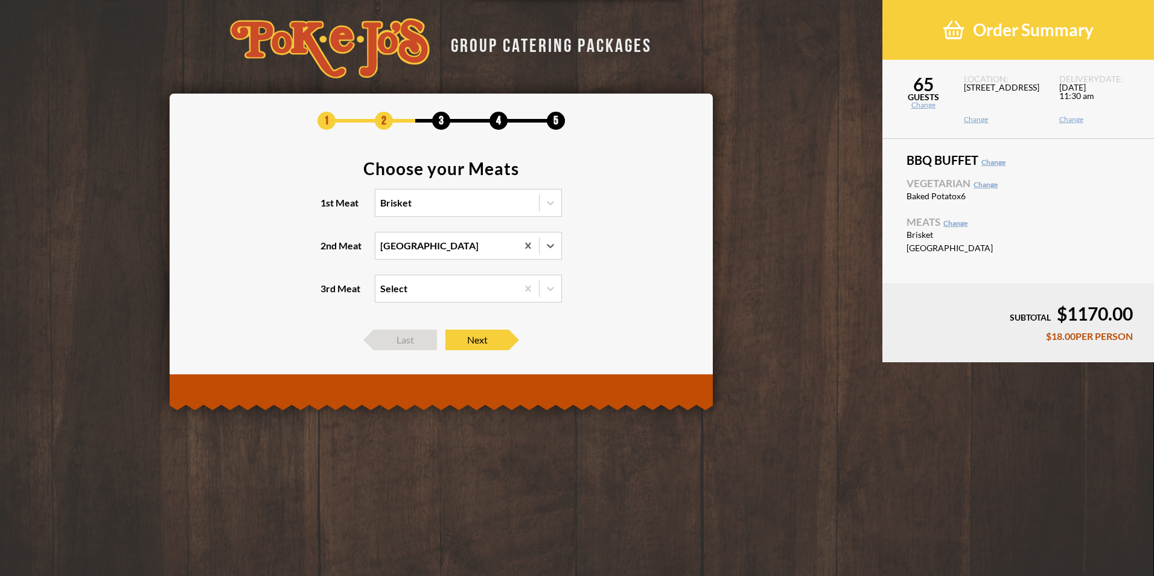
click at [549, 284] on icon at bounding box center [550, 288] width 12 height 12
click at [328, 294] on input "3rd Meat Select" at bounding box center [328, 294] width 0 height 0
click at [439, 331] on div "Sausage +$2.00/PERSON" at bounding box center [468, 330] width 186 height 17
click at [328, 294] on input "3rd Meat option Sausage focused, 2 of 4. 4 results available. Use Up and Down t…" at bounding box center [328, 294] width 0 height 0
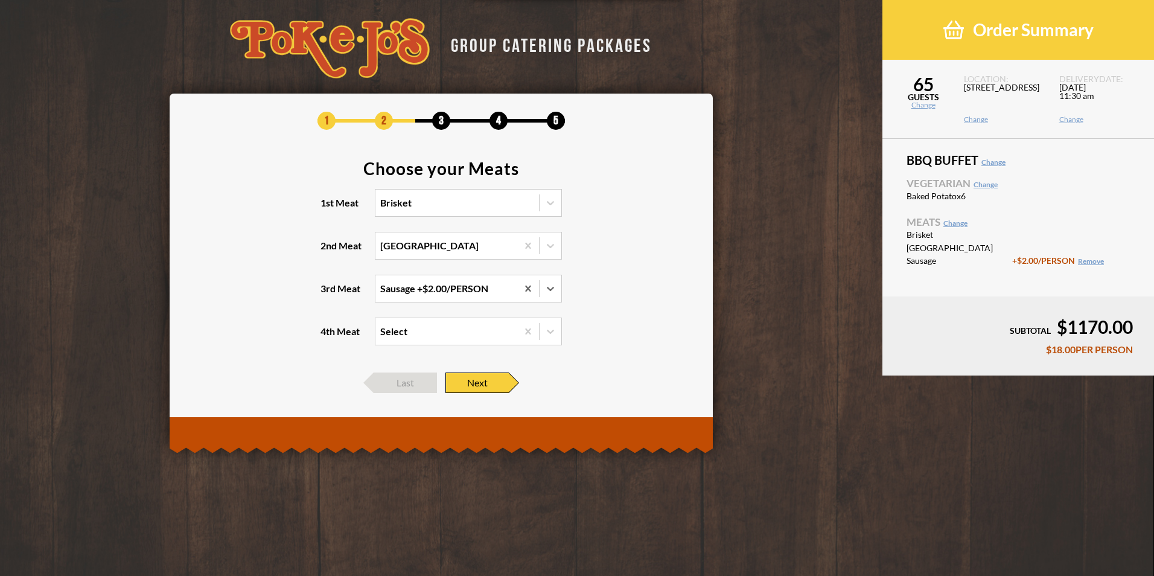
click at [491, 384] on span "Next" at bounding box center [476, 382] width 63 height 21
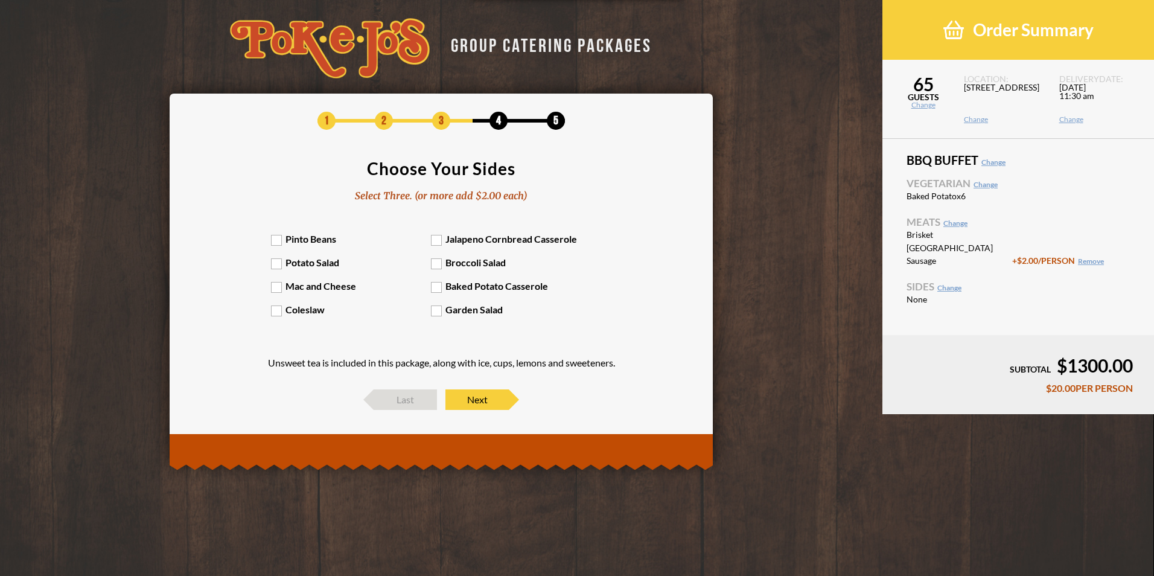
drag, startPoint x: 281, startPoint y: 241, endPoint x: 285, endPoint y: 250, distance: 10.8
click at [281, 243] on label "Pinto Beans" at bounding box center [351, 238] width 161 height 11
click at [0, 0] on input "Pinto Beans" at bounding box center [0, 0] width 0 height 0
click at [281, 270] on div "Pinto Beans Jalapeno Cornbread Casserole Potato Salad Broccoli Salad Mac and Ch…" at bounding box center [441, 280] width 341 height 95
click at [282, 267] on label "Potato Salad" at bounding box center [351, 262] width 161 height 11
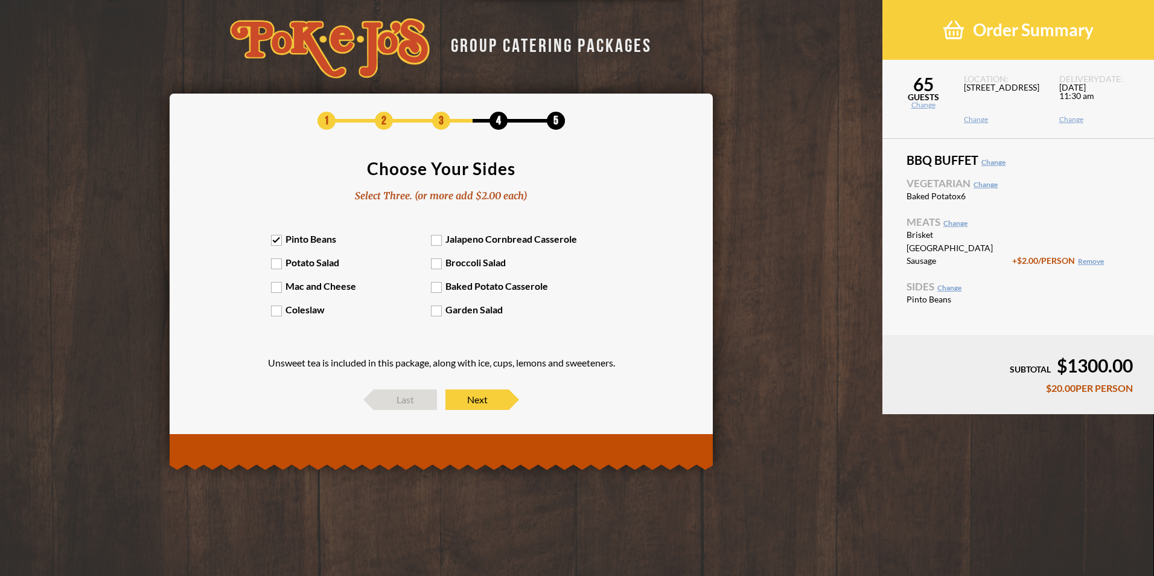
click at [0, 0] on input "Potato Salad" at bounding box center [0, 0] width 0 height 0
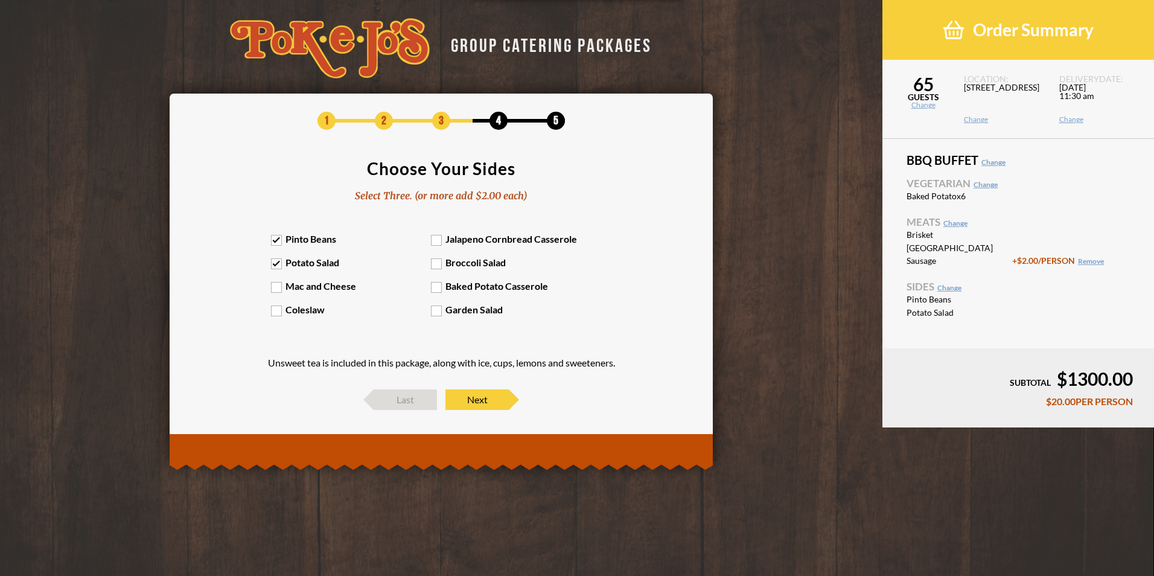
click at [279, 284] on label "Mac and Cheese" at bounding box center [351, 285] width 161 height 11
click at [0, 0] on input "Mac and Cheese" at bounding box center [0, 0] width 0 height 0
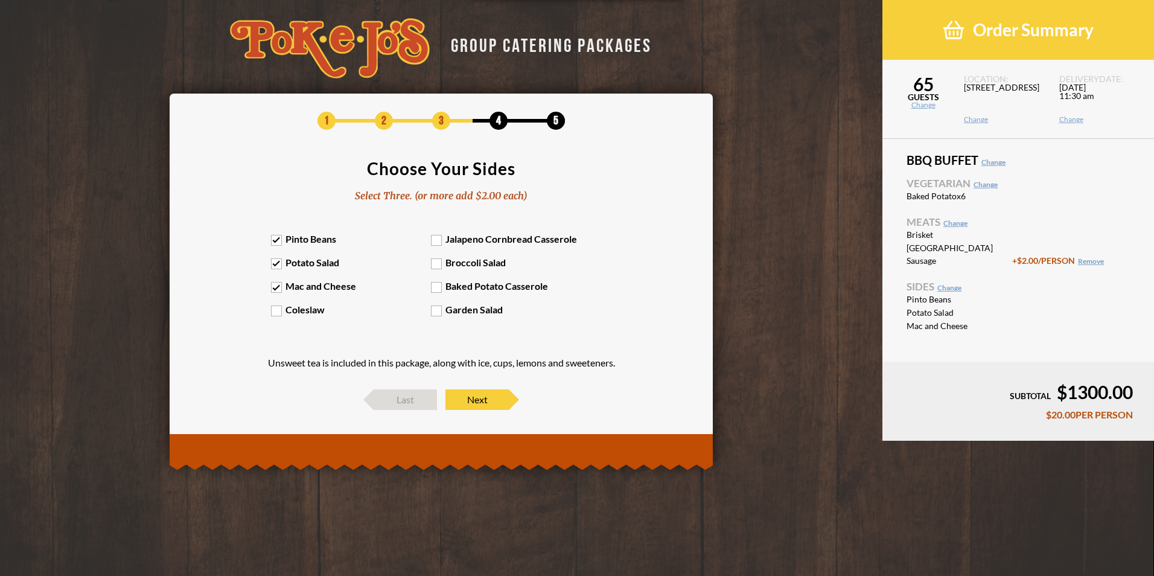
click at [276, 311] on label "Coleslaw" at bounding box center [351, 309] width 161 height 11
click at [0, 0] on input "Coleslaw" at bounding box center [0, 0] width 0 height 0
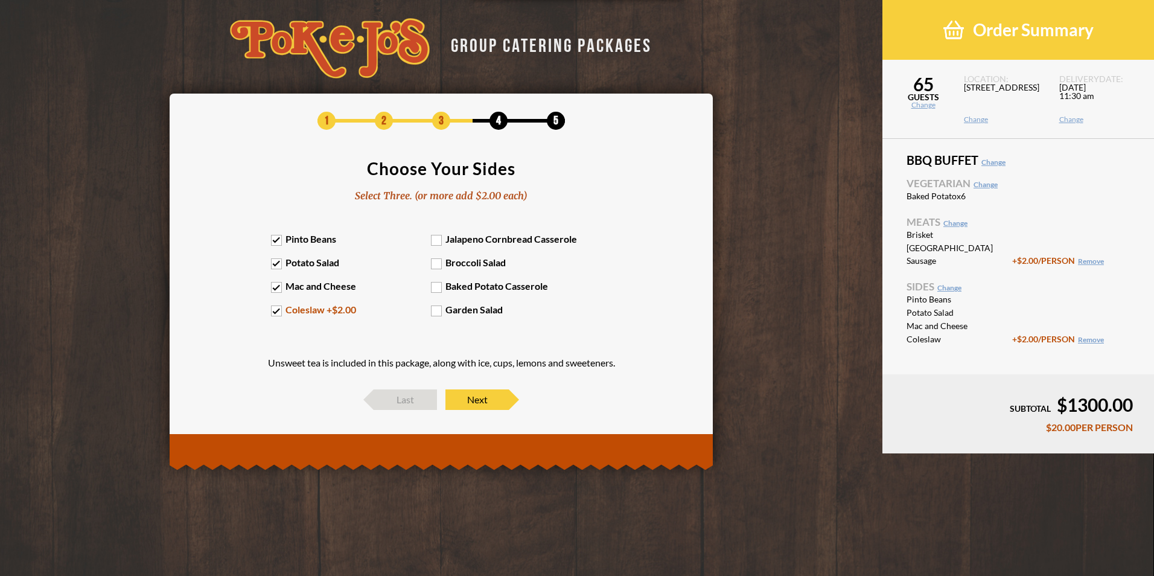
click at [442, 310] on label "Garden Salad" at bounding box center [511, 309] width 161 height 11
click at [0, 0] on input "Garden Salad" at bounding box center [0, 0] width 0 height 0
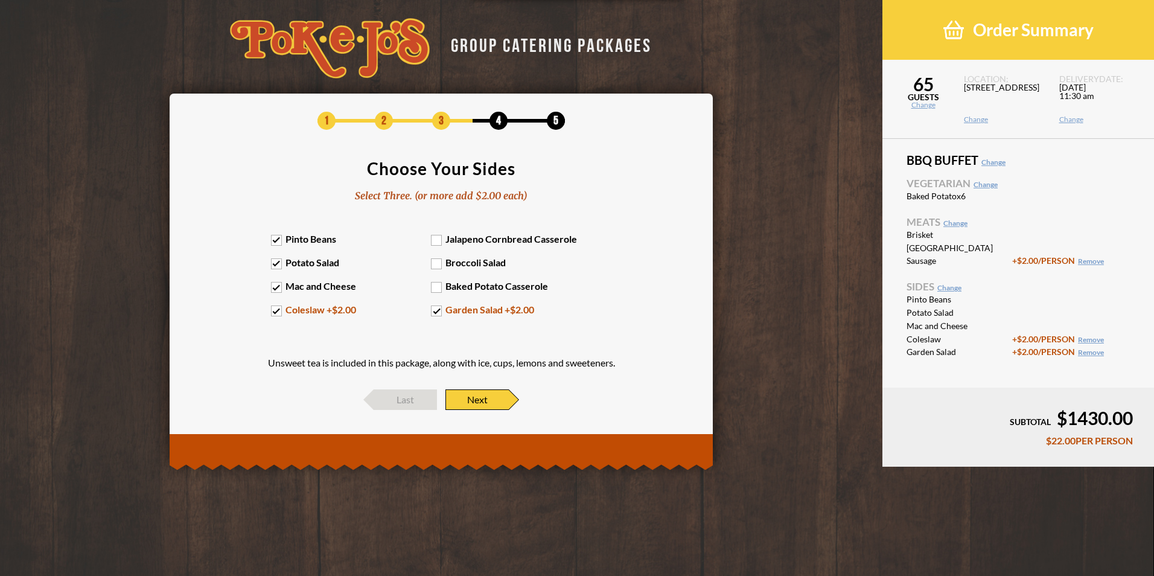
click at [488, 406] on span "Next" at bounding box center [476, 399] width 63 height 21
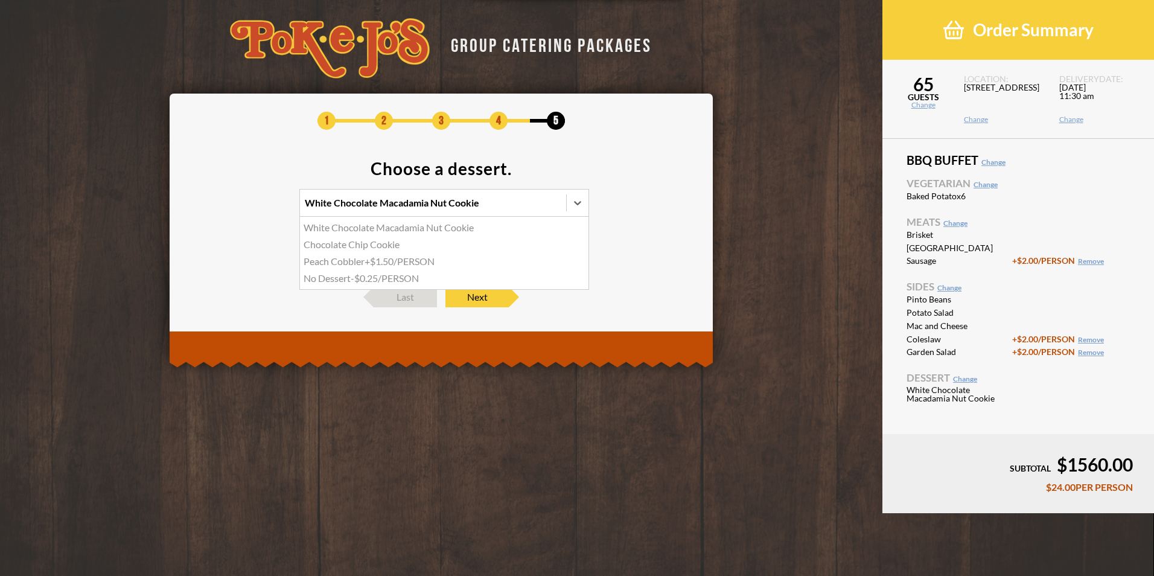
click at [569, 207] on div at bounding box center [578, 203] width 22 height 22
click at [252, 208] on input "option White Chocolate Macadamia Nut Cookie focused, 1 of 4. 4 results availabl…" at bounding box center [252, 208] width 0 height 0
click at [371, 264] on div "Peach Cobbler +$1.50/PERSON" at bounding box center [444, 261] width 289 height 17
click at [252, 208] on input "option Peach Cobbler focused, 3 of 4. 4 results available. Use Up and Down to c…" at bounding box center [252, 208] width 0 height 0
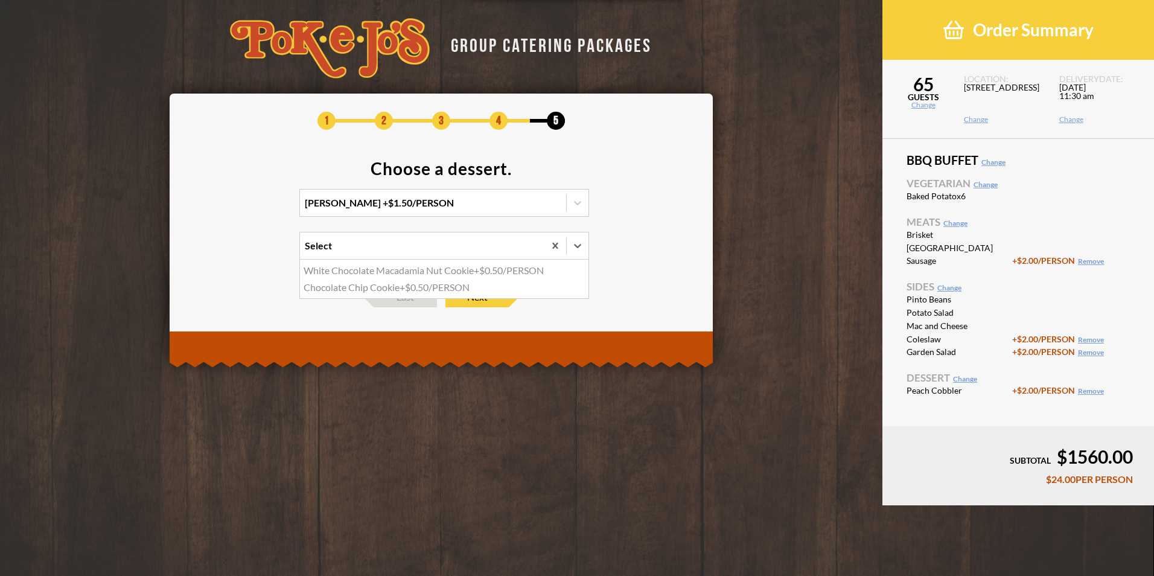
click at [471, 258] on div "Select" at bounding box center [422, 245] width 244 height 27
click at [252, 251] on input "option White Chocolate Macadamia Nut Cookie focused, 1 of 2. 2 results availabl…" at bounding box center [252, 251] width 0 height 0
drag, startPoint x: 646, startPoint y: 287, endPoint x: 579, endPoint y: 292, distance: 67.2
click at [646, 287] on footer "Last Next" at bounding box center [441, 297] width 507 height 21
click at [494, 296] on span "Next" at bounding box center [476, 297] width 63 height 21
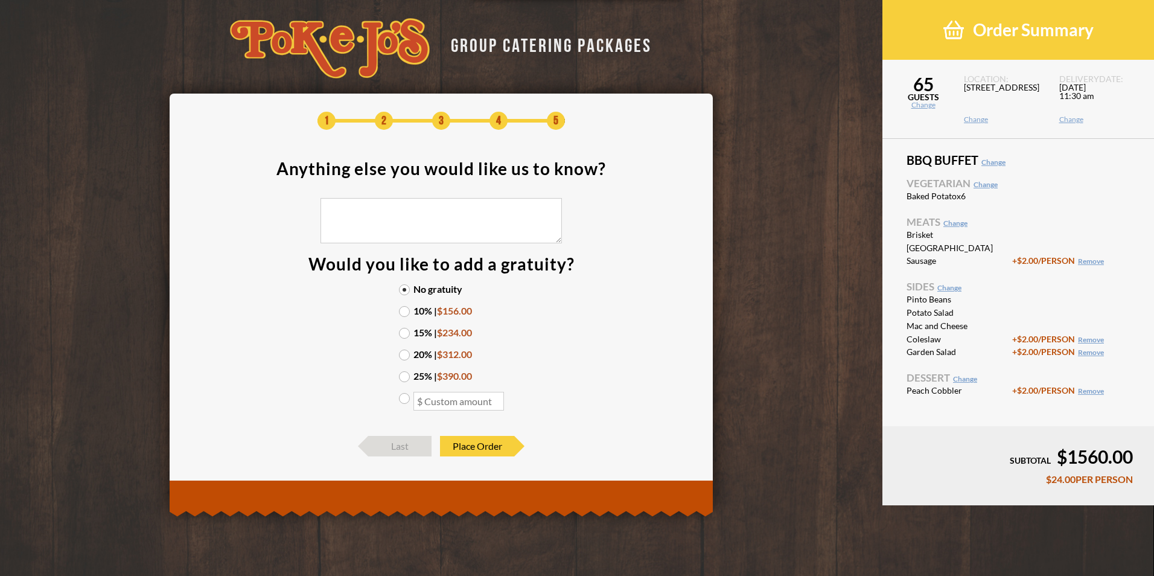
click at [409, 223] on textarea at bounding box center [440, 220] width 241 height 45
type textarea "p"
click at [482, 232] on textarea "Please make the following items vegan friendly Pinto Beans Garden Salad (if che…" at bounding box center [440, 220] width 241 height 45
drag, startPoint x: 471, startPoint y: 238, endPoint x: 292, endPoint y: 208, distance: 181.8
click at [292, 208] on section "Anything else you would like us to know? Please make the following items vegan …" at bounding box center [441, 292] width 507 height 264
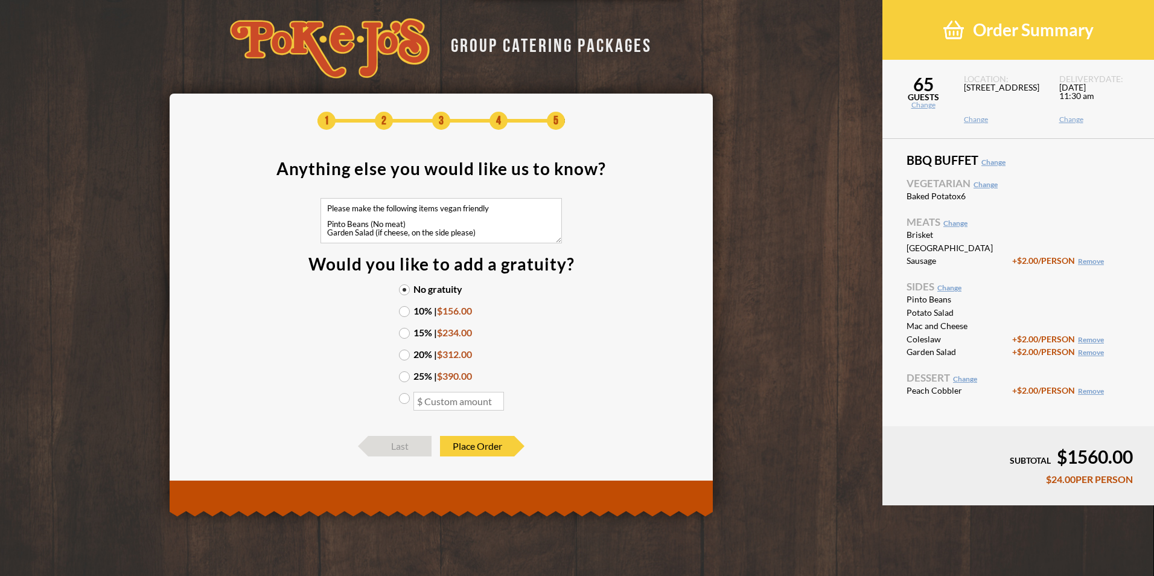
click at [402, 332] on label "15% | $234.00" at bounding box center [441, 333] width 85 height 10
click at [0, 0] on input "15% | $234.00" at bounding box center [0, 0] width 0 height 0
drag, startPoint x: 489, startPoint y: 451, endPoint x: 568, endPoint y: 386, distance: 101.6
click at [568, 386] on div "1 2 3 4 5 Anything else you would like us to know? Please make the following it…" at bounding box center [441, 284] width 507 height 345
click at [841, 198] on div "GROUP CATERING PACKAGES 1 2 3 4 5 Anything else you would like us to know? Plea…" at bounding box center [441, 255] width 882 height 511
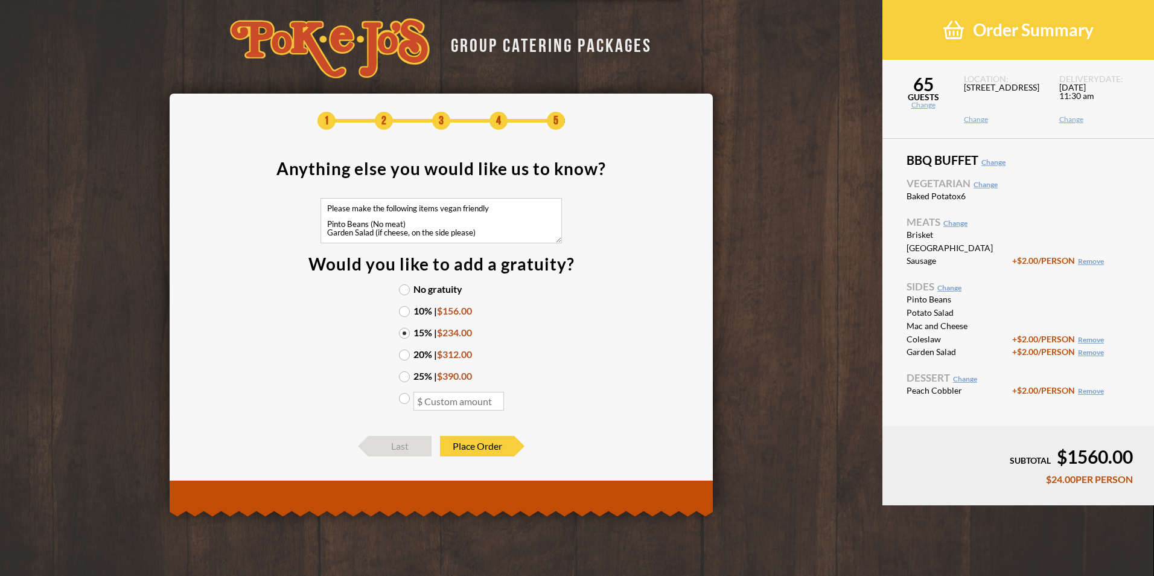
click at [408, 231] on textarea "Please make the following items vegan friendly Pinto Beans (No meat) Garden Sal…" at bounding box center [440, 220] width 241 height 45
type textarea "Please make the following items vegan friendly Pinto Beans (No meat) Garden Sal…"
click at [549, 277] on section "Anything else you would like us to know? Please make the following items vegan …" at bounding box center [441, 292] width 507 height 264
drag, startPoint x: 508, startPoint y: 232, endPoint x: 324, endPoint y: 197, distance: 186.8
click at [324, 197] on section "Anything else you would like us to know? Please make the following items vegan …" at bounding box center [441, 292] width 507 height 264
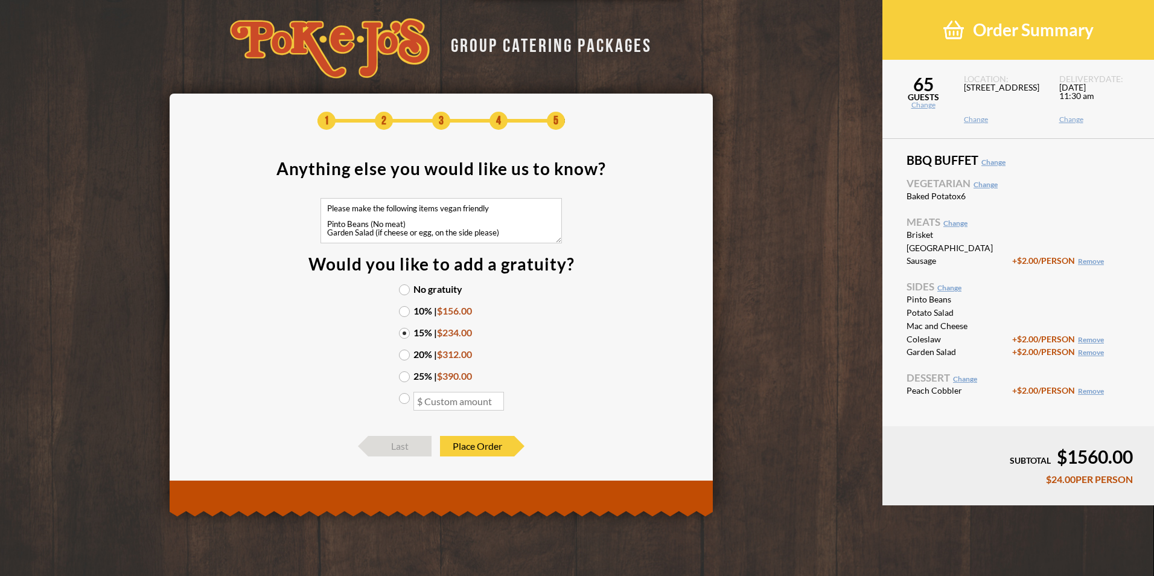
click at [313, 340] on section "Anything else you would like us to know? Please make the following items vegan …" at bounding box center [441, 292] width 507 height 264
click at [397, 436] on span "Last" at bounding box center [399, 446] width 63 height 21
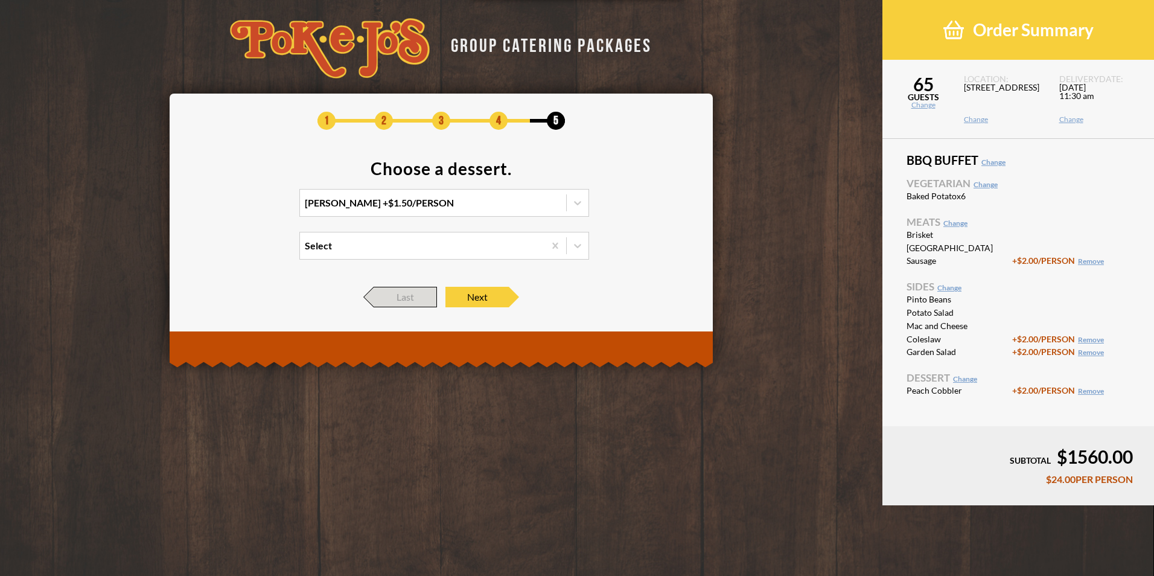
click at [395, 290] on span "Last" at bounding box center [405, 297] width 63 height 21
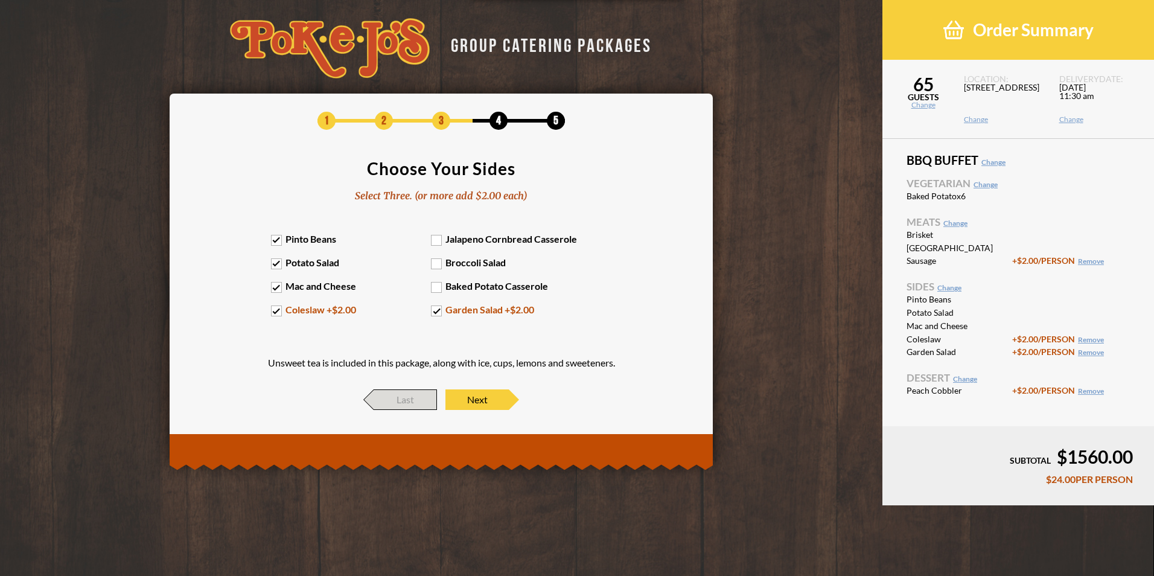
click at [390, 407] on span "Last" at bounding box center [405, 399] width 63 height 21
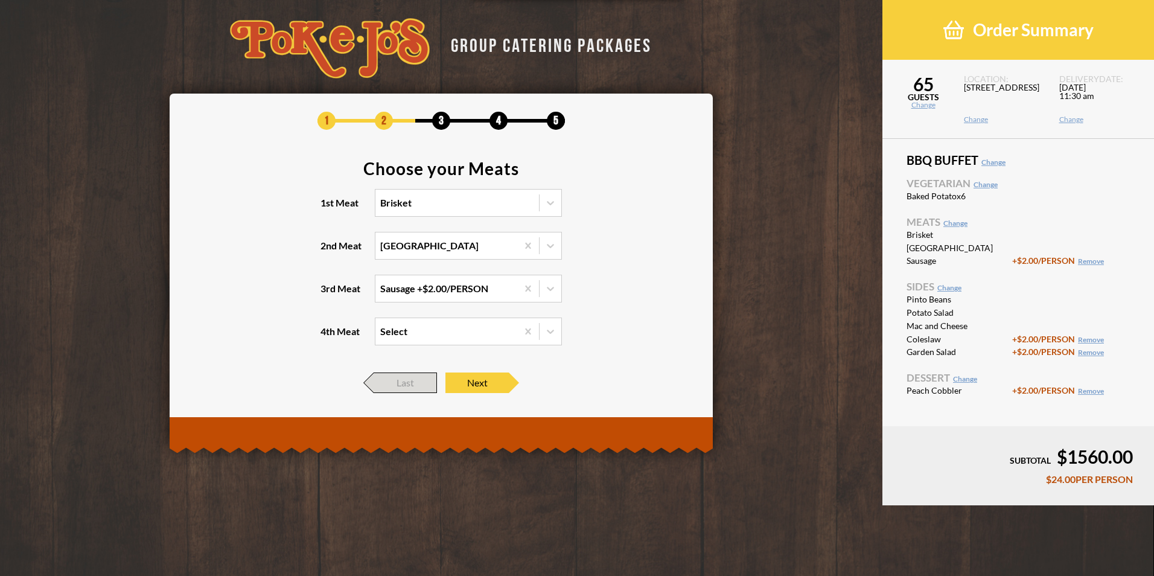
click at [391, 381] on span "Last" at bounding box center [405, 382] width 63 height 21
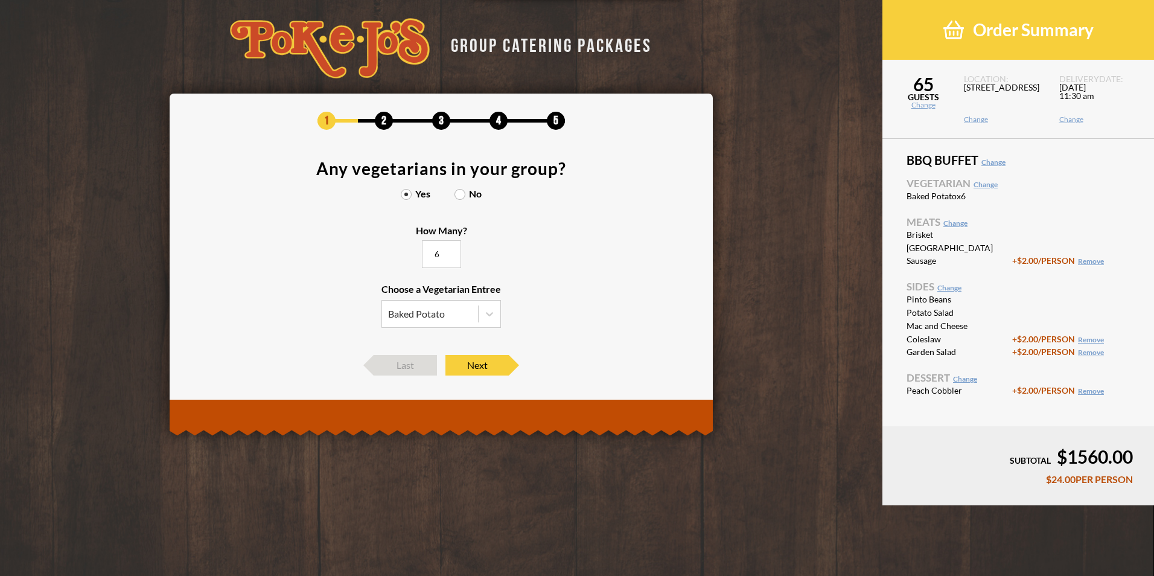
click at [444, 257] on input "6" at bounding box center [441, 254] width 39 height 28
click at [479, 313] on div at bounding box center [490, 314] width 22 height 22
click at [0, 0] on input "Choose a Vegetarian Entree Baked Potato Veggie Skewers Baked Potato Entree Salad" at bounding box center [0, 0] width 0 height 0
click at [431, 357] on div "Baked Potato" at bounding box center [441, 355] width 118 height 17
click at [0, 0] on input "Choose a Vegetarian Entree Baked Potato Veggie Skewers Baked Potato Entree Salad" at bounding box center [0, 0] width 0 height 0
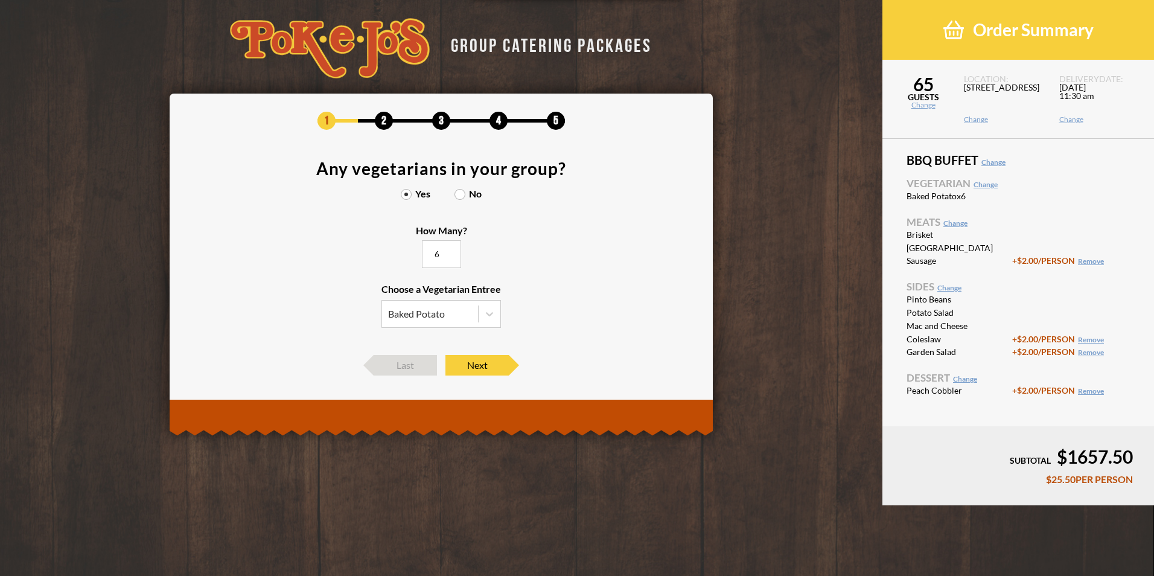
click at [485, 315] on icon at bounding box center [489, 314] width 12 height 12
click at [0, 0] on input "Choose a Vegetarian Entree Baked Potato" at bounding box center [0, 0] width 0 height 0
click at [556, 279] on section "Any vegetarians in your group? Yes No How Many? 6 Choose a Vegetarian Entree Ba…" at bounding box center [441, 251] width 507 height 183
drag, startPoint x: 439, startPoint y: 256, endPoint x: 427, endPoint y: 254, distance: 12.8
click at [427, 254] on input "6" at bounding box center [441, 254] width 39 height 28
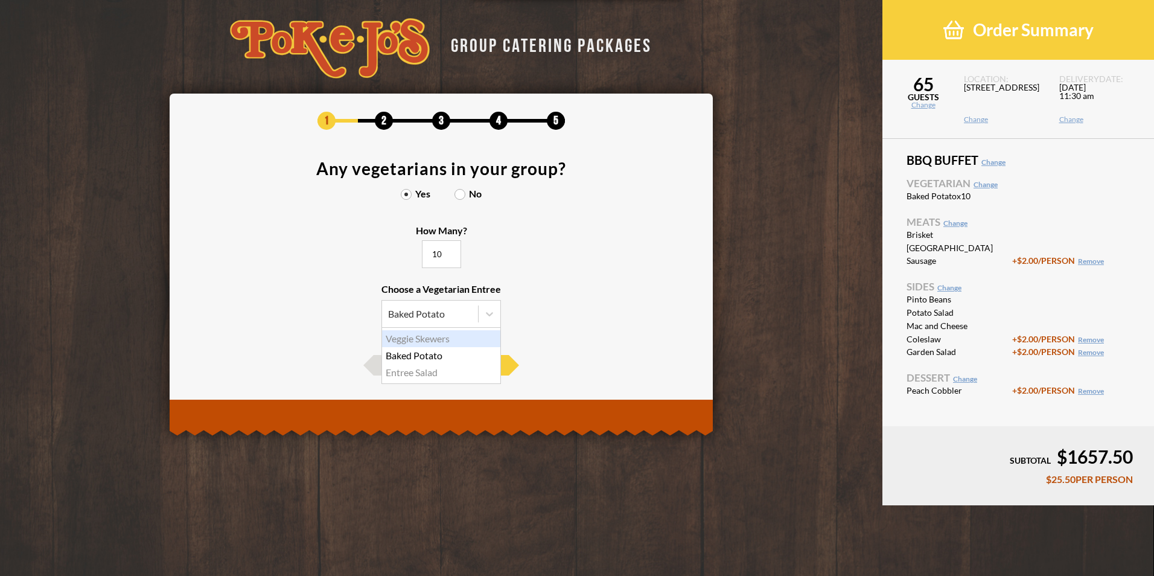
click at [541, 298] on section "Any vegetarians in your group? Yes No How Many? 10 Choose a Vegetarian Entree B…" at bounding box center [441, 251] width 507 height 183
click at [487, 311] on icon at bounding box center [489, 314] width 12 height 12
click at [0, 0] on input "Choose a Vegetarian Entree Baked Potato Veggie Skewers Baked Potato Entree Salad" at bounding box center [0, 0] width 0 height 0
click at [481, 316] on div at bounding box center [490, 314] width 22 height 22
click at [0, 0] on input "Choose a Vegetarian Entree Baked Potato Veggie Skewers Baked Potato Entree Salad" at bounding box center [0, 0] width 0 height 0
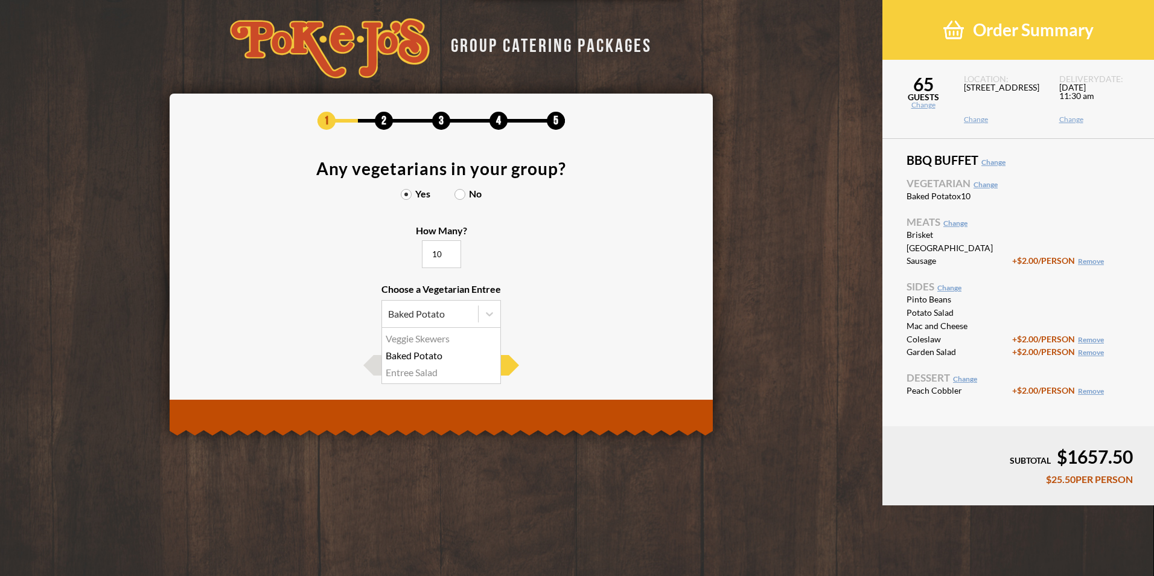
click at [425, 359] on div "Baked Potato" at bounding box center [441, 355] width 118 height 17
click at [0, 0] on input "Choose a Vegetarian Entree Baked Potato Veggie Skewers Baked Potato Entree Salad" at bounding box center [0, 0] width 0 height 0
click at [482, 329] on section "Any vegetarians in your group? Yes No How Many? 10 Choose a Vegetarian Entree B…" at bounding box center [441, 251] width 507 height 183
click at [441, 255] on input "10" at bounding box center [441, 254] width 39 height 28
type input "10"
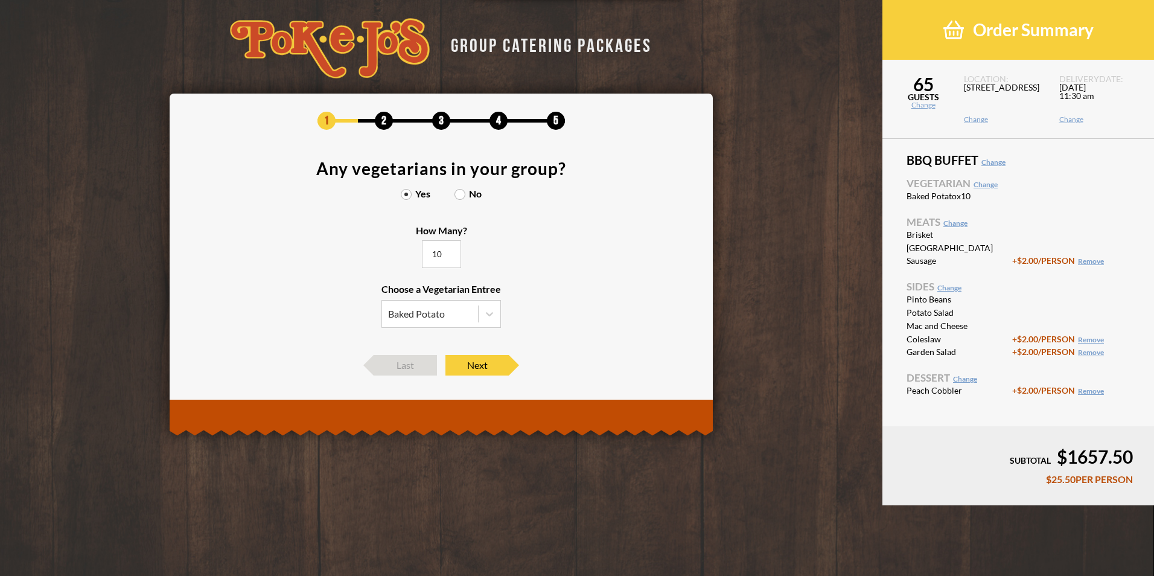
click at [509, 275] on section "Any vegetarians in your group? Yes No How Many? 10 Choose a Vegetarian Entree B…" at bounding box center [441, 251] width 507 height 183
click at [488, 365] on span "Next" at bounding box center [476, 365] width 63 height 21
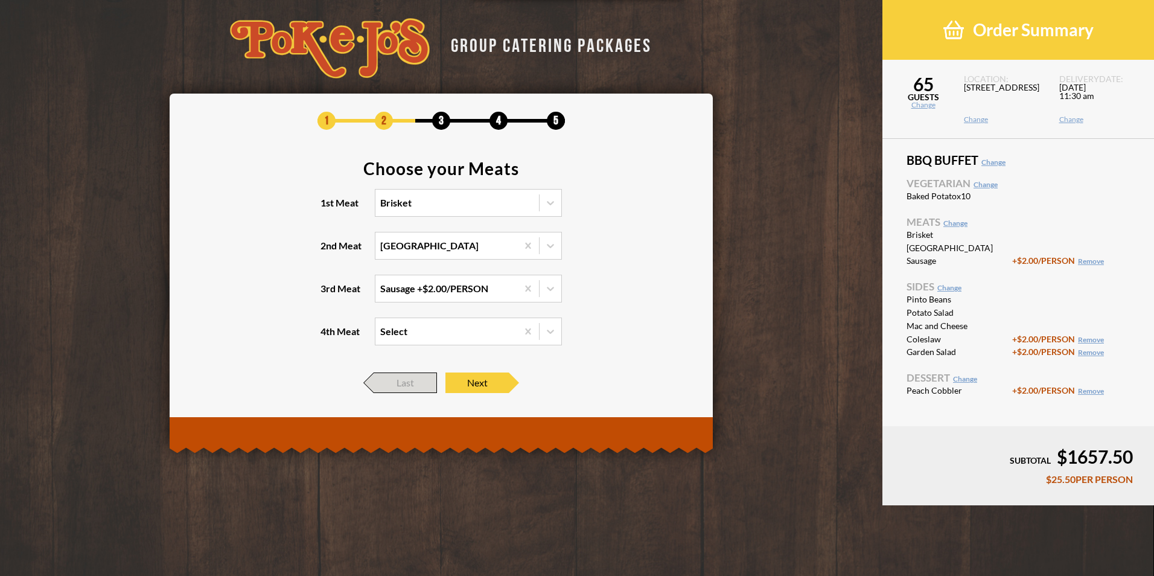
click at [389, 392] on span "Last" at bounding box center [405, 382] width 63 height 21
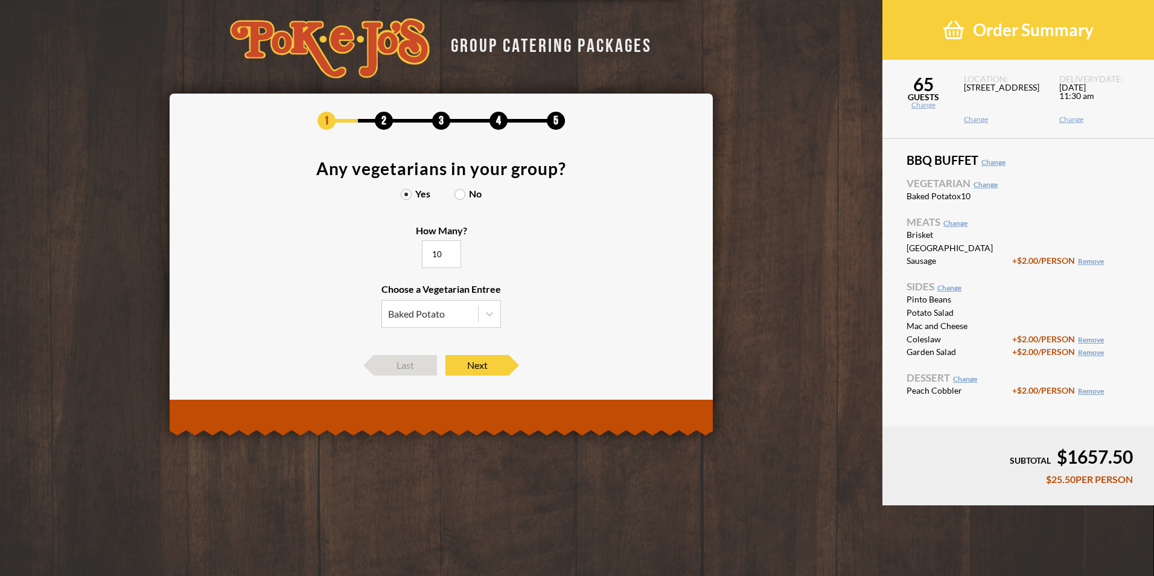
click at [443, 255] on input "10" at bounding box center [441, 254] width 39 height 28
type input "1"
type input "8"
click at [491, 362] on span "Next" at bounding box center [476, 365] width 63 height 21
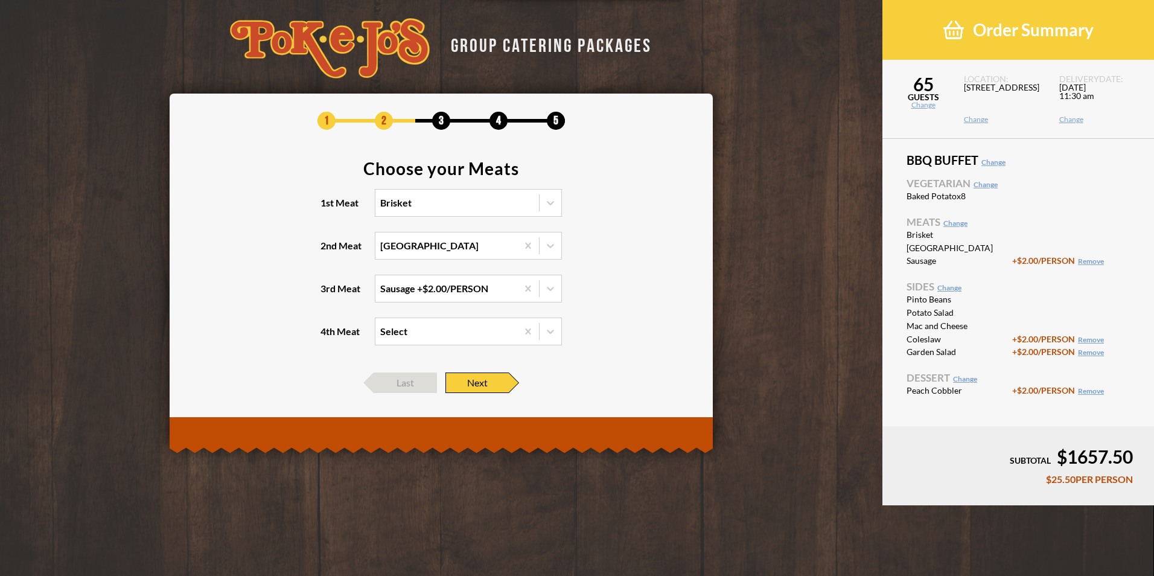
click at [482, 384] on span "Next" at bounding box center [476, 382] width 63 height 21
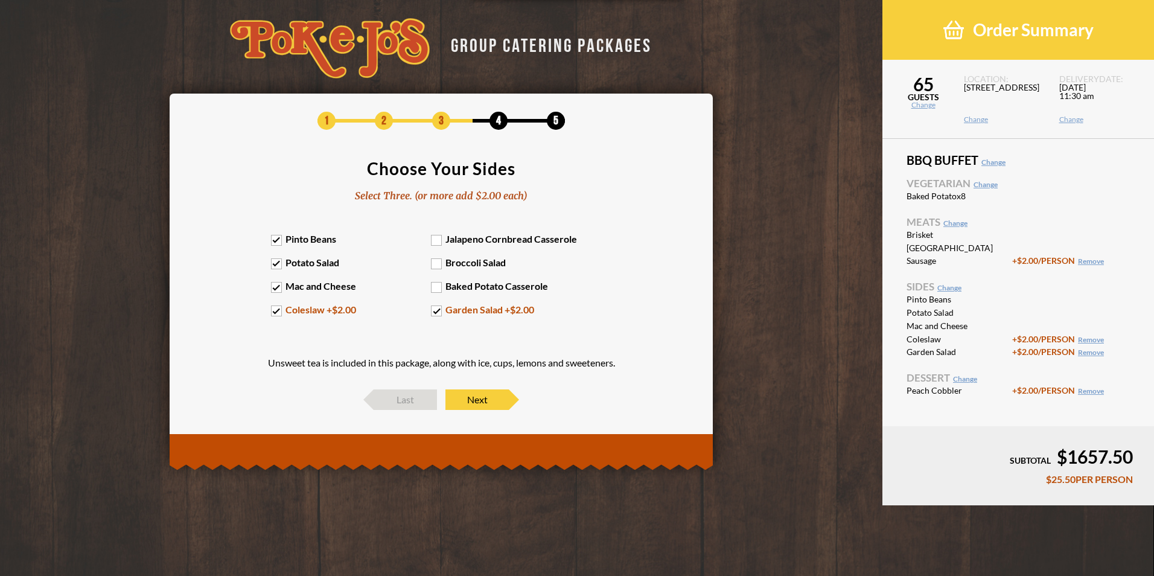
click at [484, 388] on div "1 2 3 4 5 Choose Your Sides Select Three. (or more add $2.00 each) Pinto Beans …" at bounding box center [441, 261] width 507 height 299
click at [490, 394] on span "Next" at bounding box center [476, 399] width 63 height 21
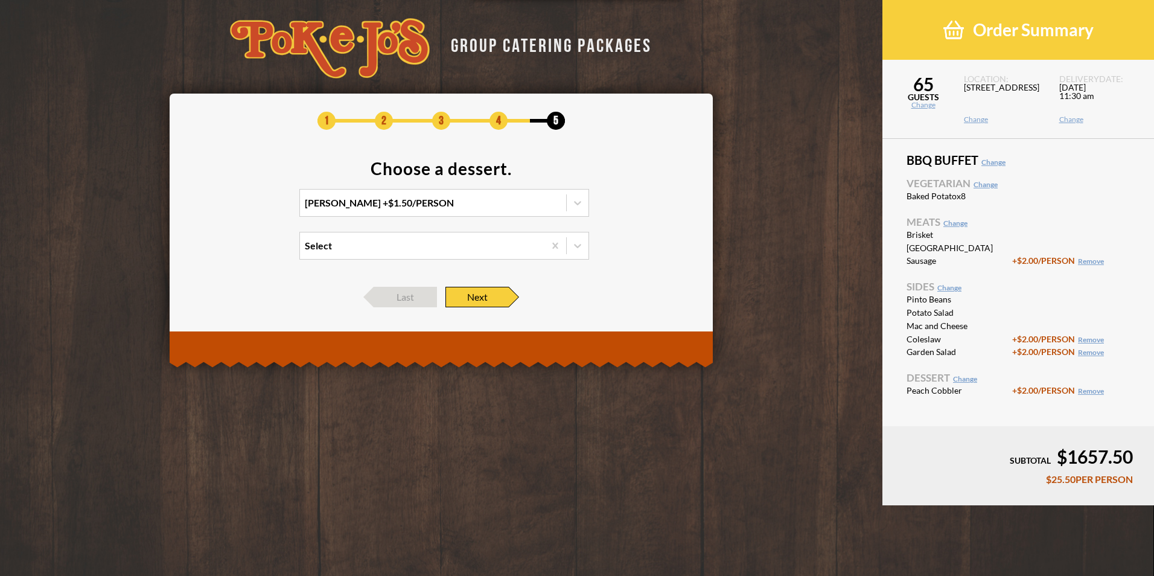
click at [481, 292] on span "Next" at bounding box center [476, 297] width 63 height 21
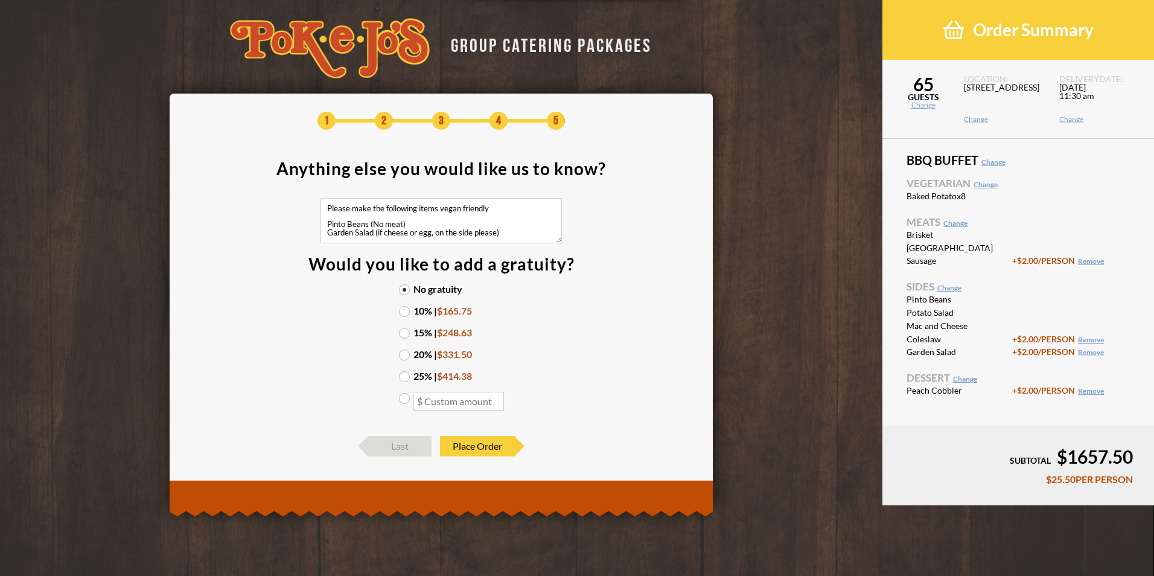
click at [576, 327] on section "Anything else you would like us to know? Please make the following items vegan …" at bounding box center [441, 292] width 507 height 264
click at [451, 332] on span "$248.63" at bounding box center [454, 332] width 35 height 11
click at [0, 0] on input "15% | $248.63" at bounding box center [0, 0] width 0 height 0
click at [1009, 287] on span "Sides Change" at bounding box center [1018, 286] width 223 height 10
click at [1004, 212] on div "BBQ Buffet Change Vegetarian Change Baked Potato x8 Meats Change Brisket Turkey…" at bounding box center [1018, 282] width 272 height 287
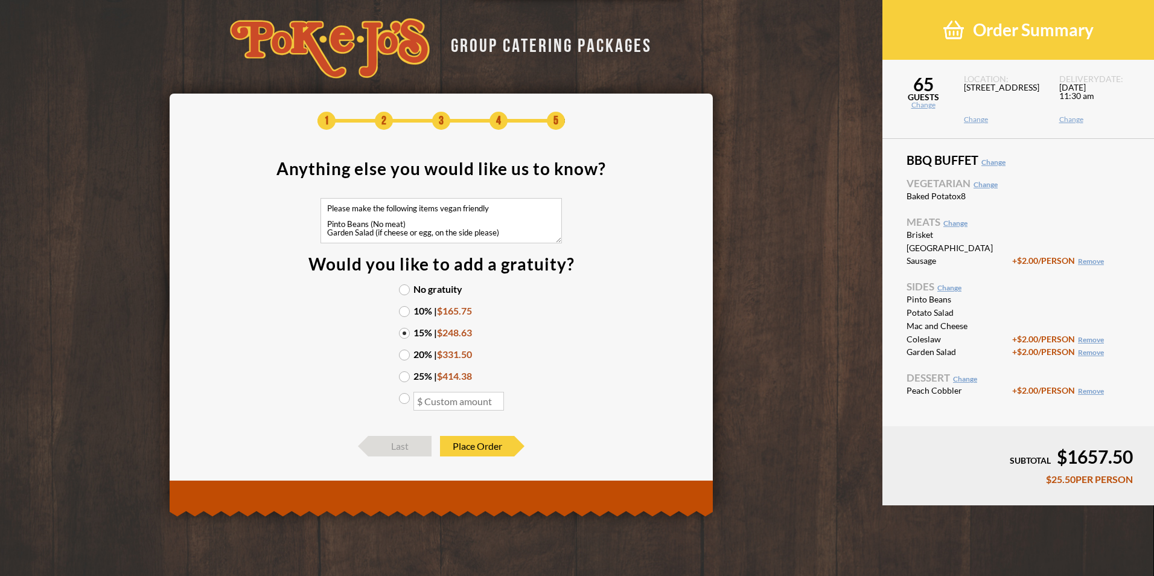
click at [518, 234] on textarea "Please make the following items vegan friendly Pinto Beans (No meat) Garden Sal…" at bounding box center [440, 220] width 241 height 45
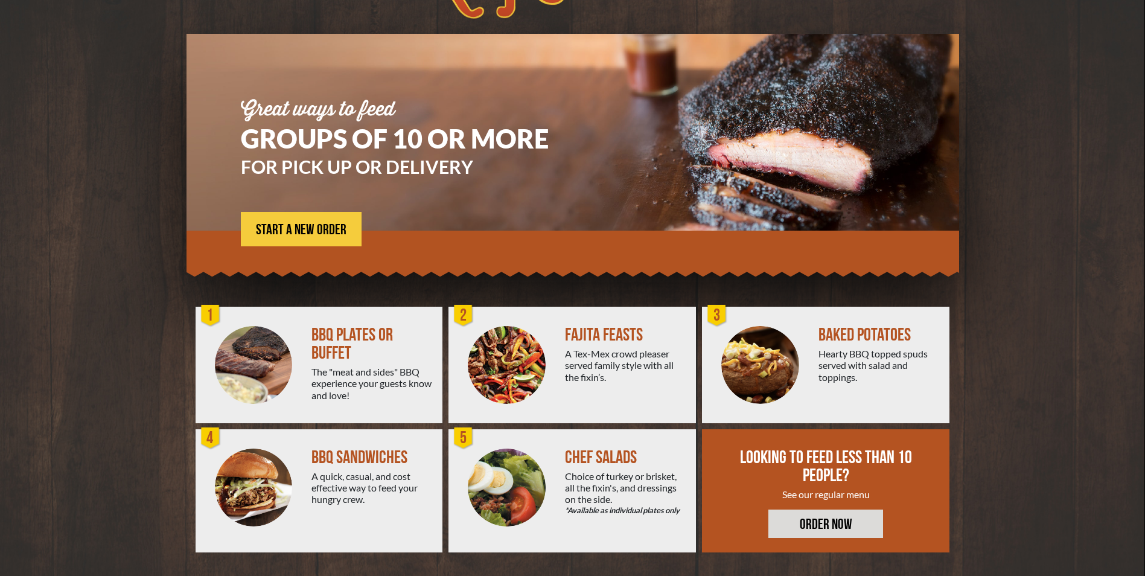
scroll to position [60, 0]
click at [299, 225] on span "START A NEW ORDER" at bounding box center [301, 229] width 91 height 14
